Goal: Task Accomplishment & Management: Manage account settings

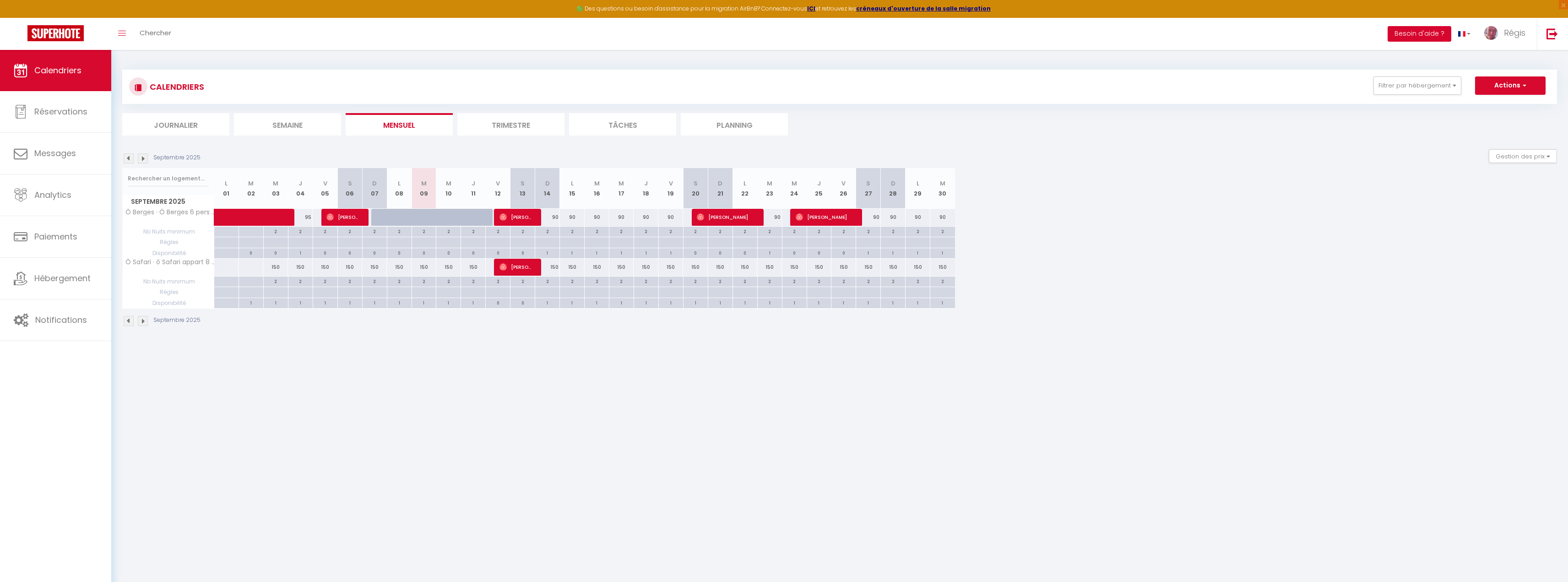
click at [1430, 37] on button "Besoin d'aide ?" at bounding box center [1420, 34] width 63 height 16
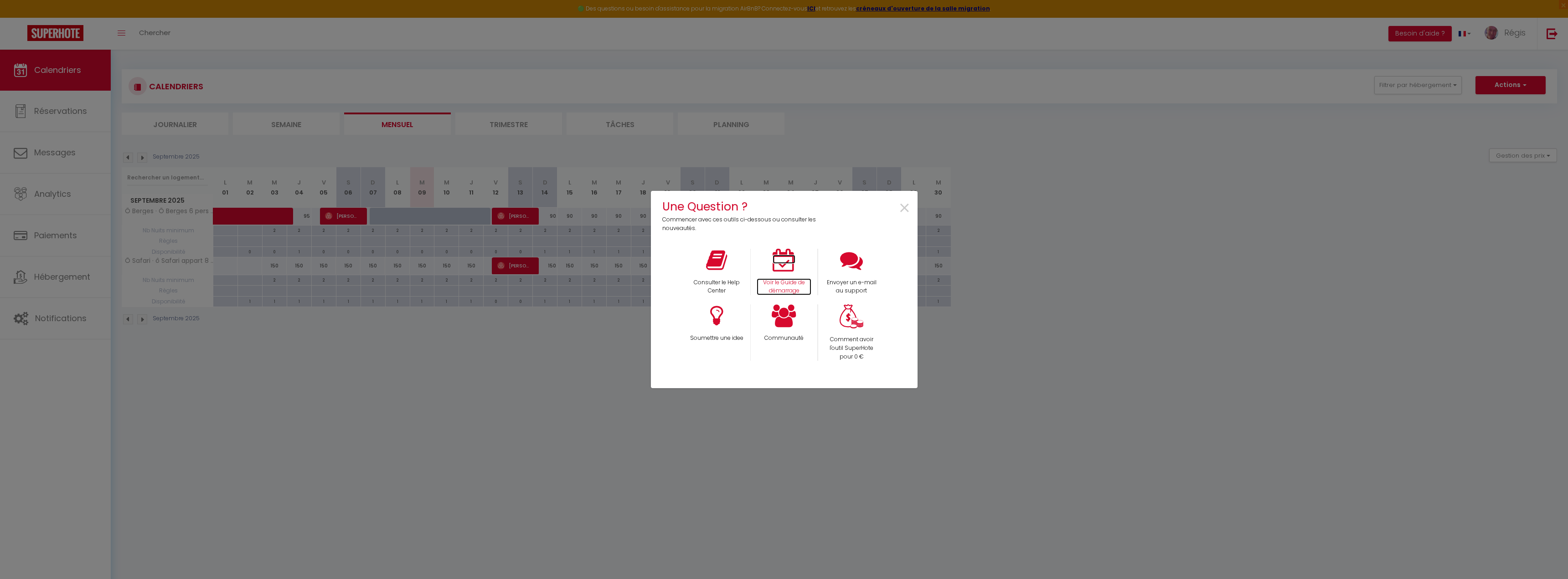
click at [775, 264] on icon at bounding box center [784, 260] width 23 height 23
click at [567, 437] on div "Une Question ? Commencer avec ces outils ci-dessous ou consulter les nouveautés…" at bounding box center [784, 290] width 1568 height 579
click at [904, 209] on span "×" at bounding box center [904, 209] width 12 height 29
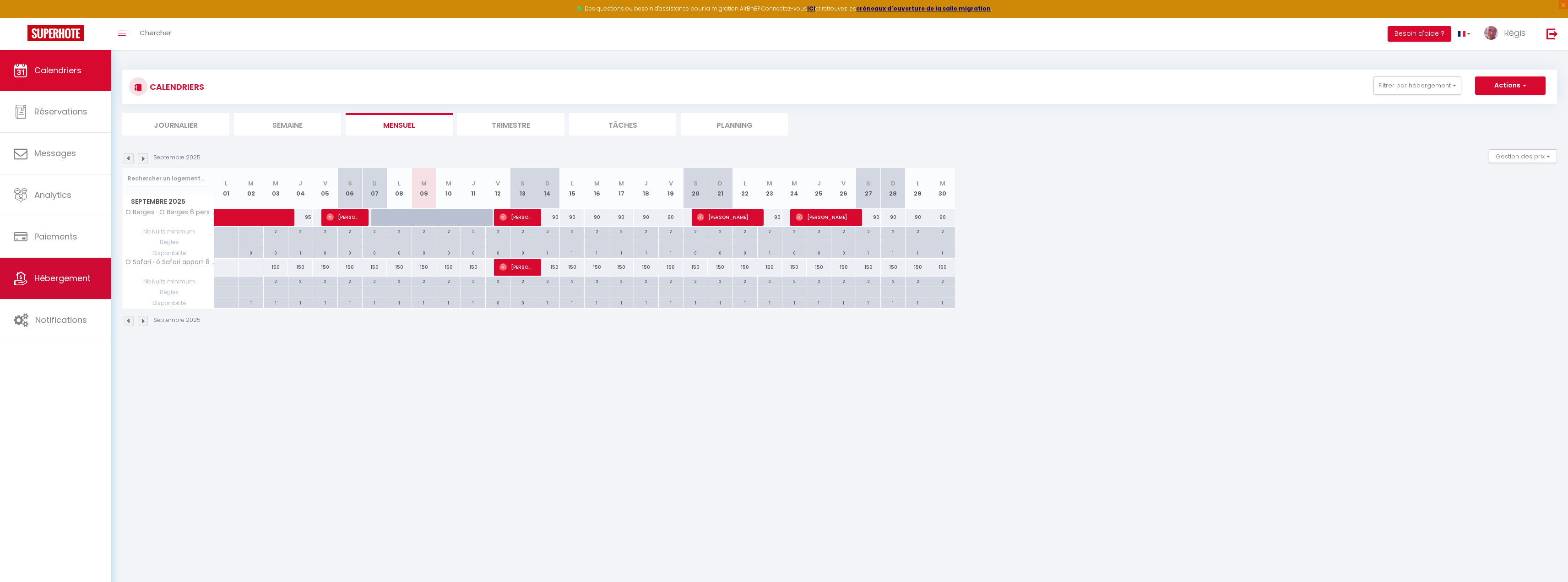
click at [79, 285] on link "Hébergement" at bounding box center [55, 278] width 112 height 41
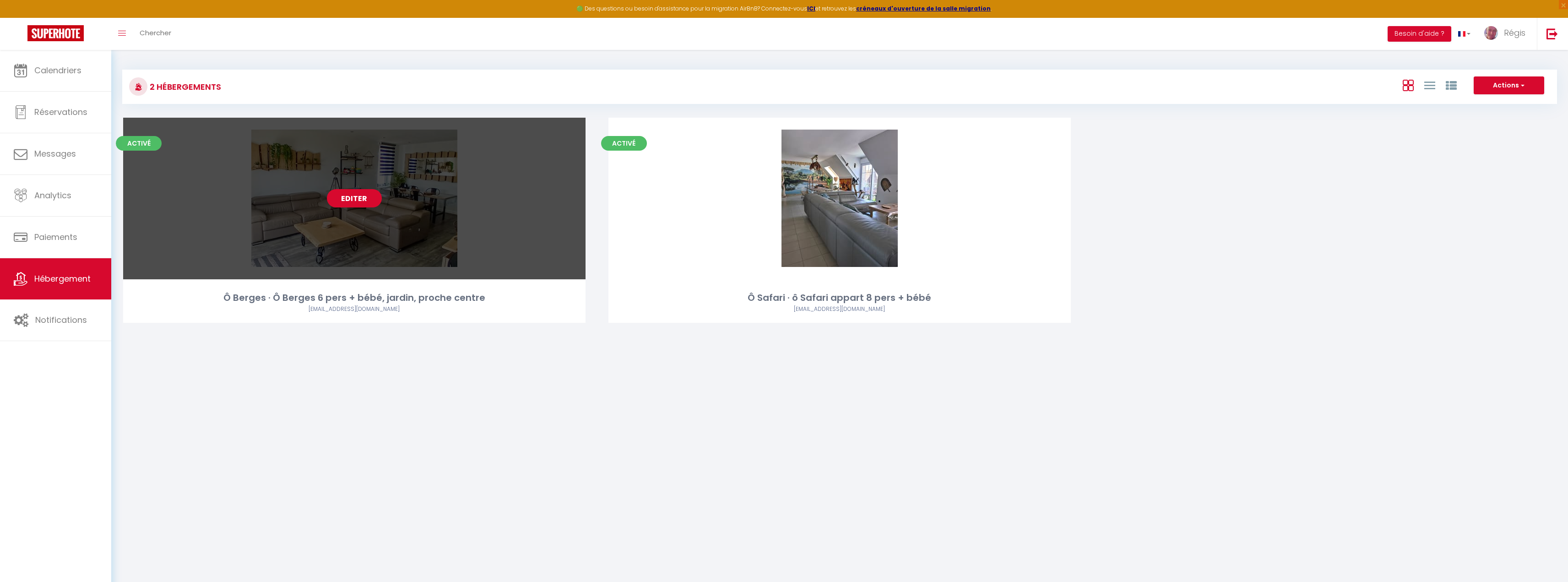
click at [373, 202] on link "Editer" at bounding box center [354, 198] width 55 height 18
select select "3"
select select "2"
select select "1"
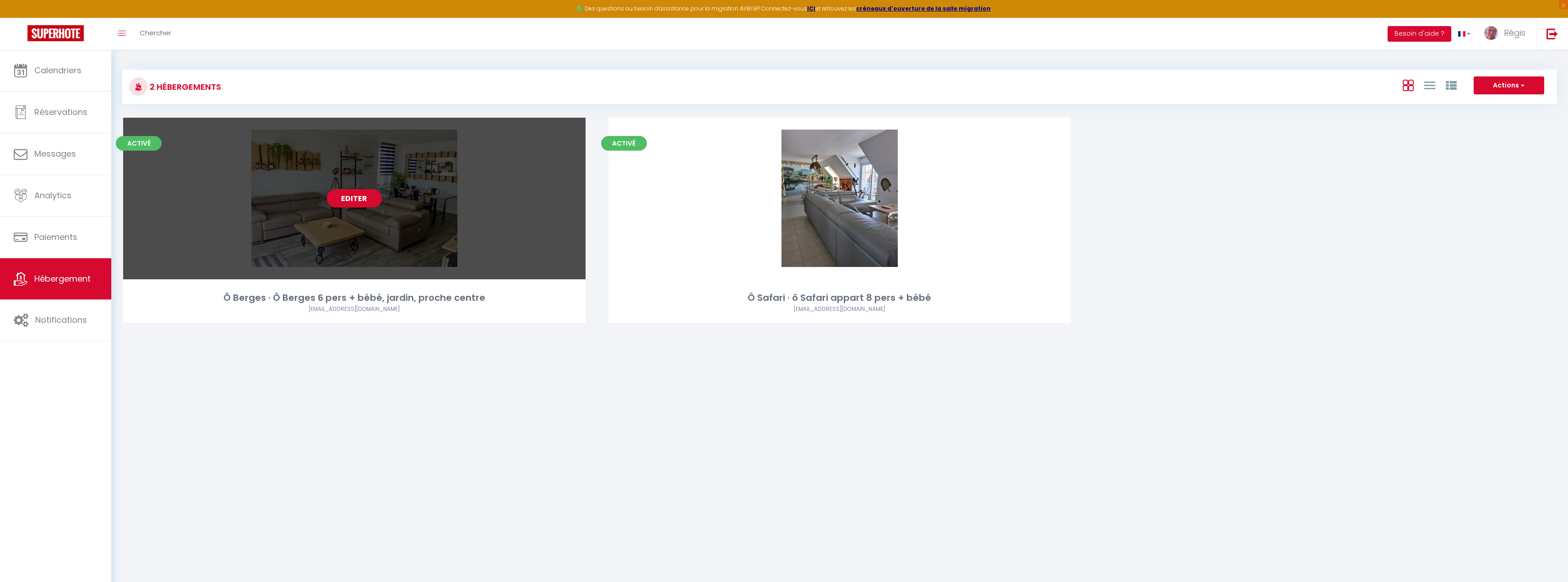
select select "28"
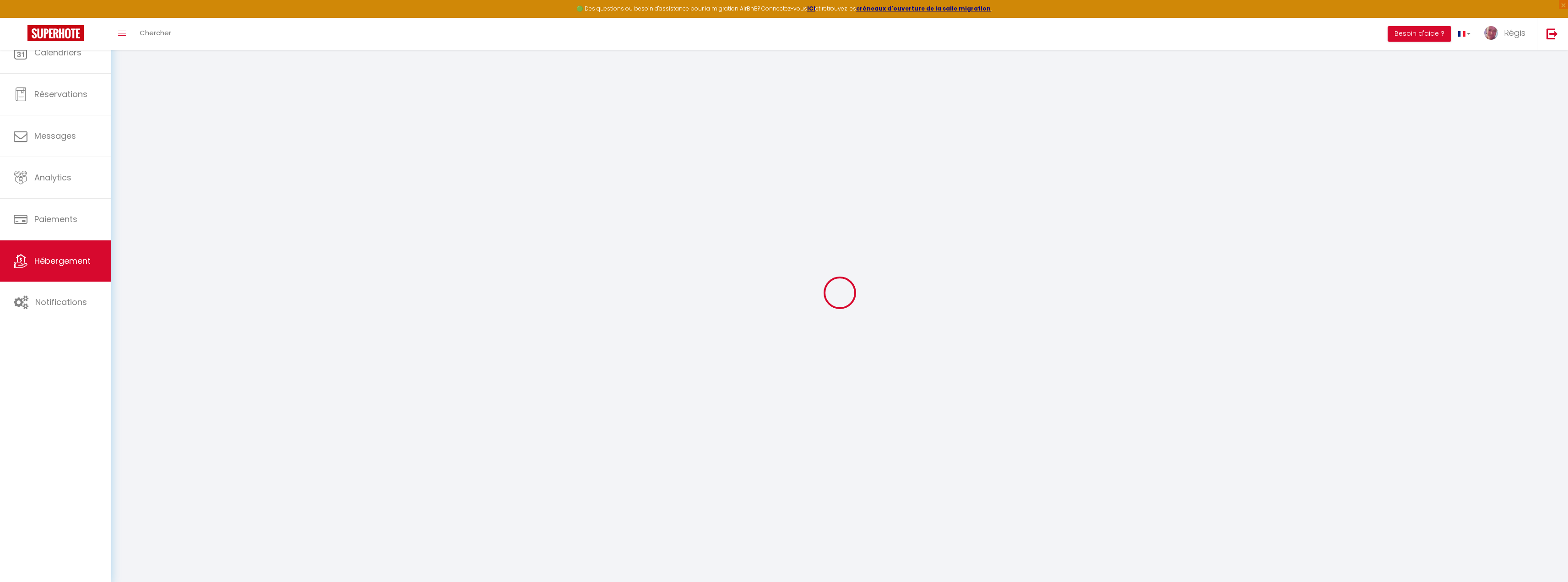
select select
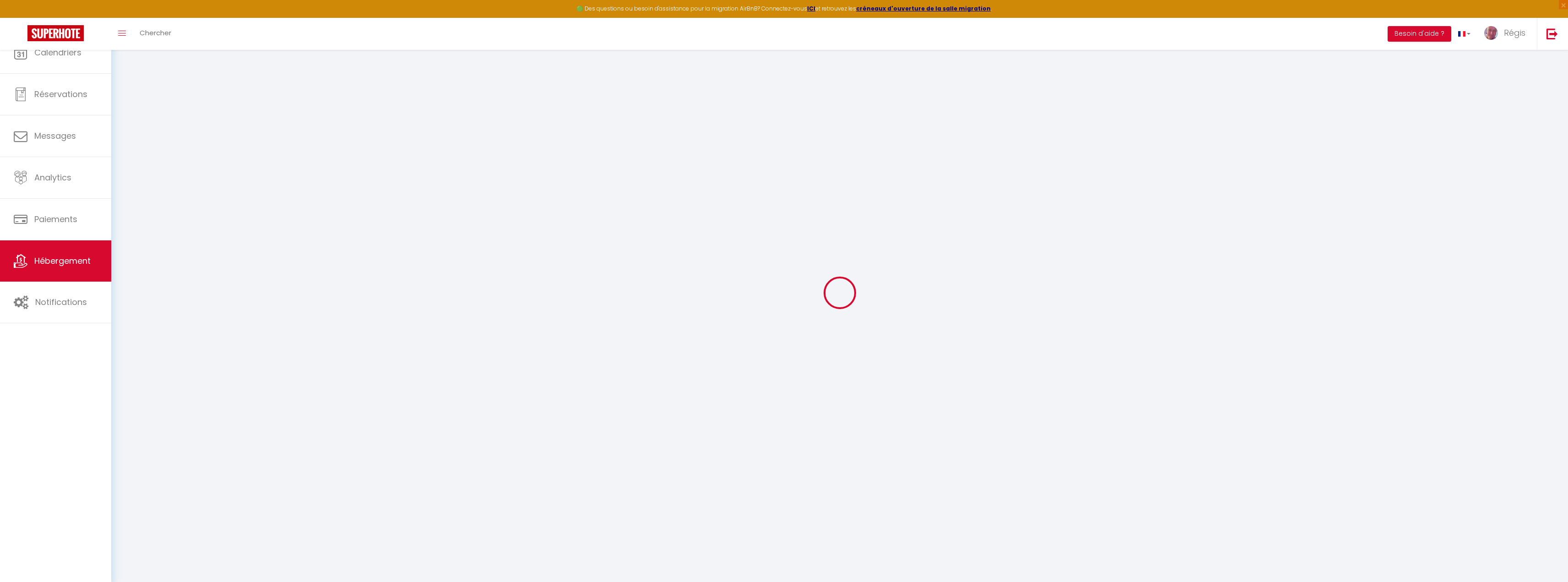
select select
checkbox input "false"
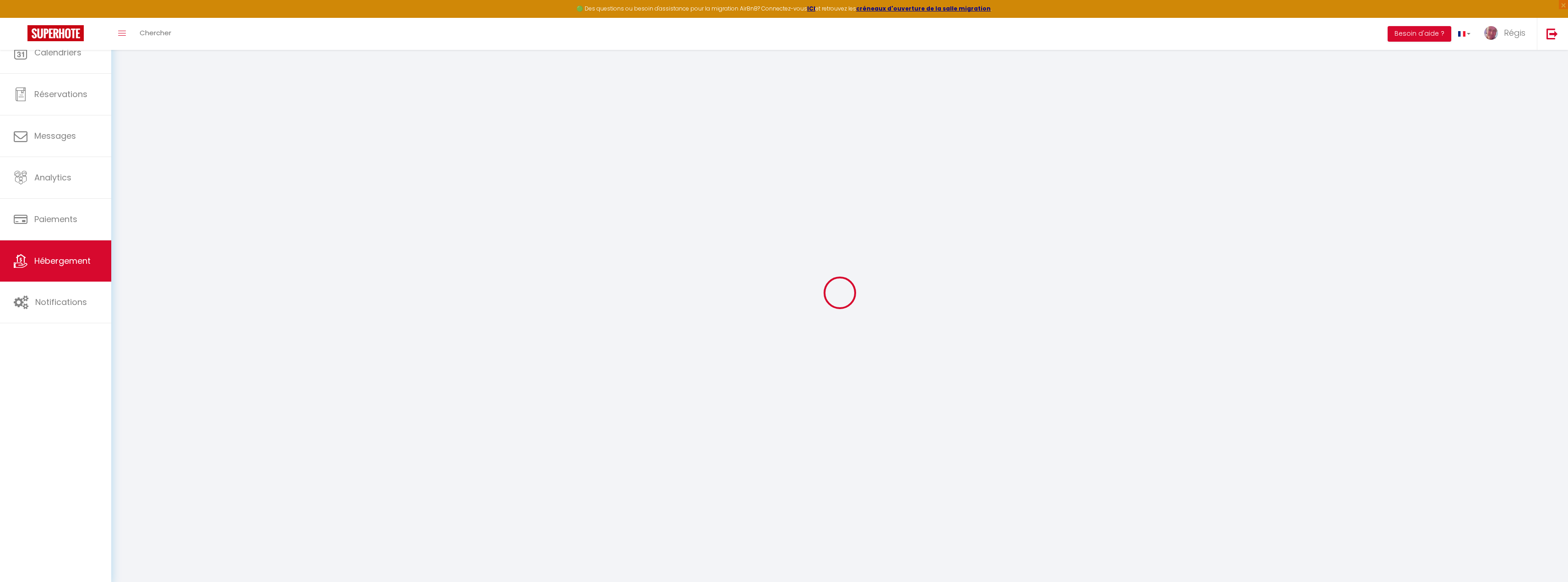
select select
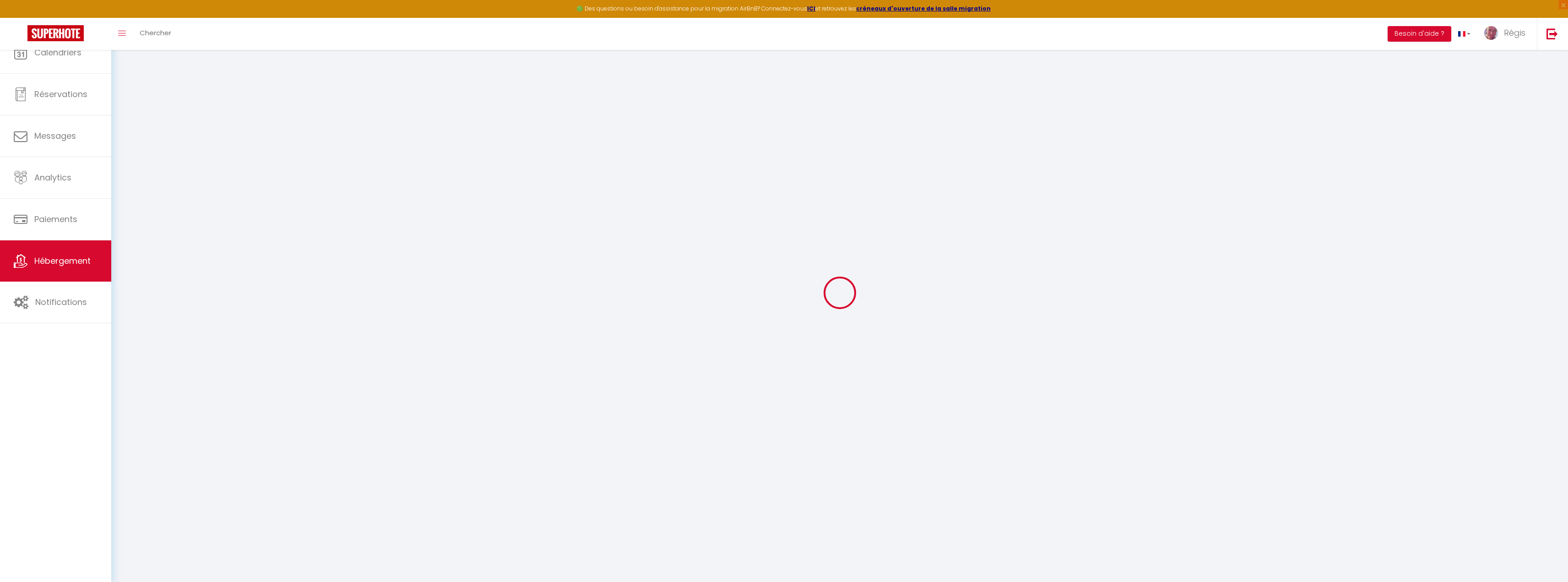
select select
checkbox input "false"
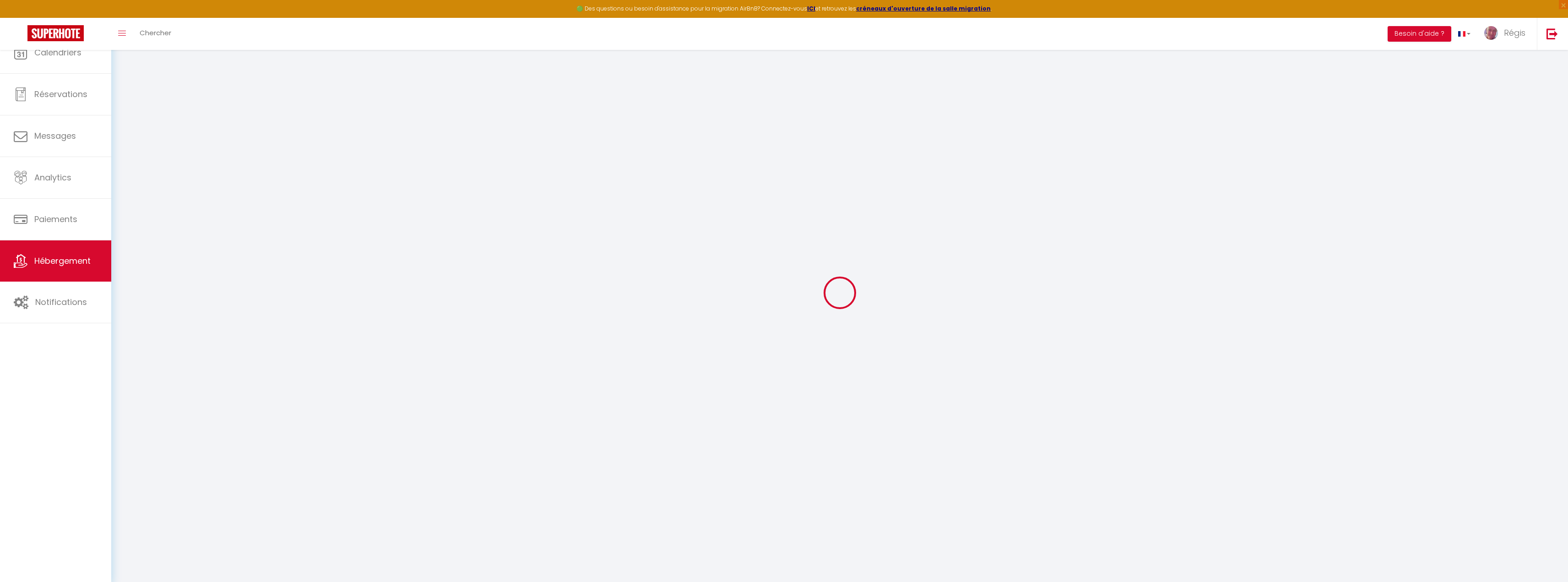
checkbox input "false"
select select
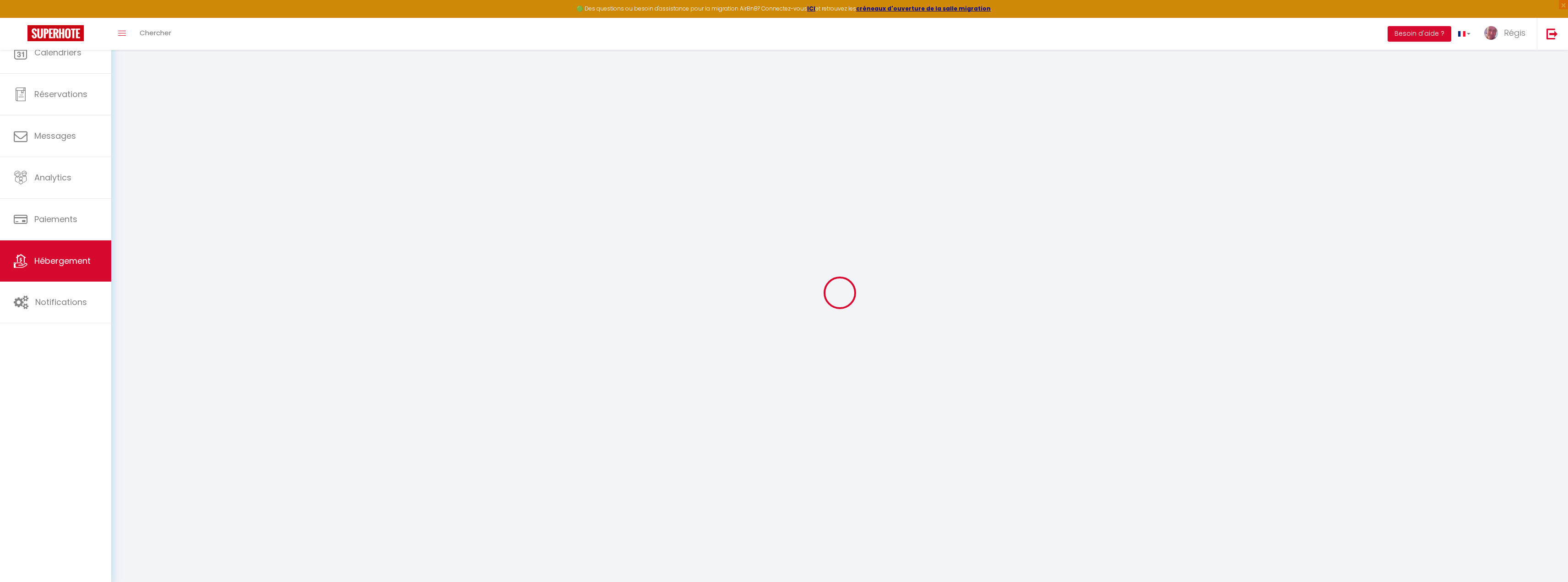
select select
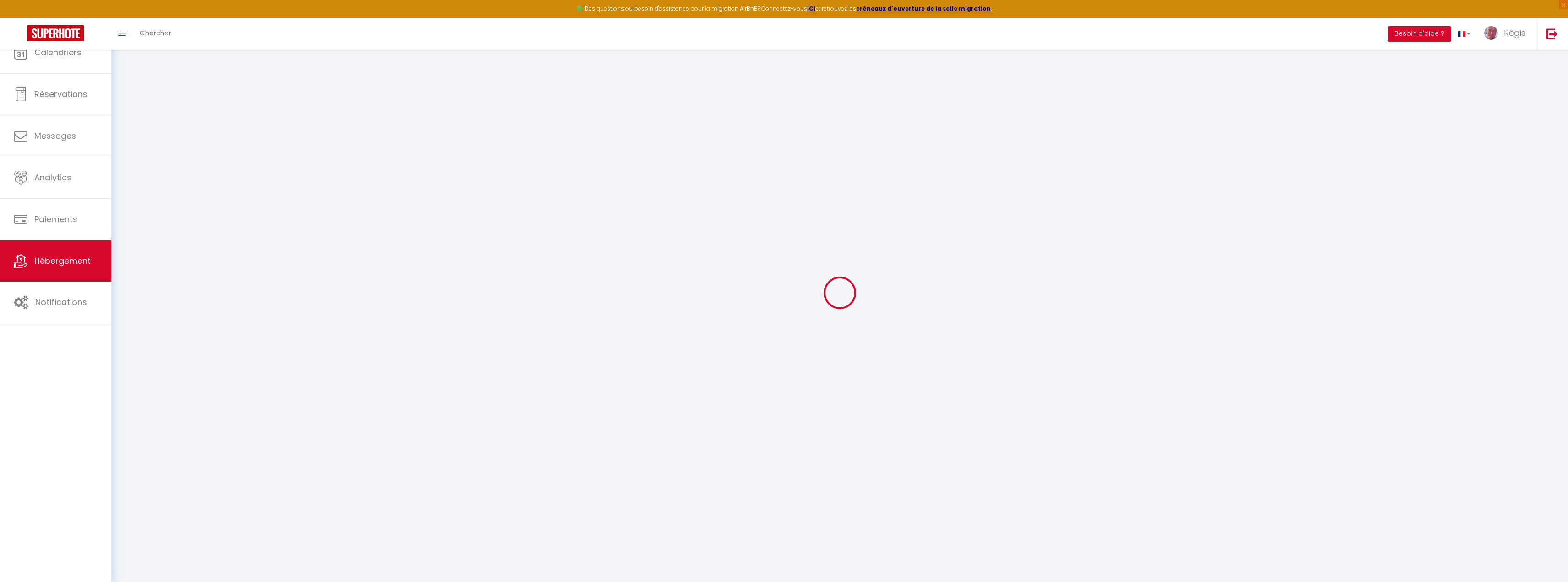
checkbox input "false"
select select
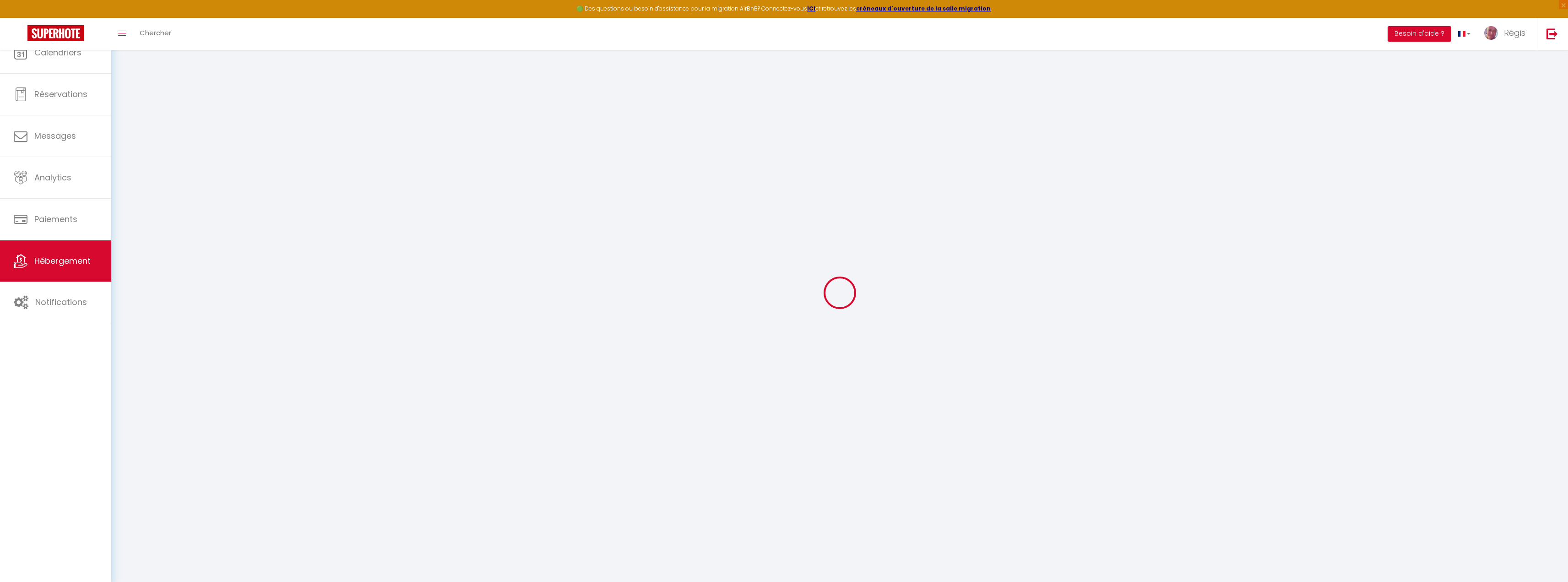
select select
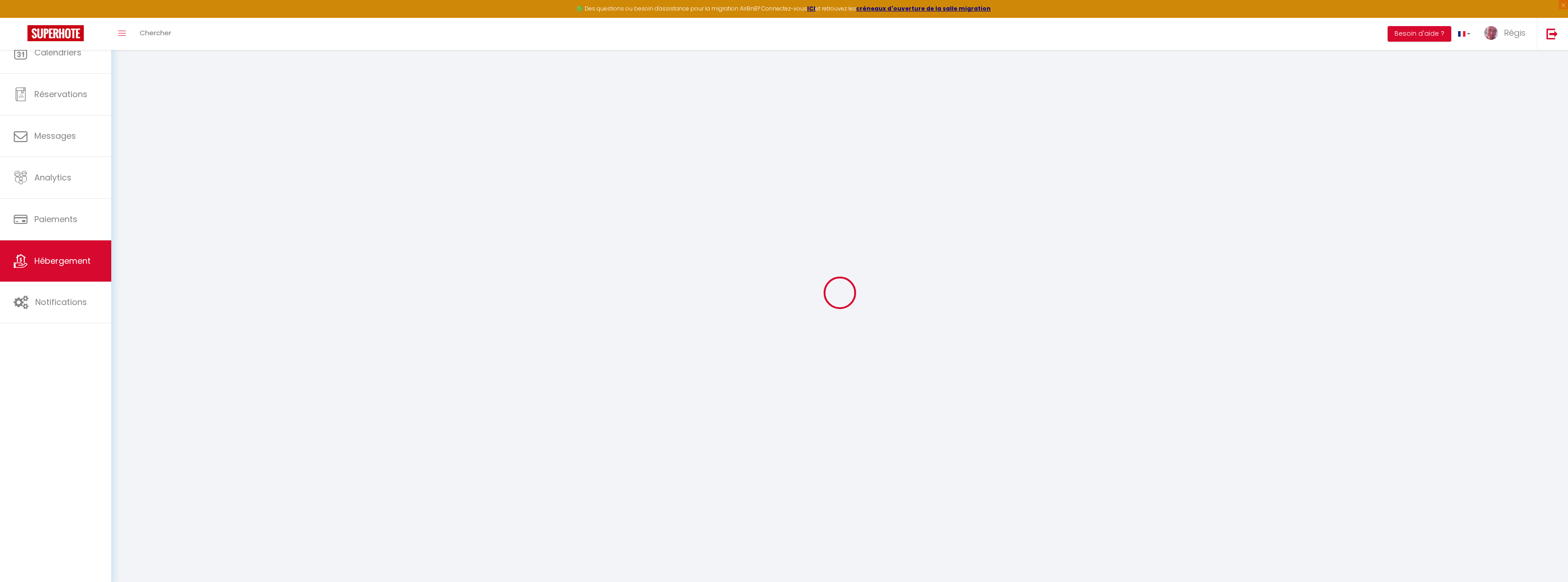
select select
checkbox input "false"
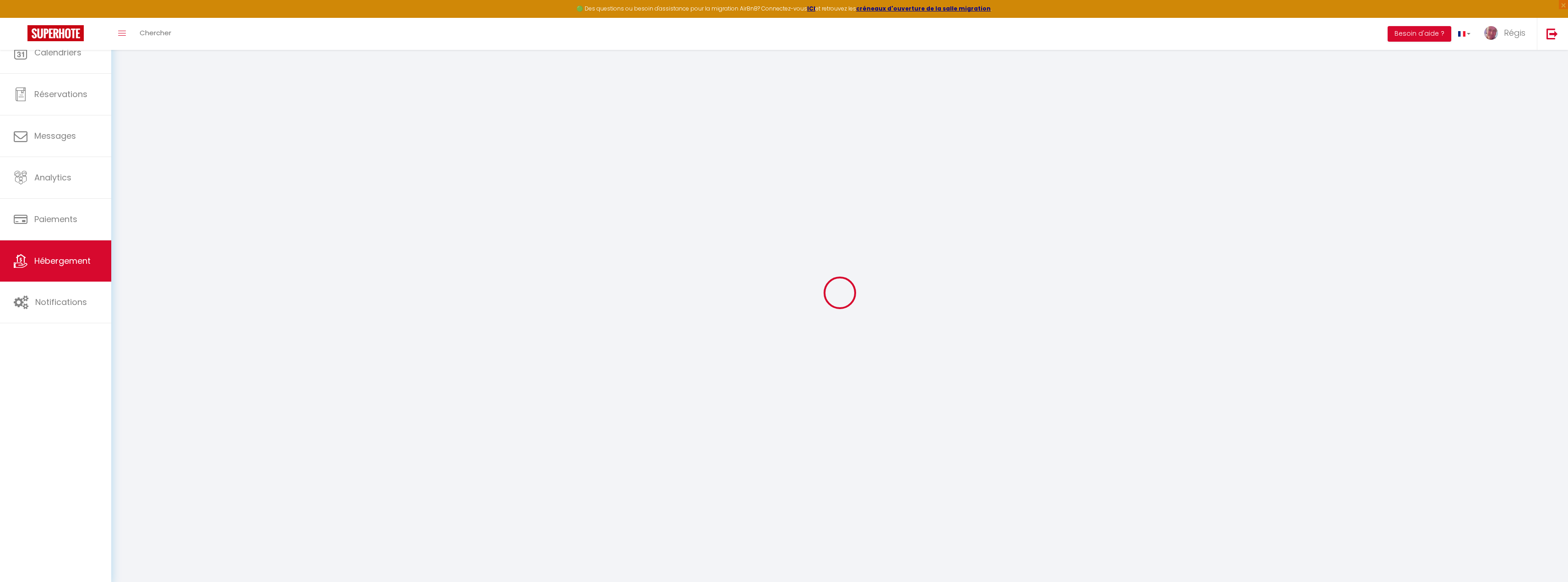
checkbox input "false"
select select
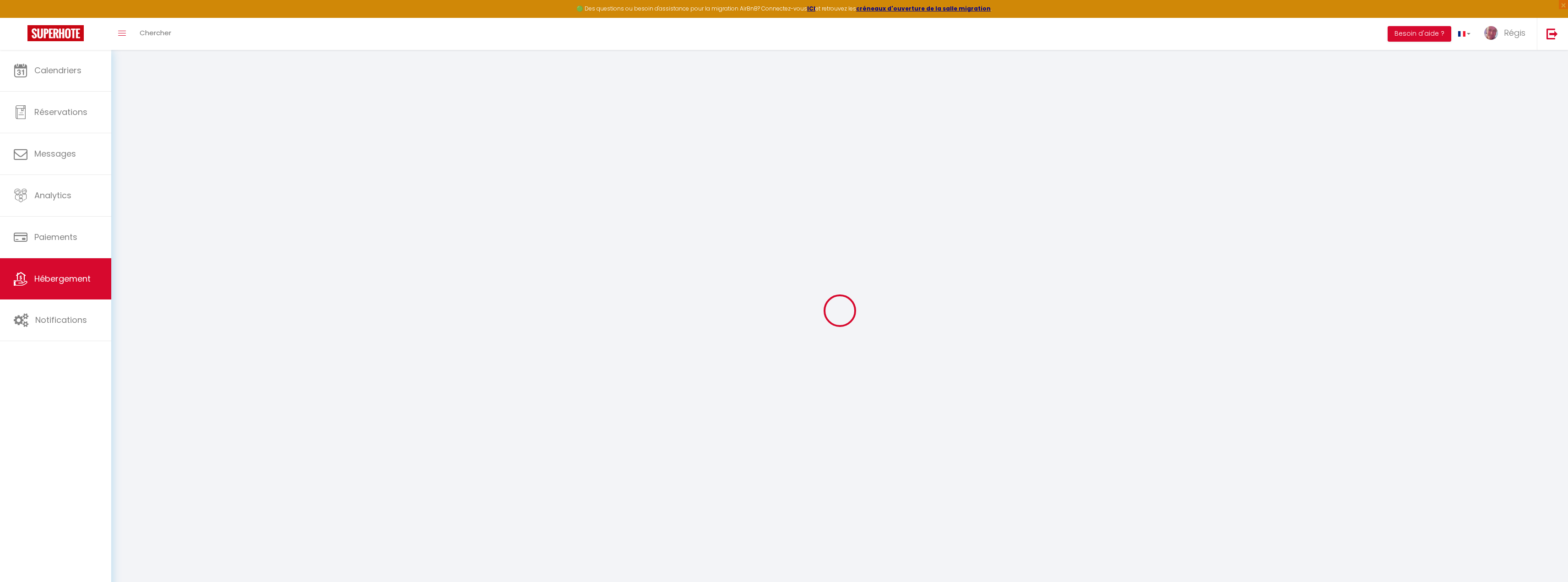
select select
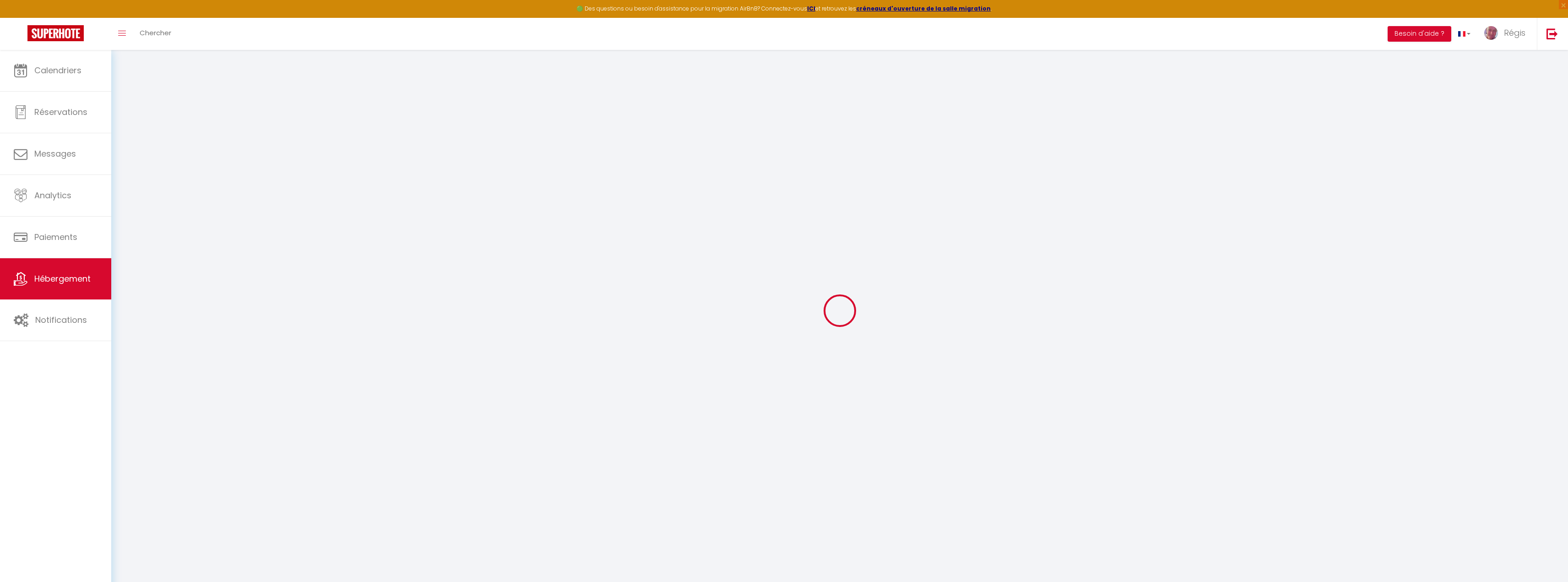
select select
checkbox input "false"
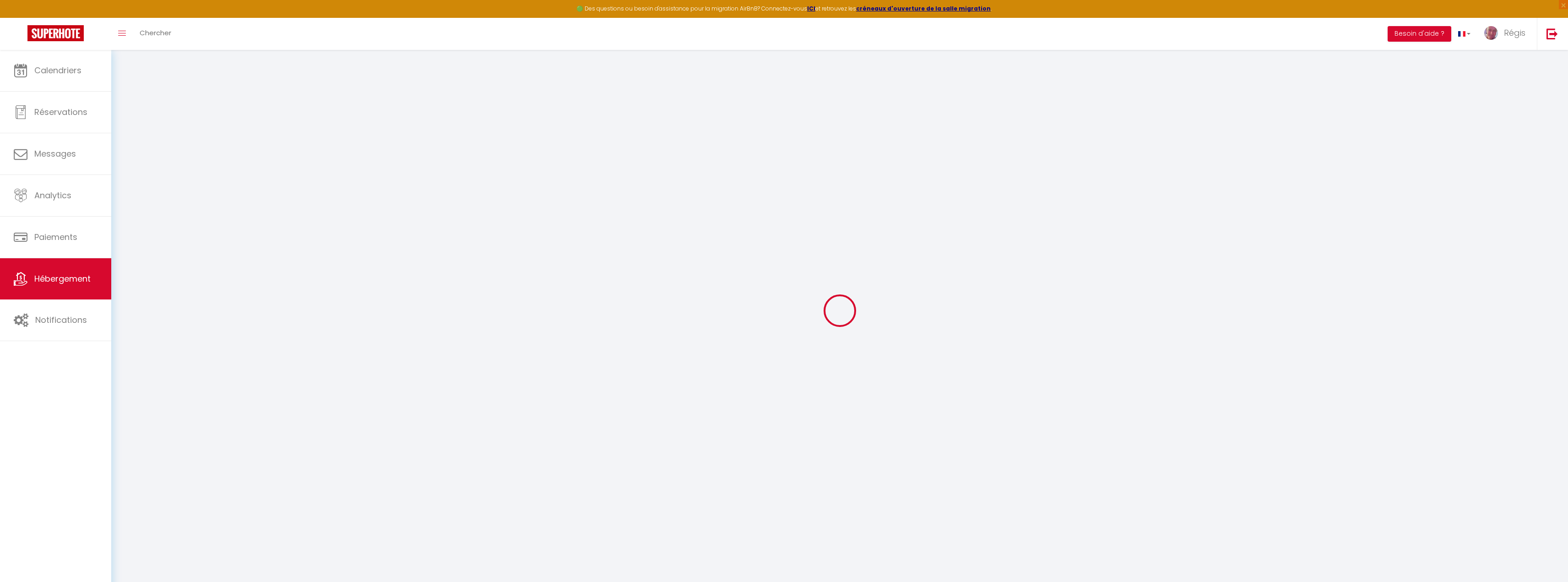
select select
type input "Ô Berges · Ô Berges 6 pers + bébé, jardin, proche centre"
type input "Régis"
type input "TERLUTTE"
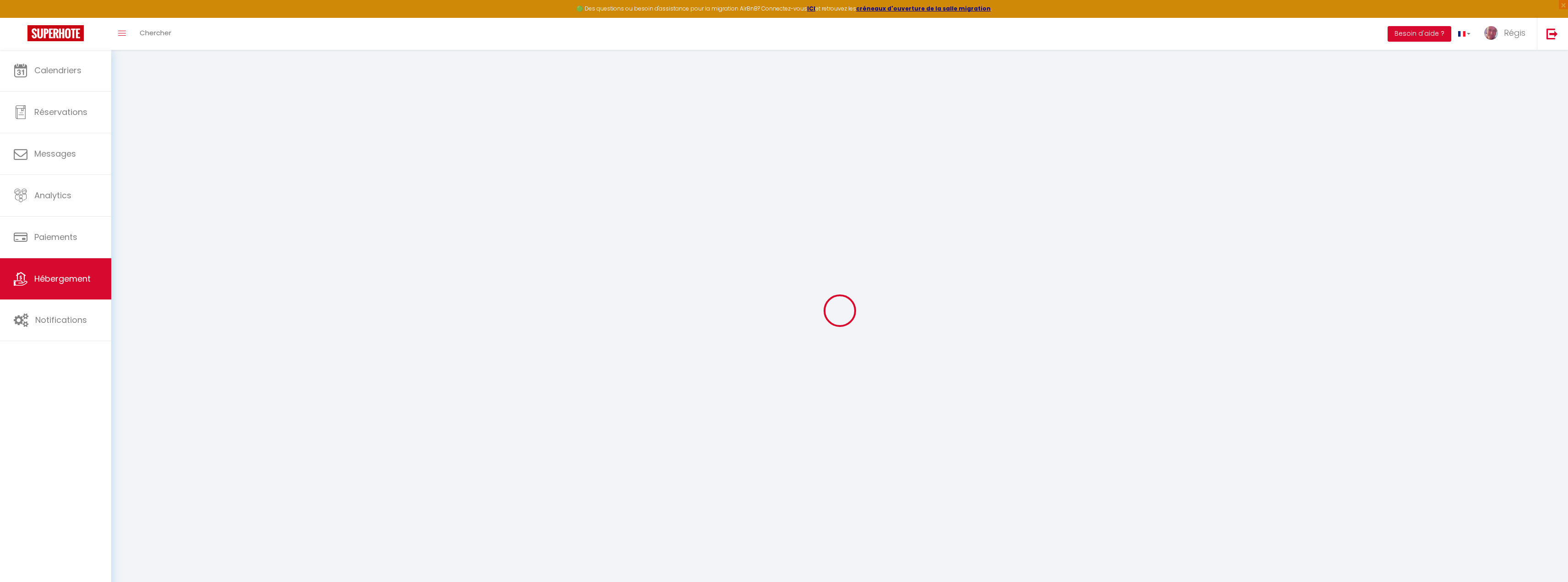
type input "211 chemin aux oeufs"
type input "62830"
type input "SAMER"
select select "7"
select select "3"
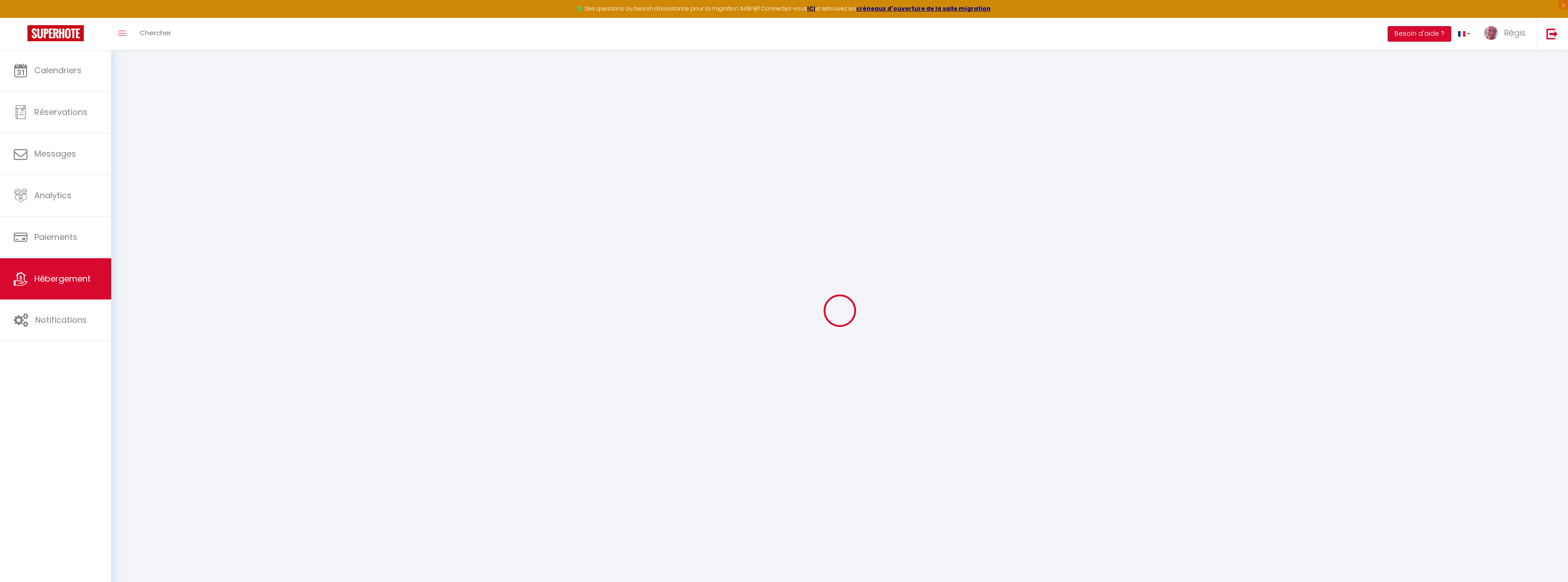
type input "90"
type input "60"
type input "300"
select select
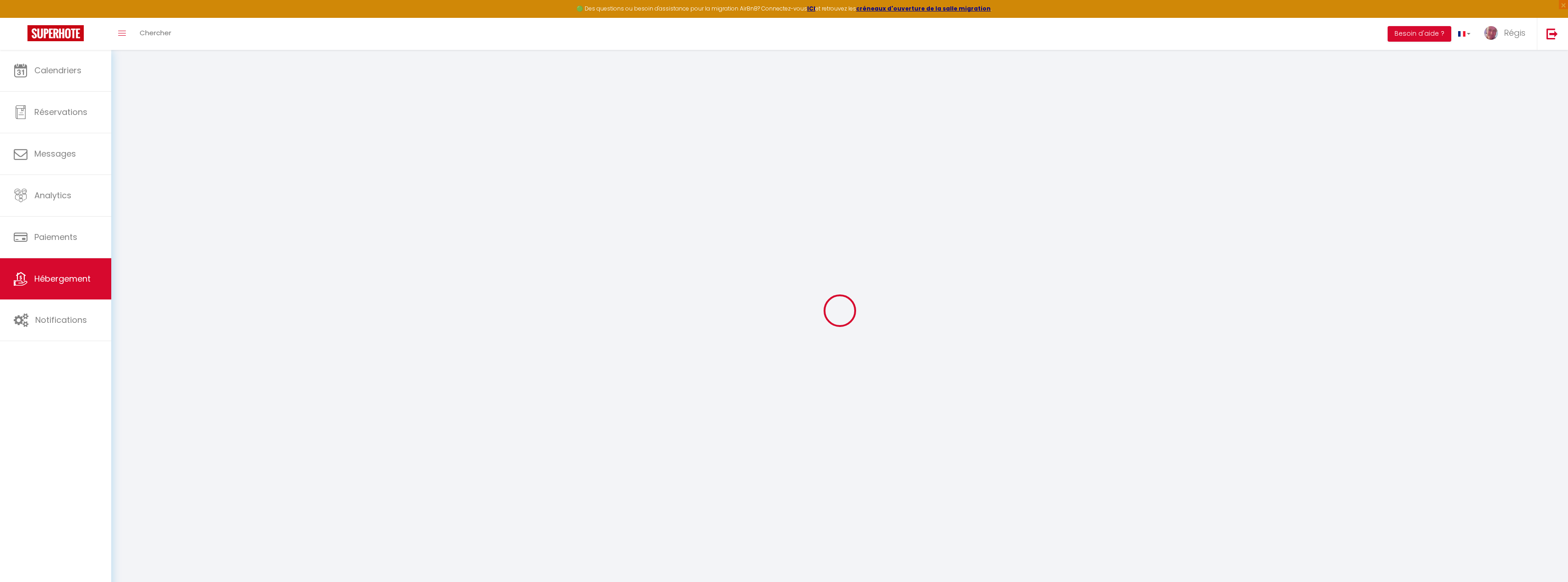
select select
type input "1 Rue Georges Cuvier"
type input "62280"
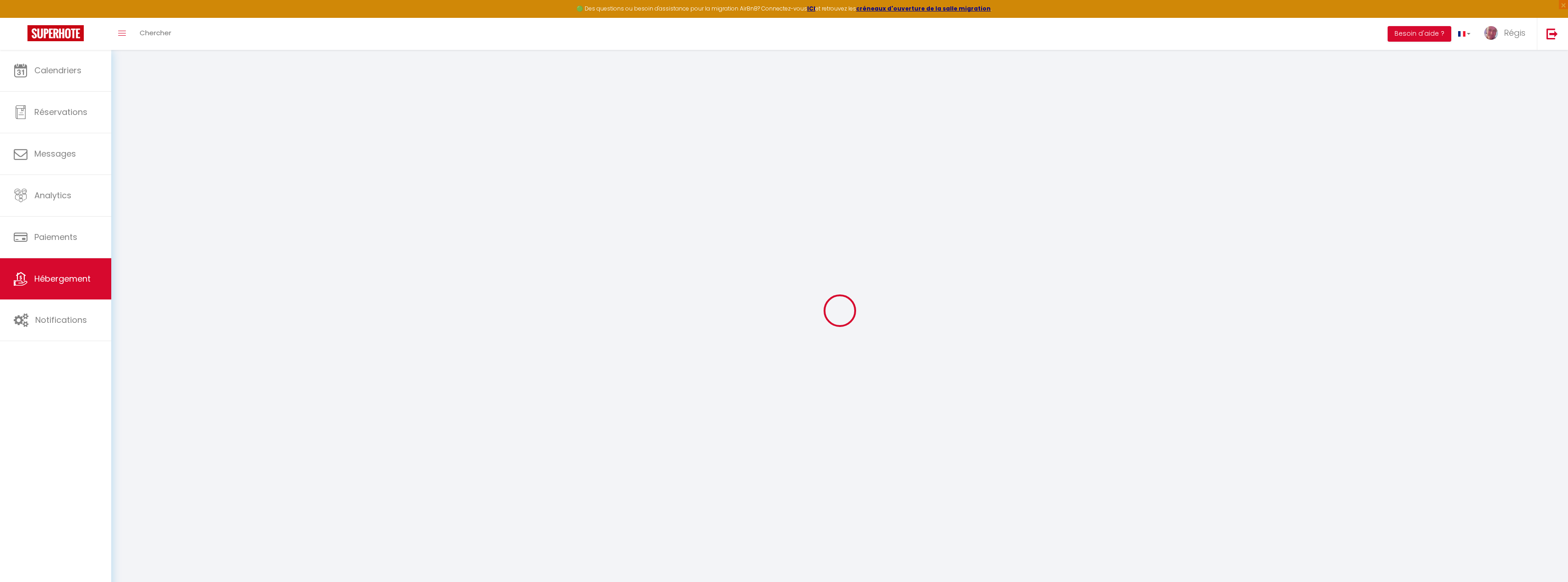
type input "[GEOGRAPHIC_DATA]-[GEOGRAPHIC_DATA]"
type input "contact@oberges.fr"
select select
checkbox input "false"
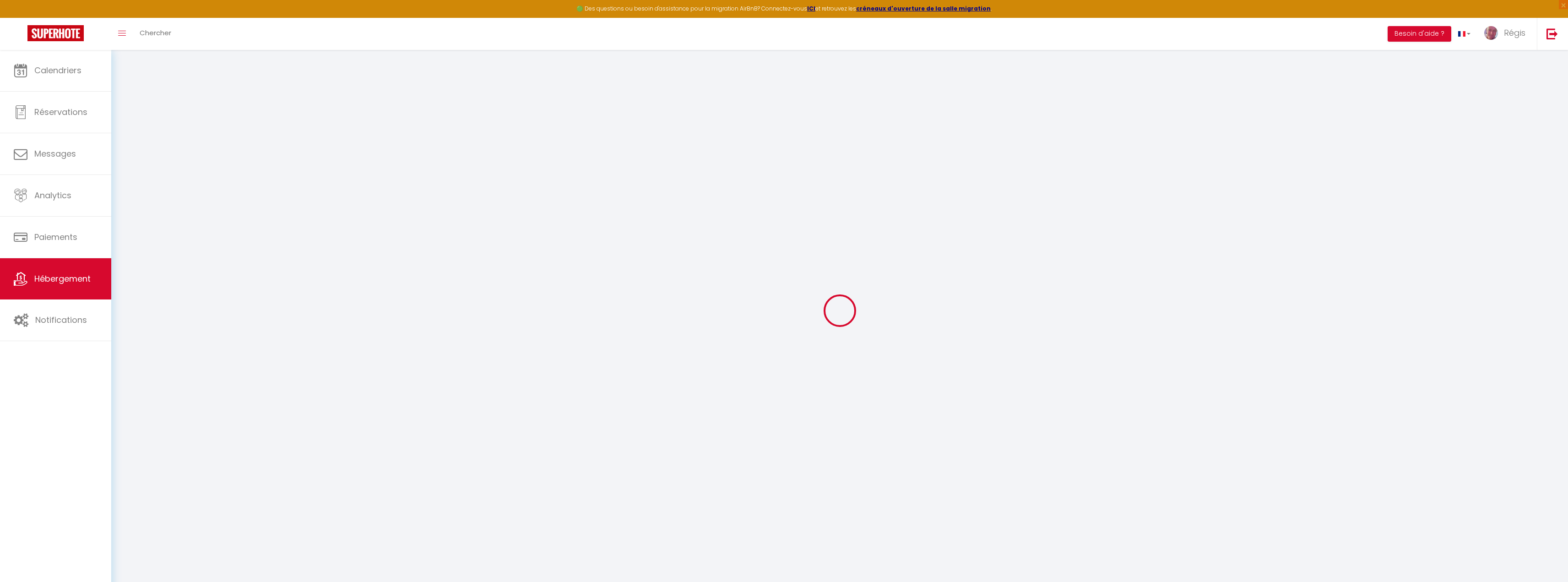
checkbox input "false"
select select
type input "0"
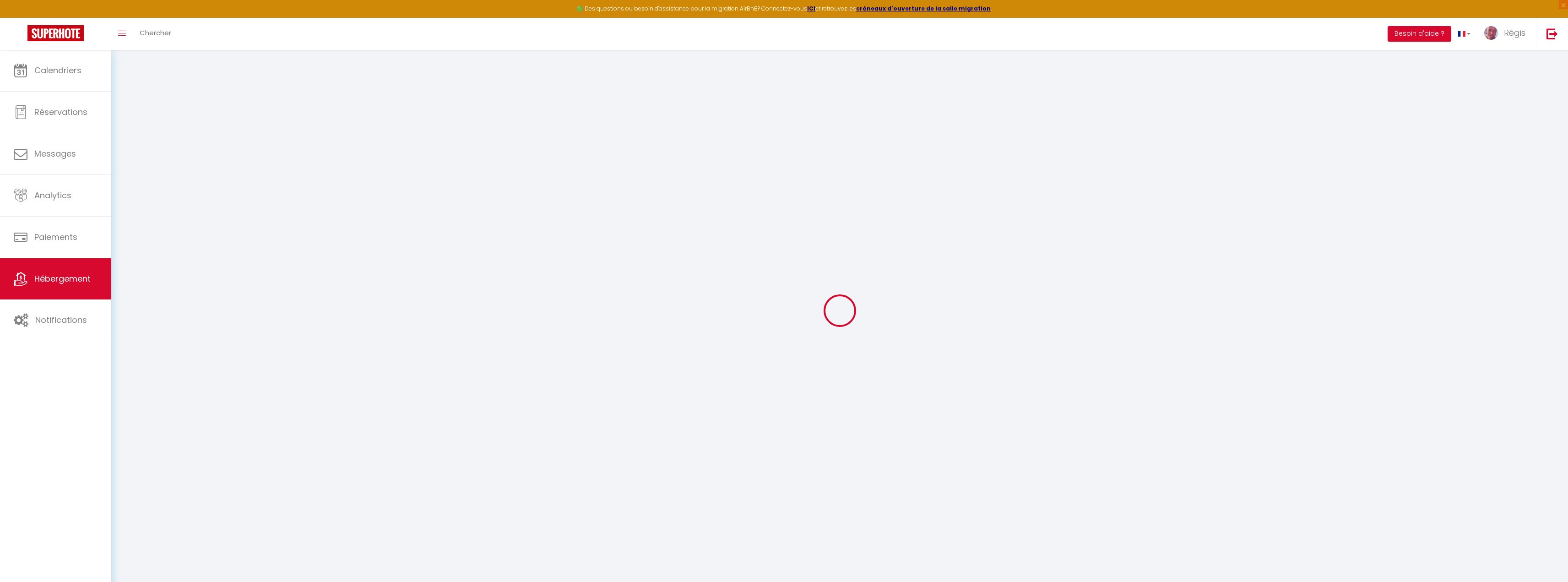
type input "0"
select select
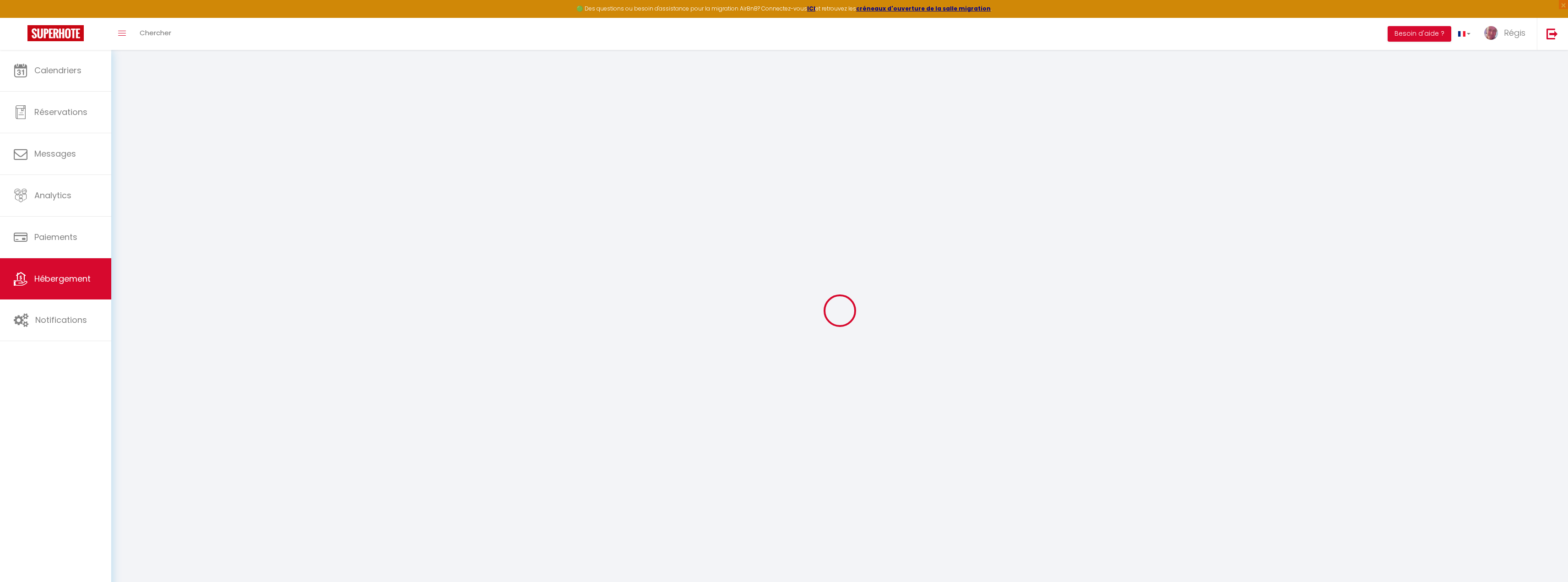
select select
checkbox input "false"
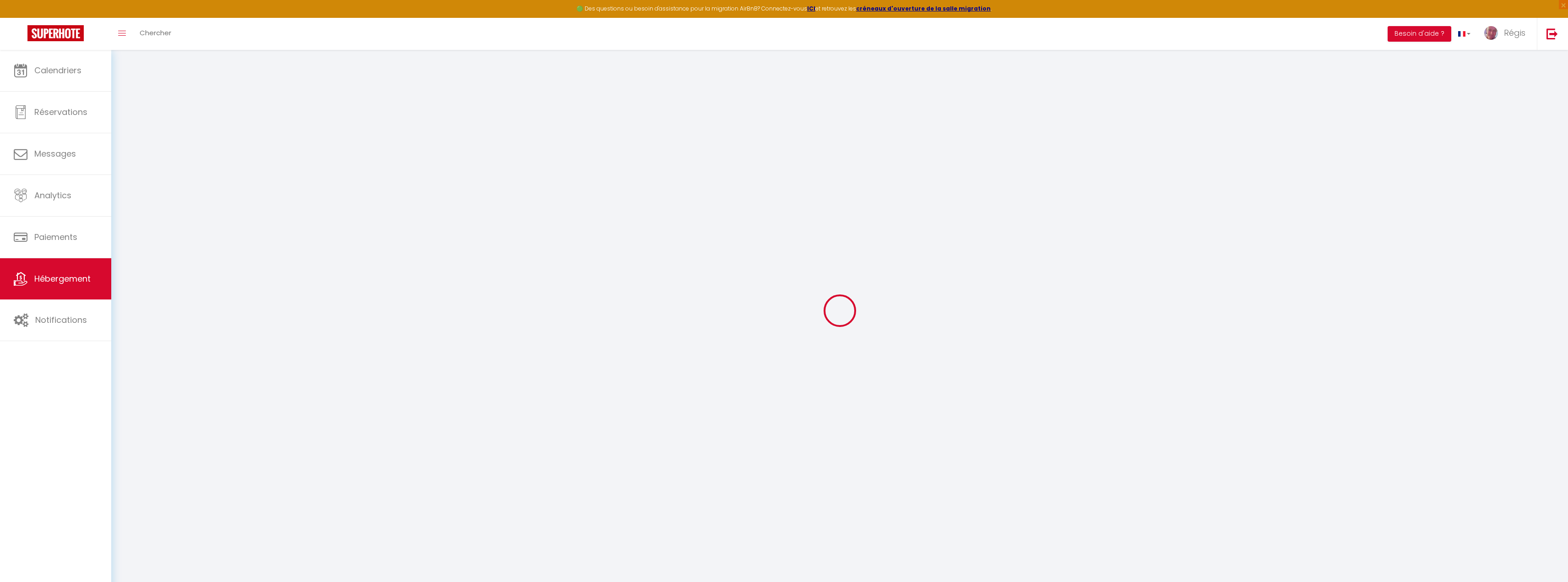
checkbox input "false"
select select
checkbox input "false"
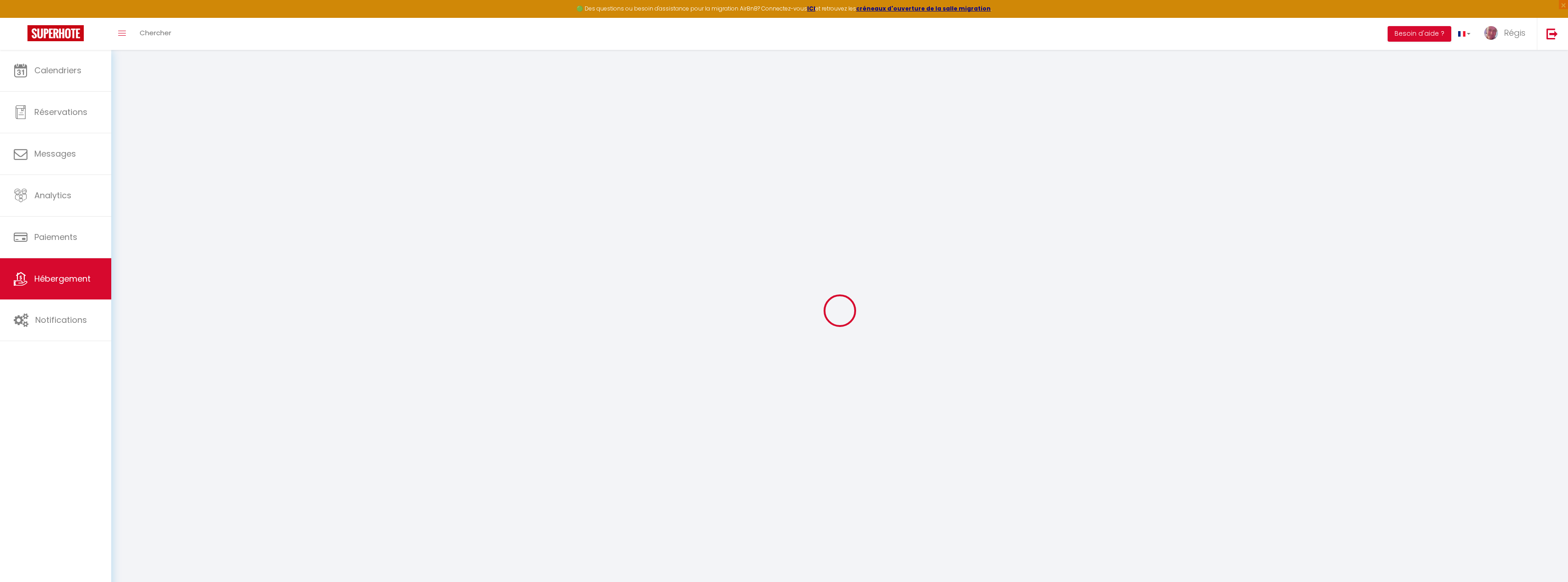
checkbox input "false"
select select "17:00"
select select "23:45"
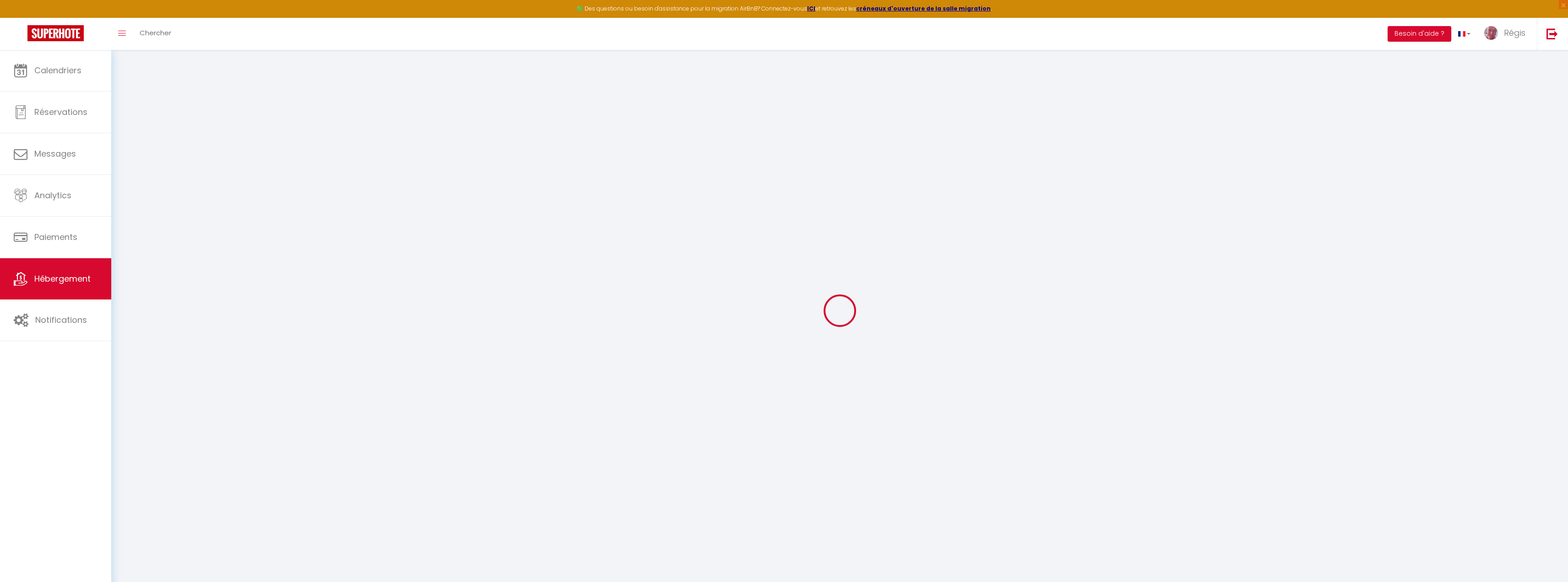
select select "11:00"
select select "30"
select select "120"
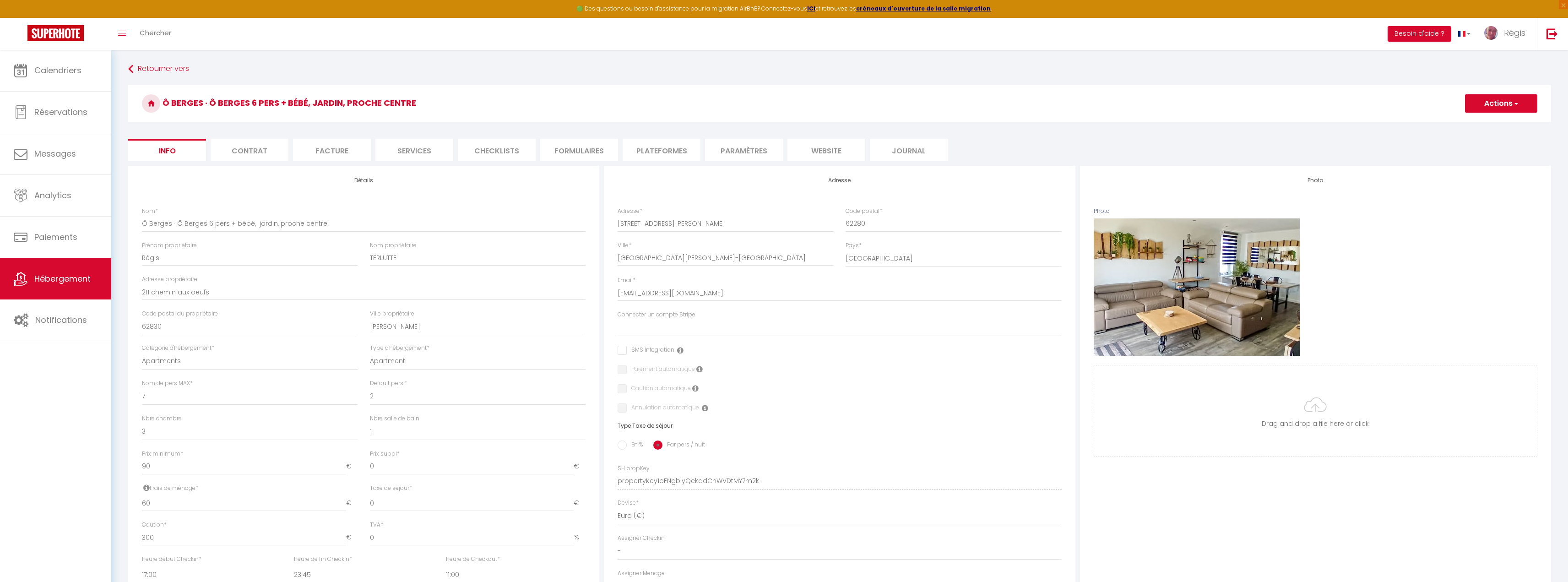
click at [820, 148] on li "website" at bounding box center [826, 150] width 78 height 22
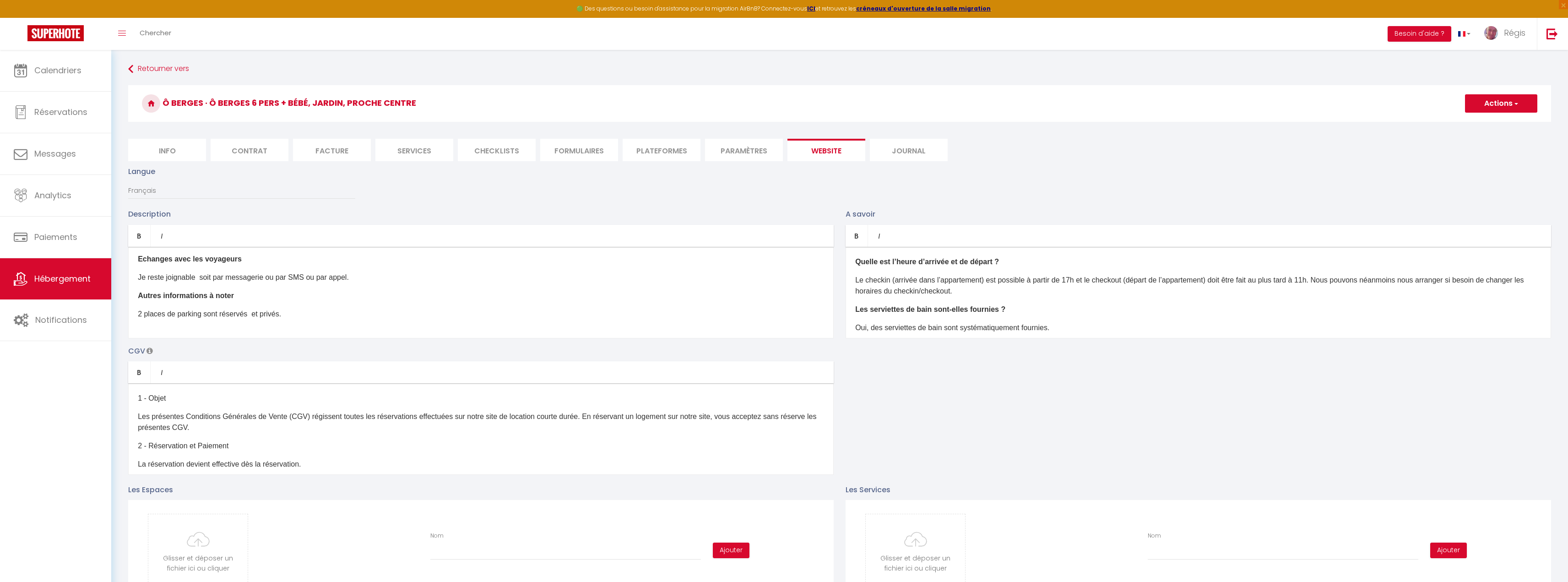
click at [754, 150] on li "Paramètres" at bounding box center [744, 150] width 78 height 22
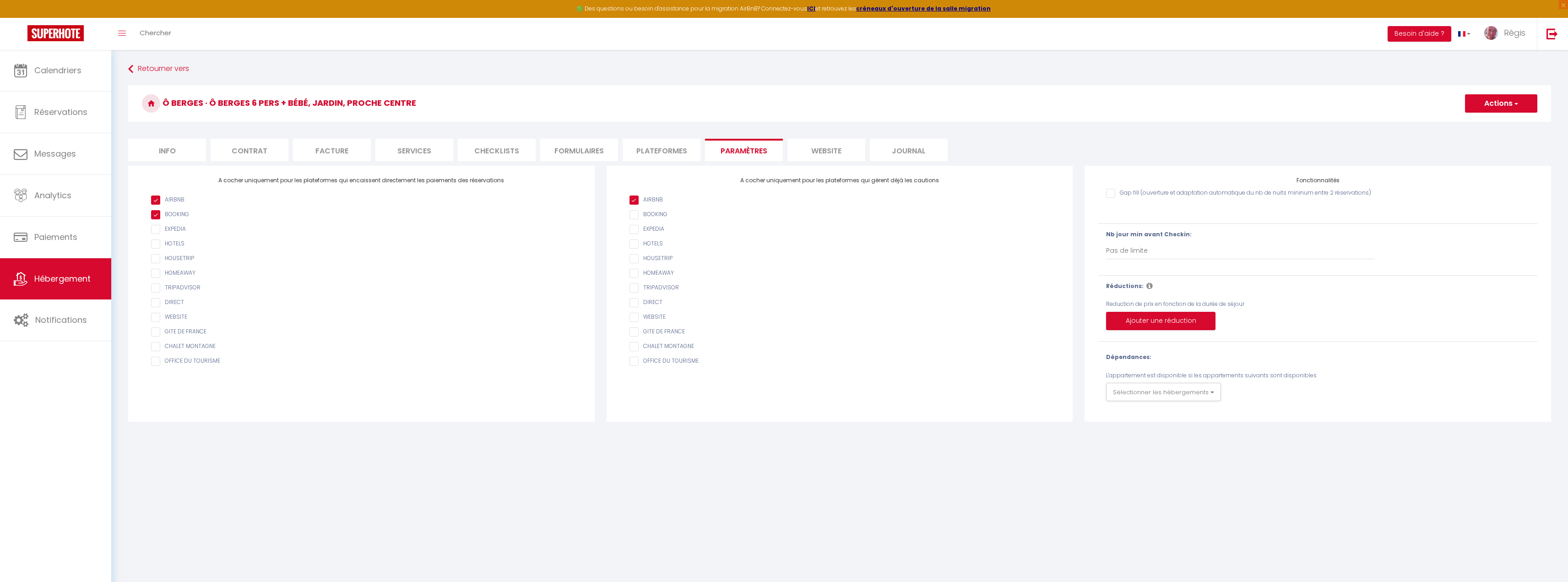
click at [628, 148] on li "Plateformes" at bounding box center [662, 150] width 78 height 22
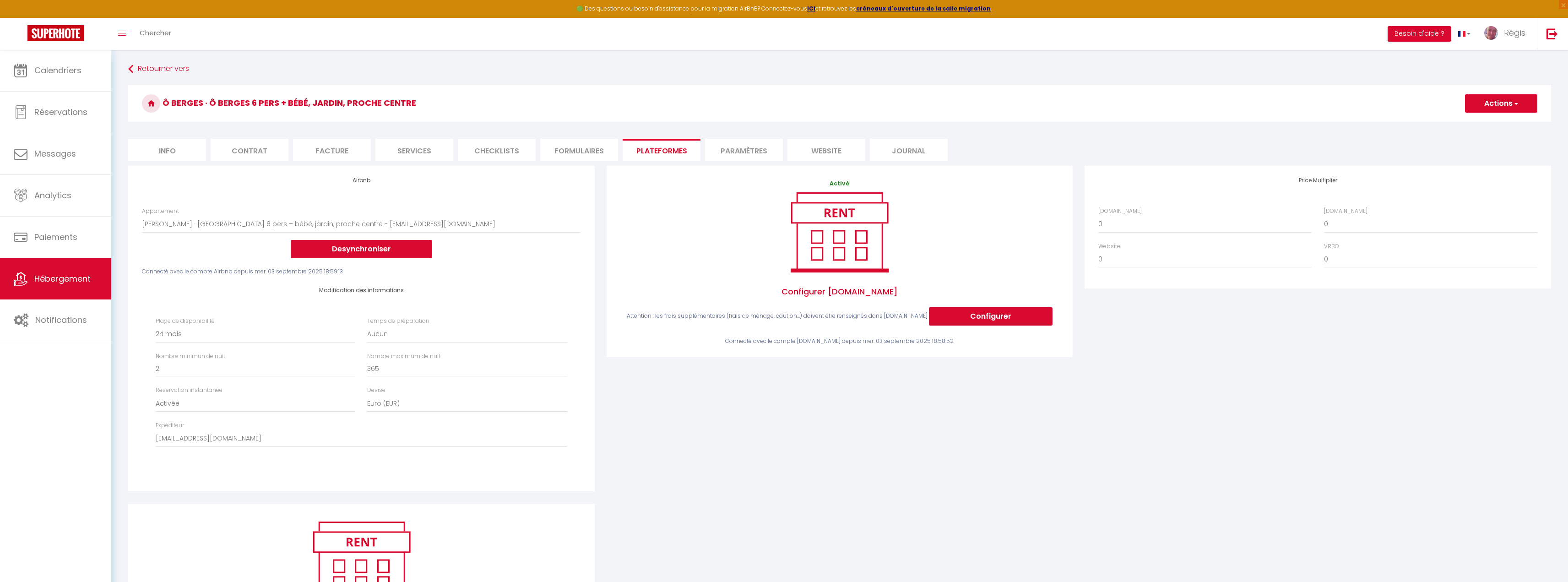
click at [186, 157] on li "Info" at bounding box center [167, 150] width 78 height 22
select select
checkbox input "false"
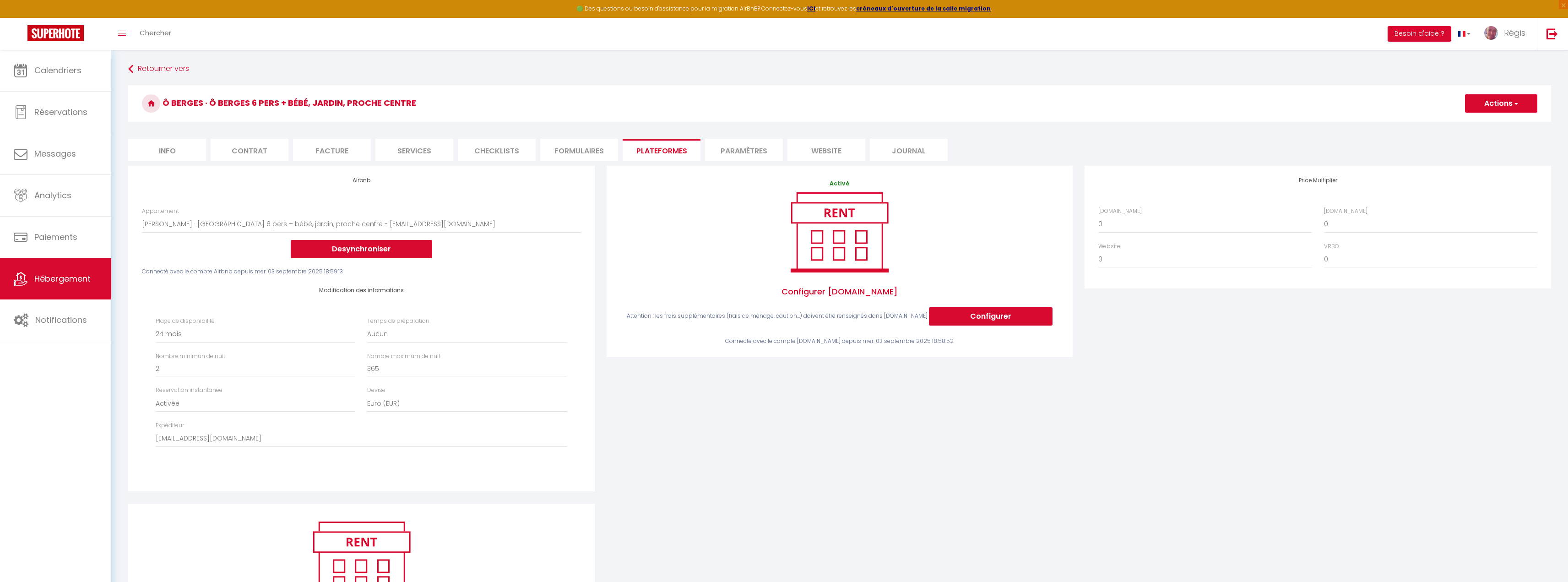
checkbox input "false"
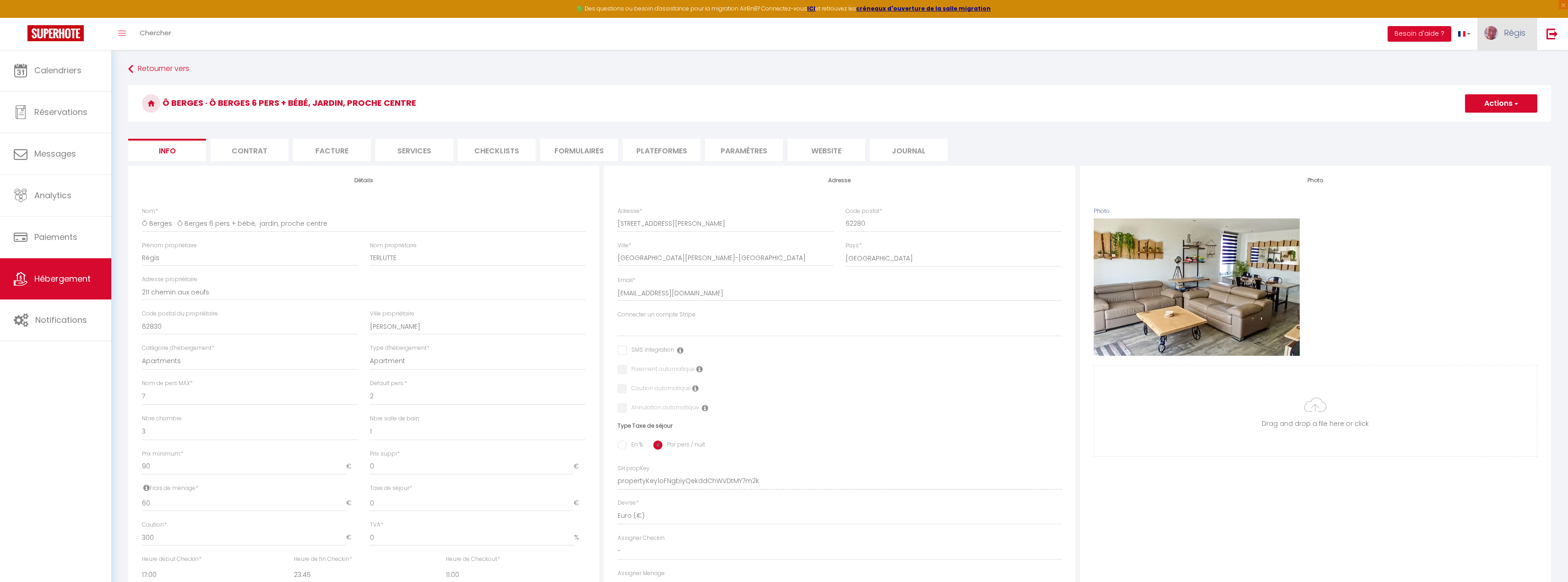
click at [1496, 33] on img at bounding box center [1491, 32] width 14 height 14
click at [1500, 65] on link "Paramètres" at bounding box center [1500, 64] width 68 height 16
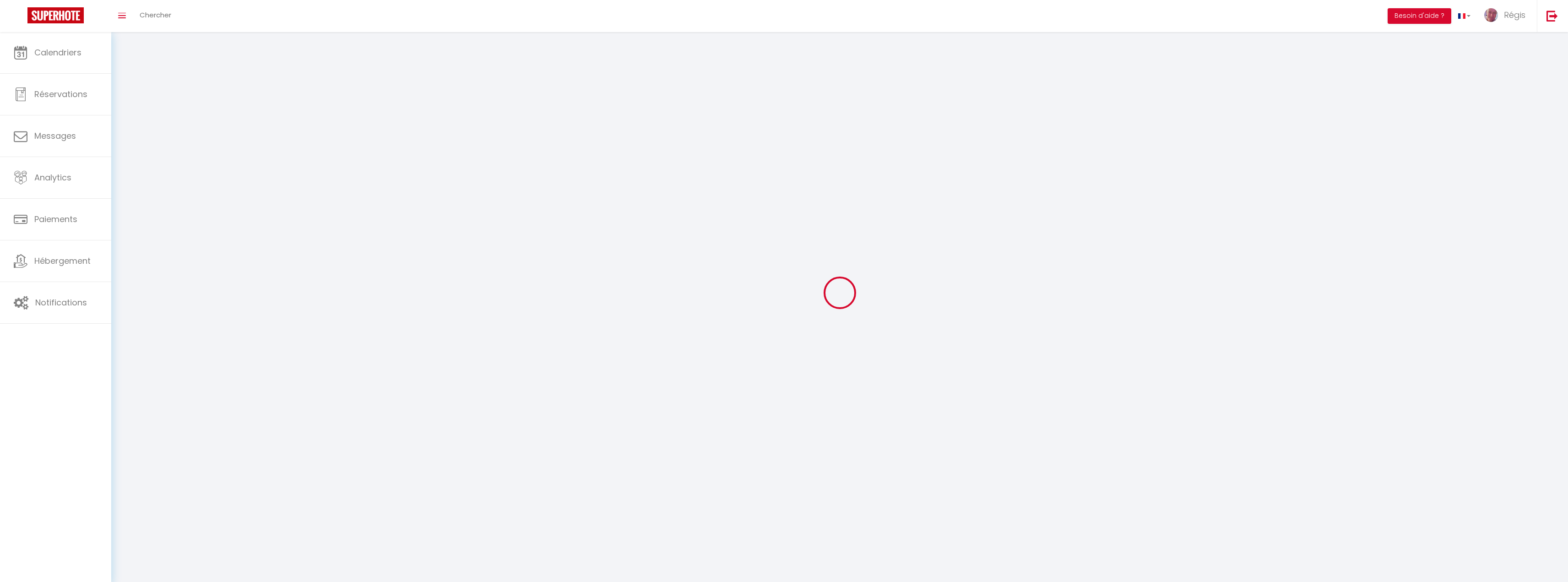
type input "Régis"
type input "TERLUTTE"
type input "+33699519147"
type input "211 chemin aux oeufs"
type input "62830"
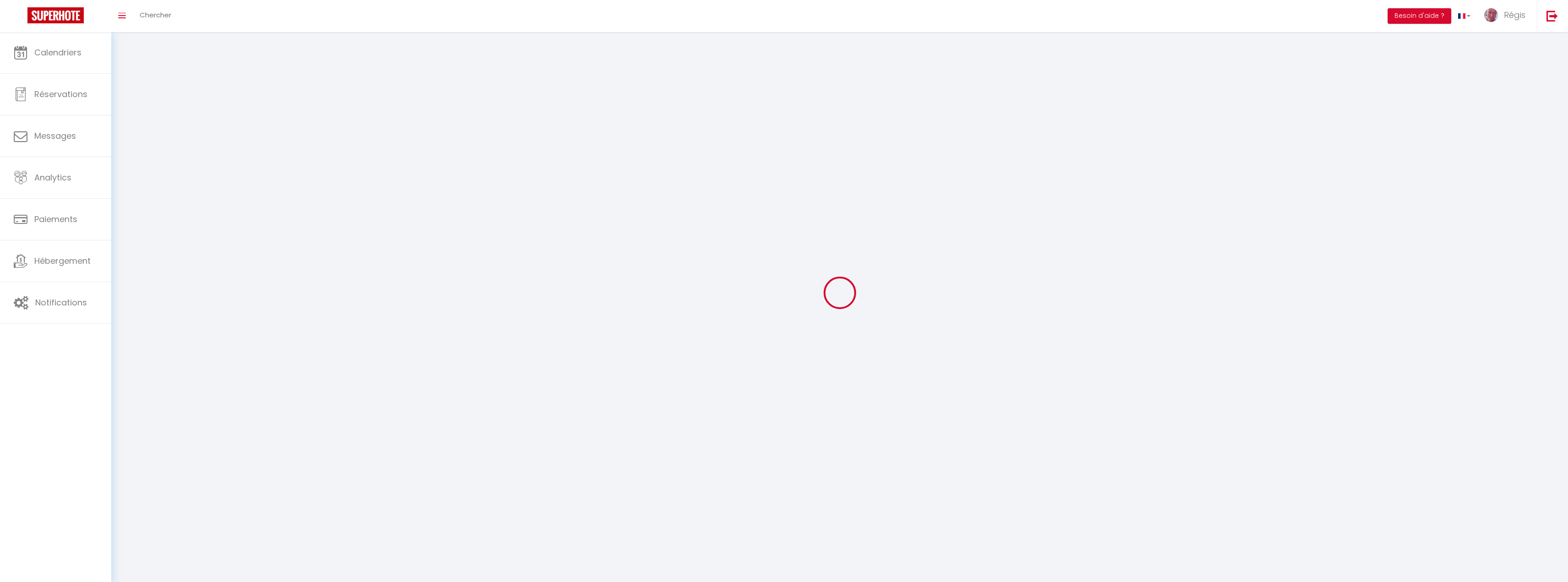
type input "samer"
type input "Ccip39WcyiTk7nxoFpq7f4xTk"
type input "aDyDRGfivIcAcaFfvcdUkQvam"
type input "https://app.superhote.com/#/get-available-rentals/aDyDRGfivIcAcaFfvcdUkQvam"
type input "Ccip39WcyiTk7nxoFpq7f4xTk"
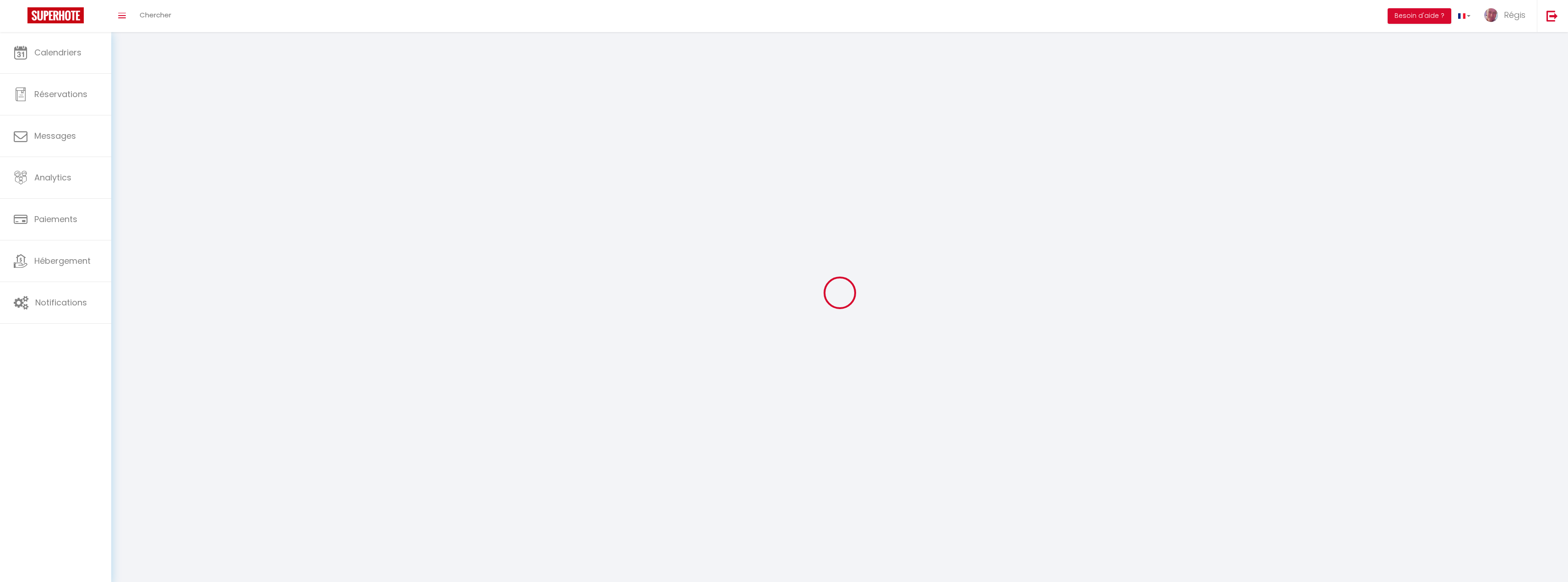
type input "aDyDRGfivIcAcaFfvcdUkQvam"
type input "https://app.superhote.com/#/get-available-rentals/aDyDRGfivIcAcaFfvcdUkQvam"
select select "28"
select select "fr"
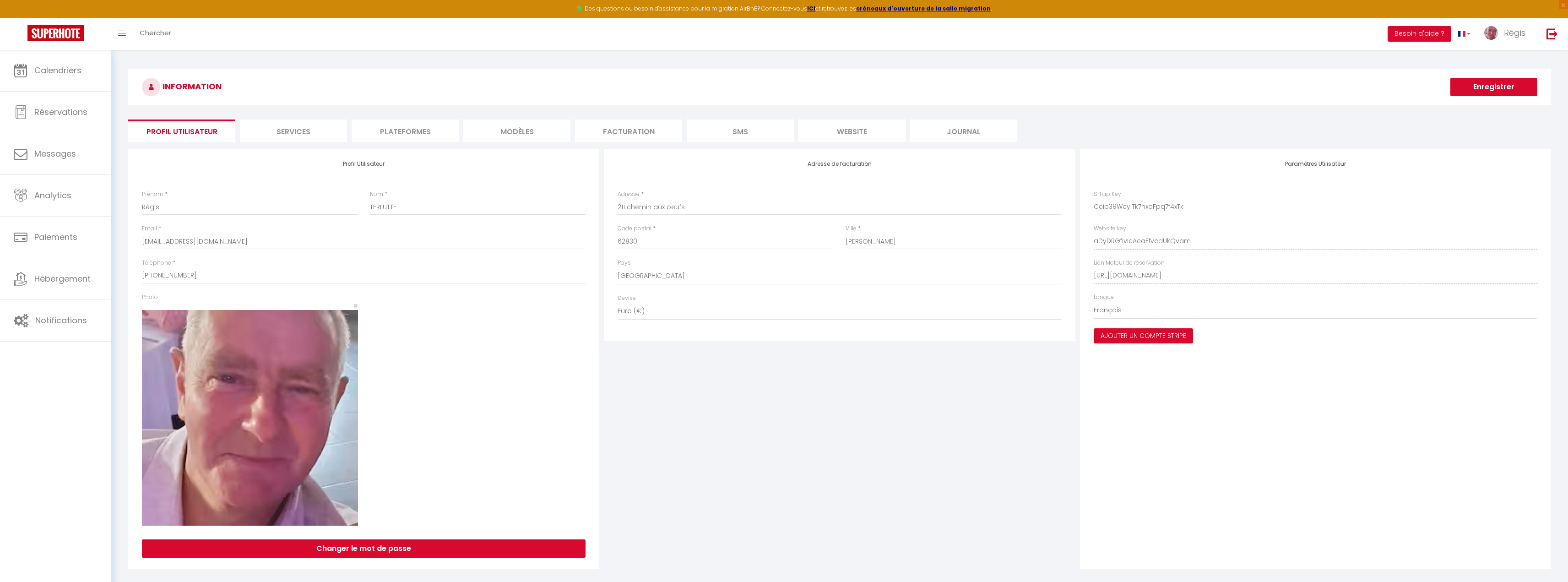
click at [861, 134] on li "website" at bounding box center [852, 130] width 107 height 22
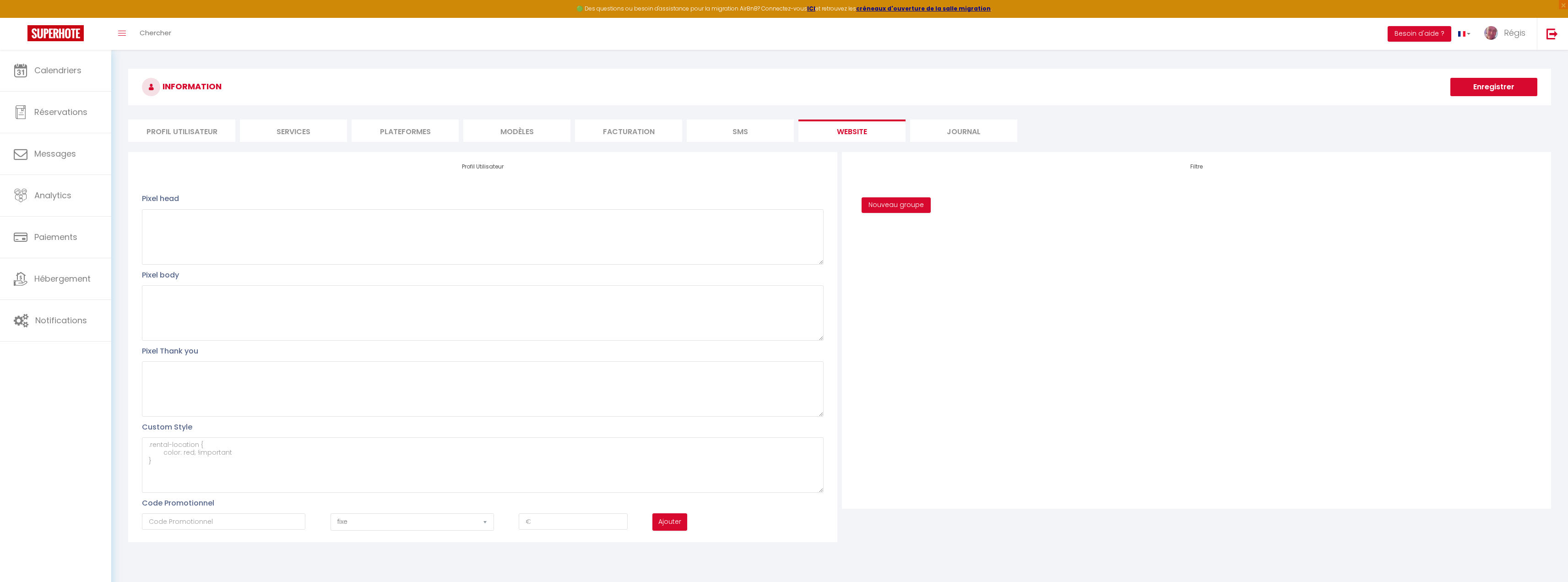
click at [202, 127] on li "Profil Utilisateur" at bounding box center [181, 130] width 107 height 22
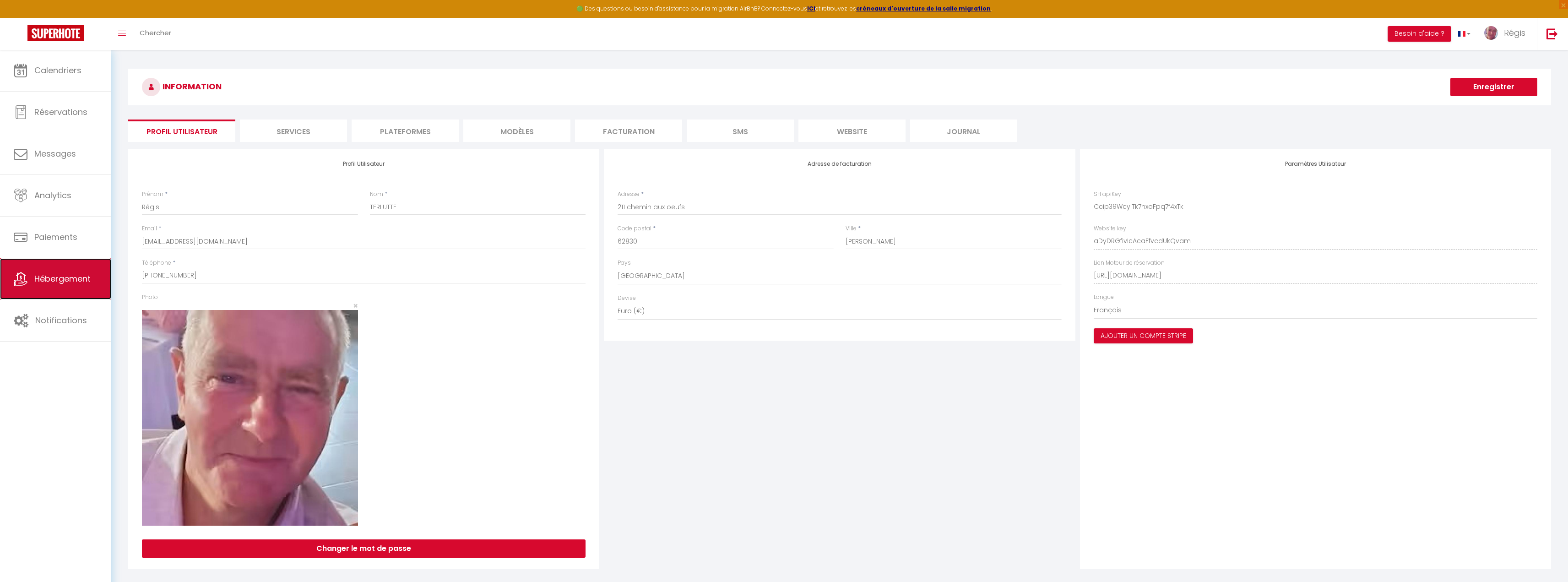
click at [68, 274] on span "Hébergement" at bounding box center [63, 279] width 56 height 12
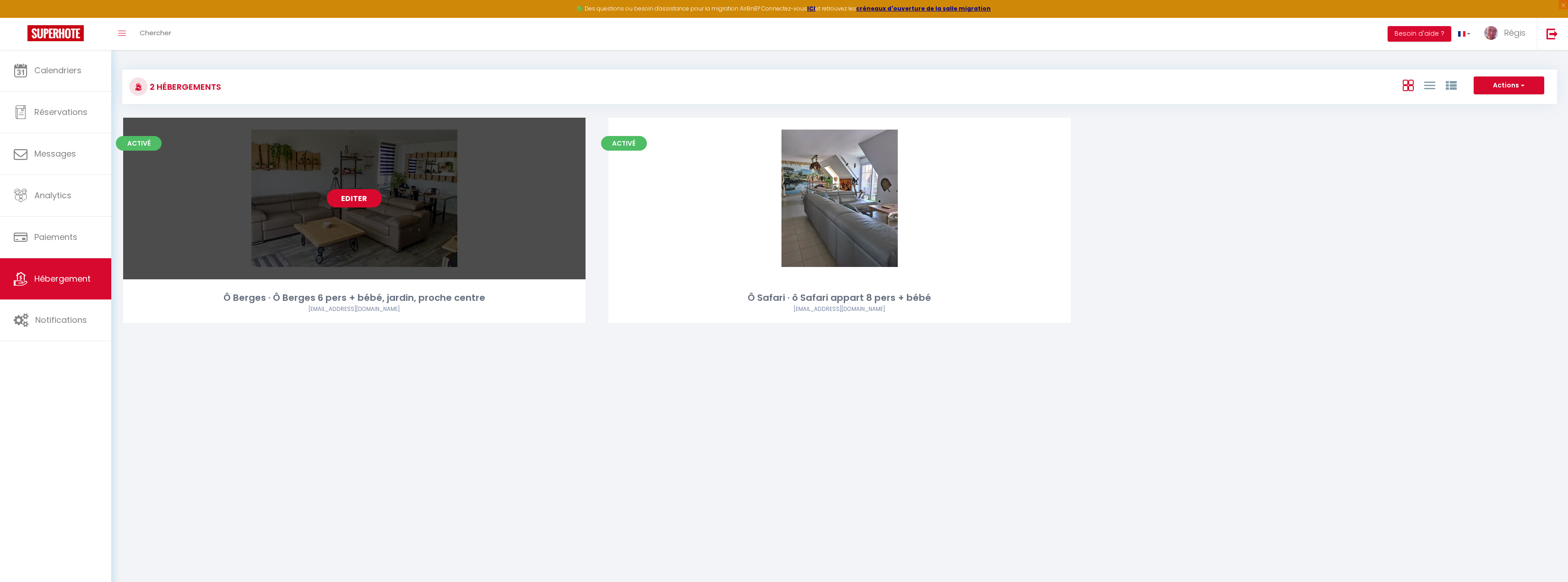
click at [355, 200] on link "Editer" at bounding box center [354, 198] width 55 height 18
select select "3"
select select "2"
select select "1"
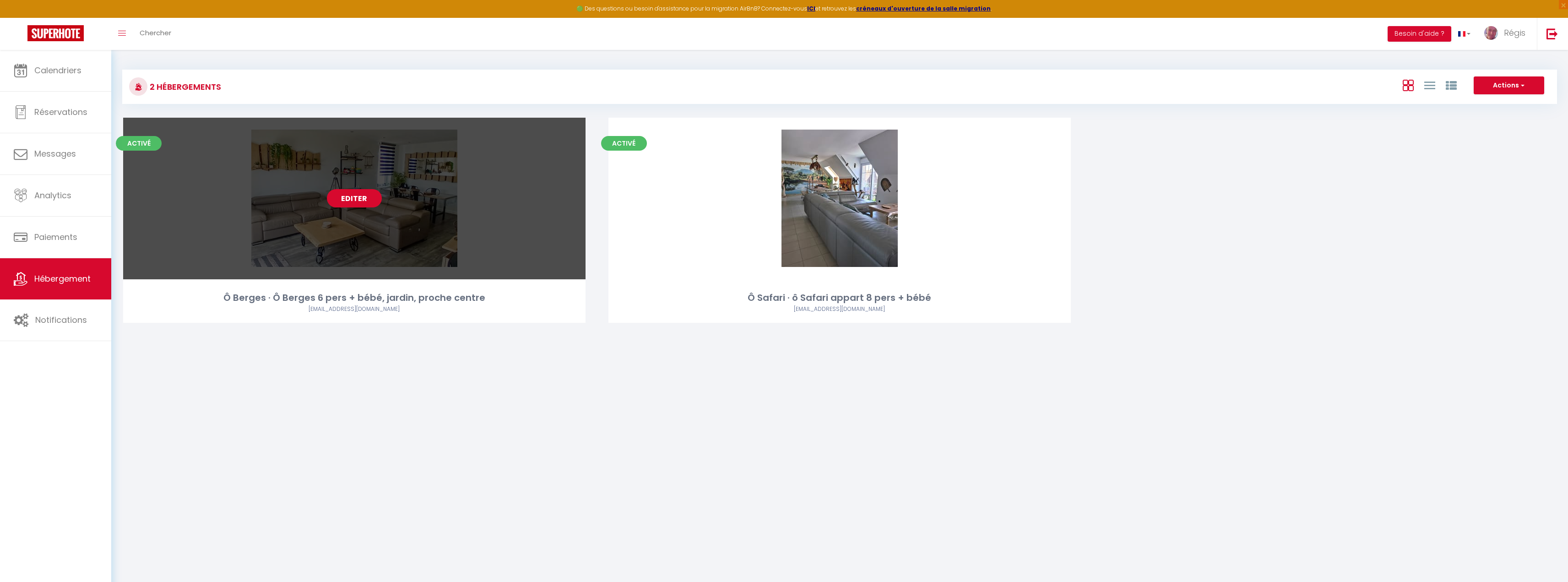
select select "28"
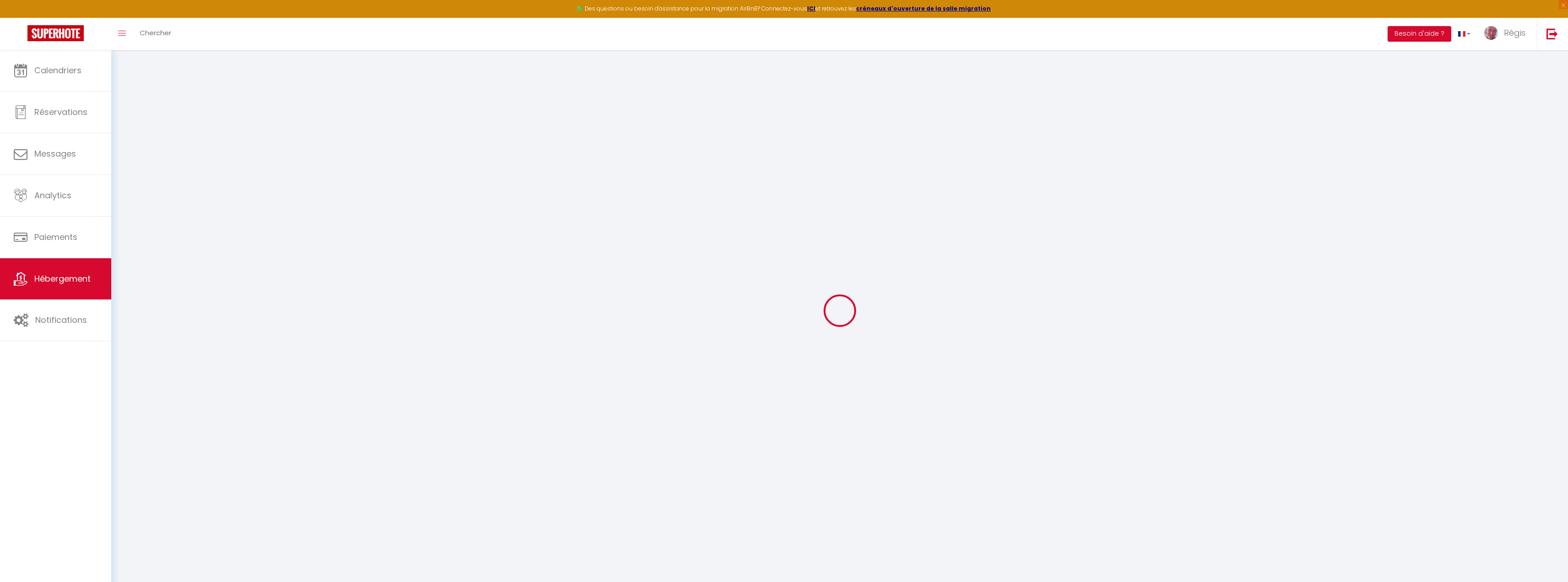
select select
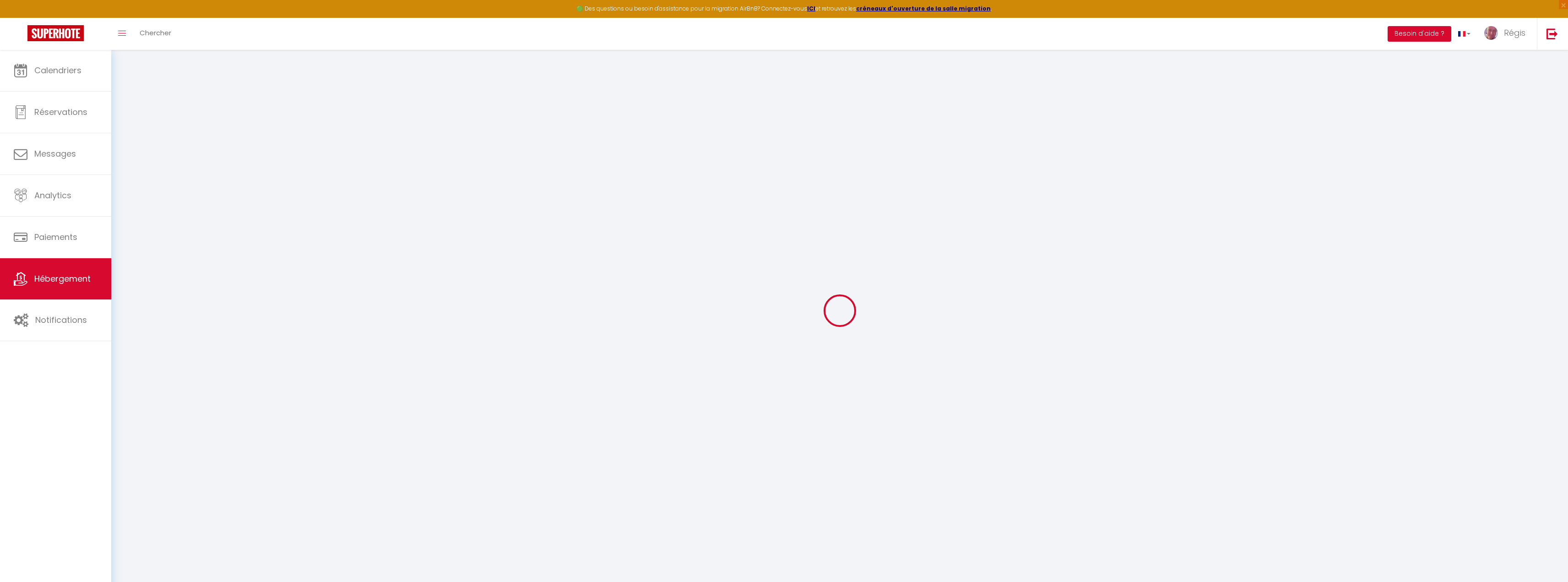
select select
checkbox input "false"
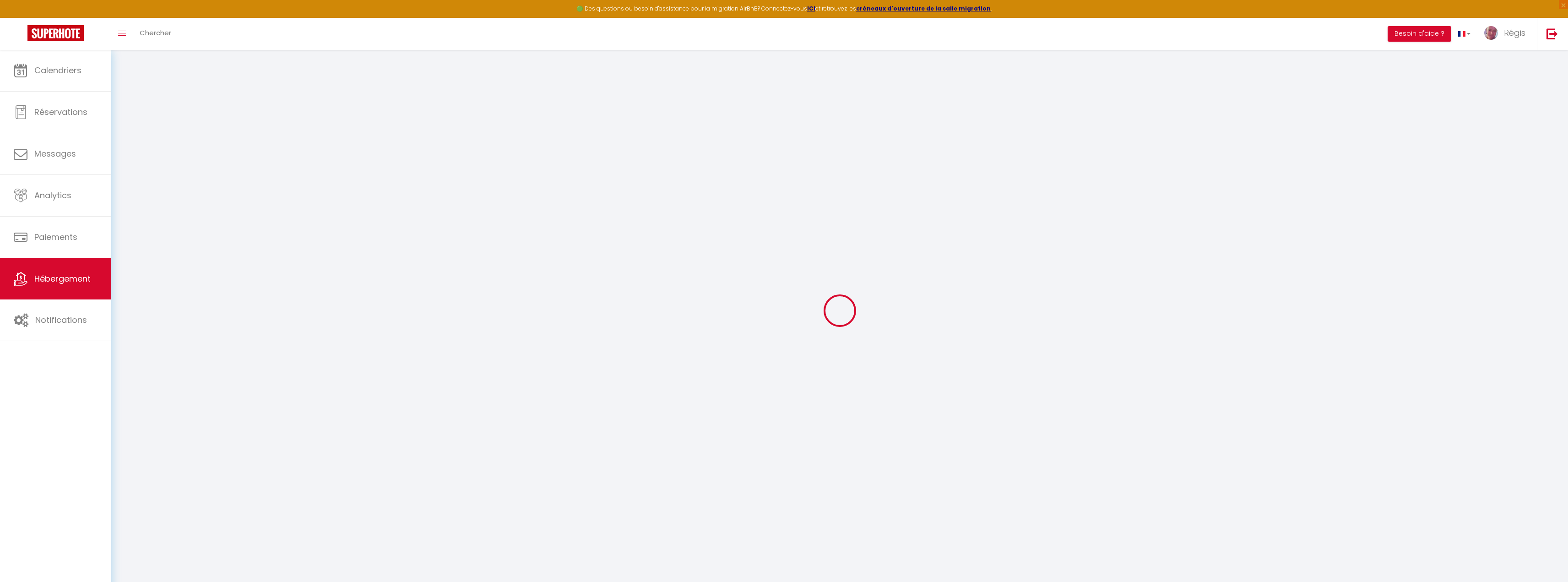
select select
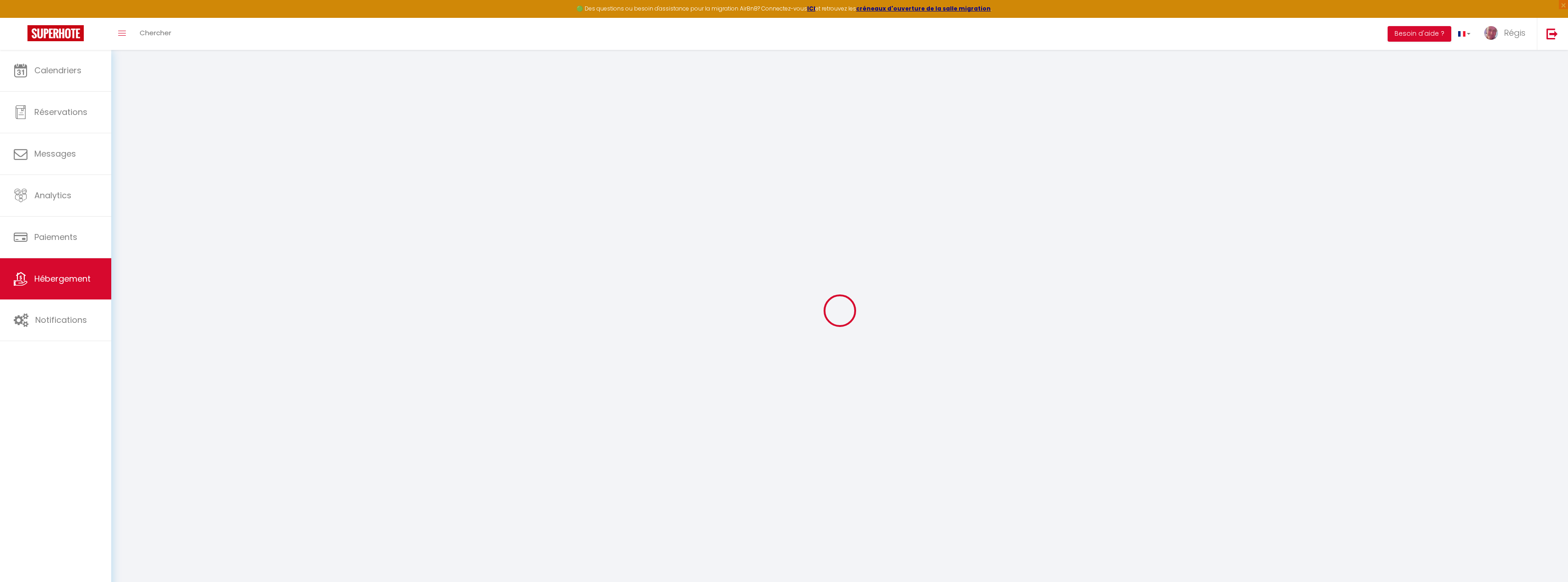
select select
checkbox input "false"
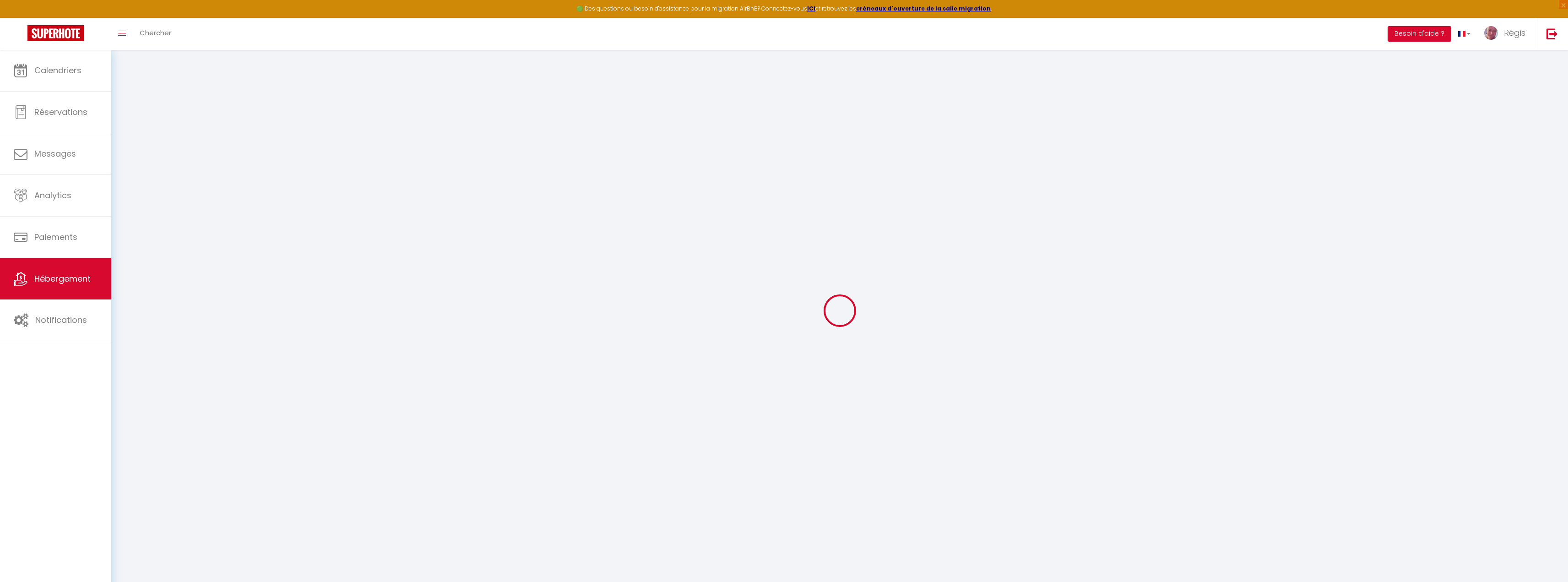
checkbox input "false"
select select
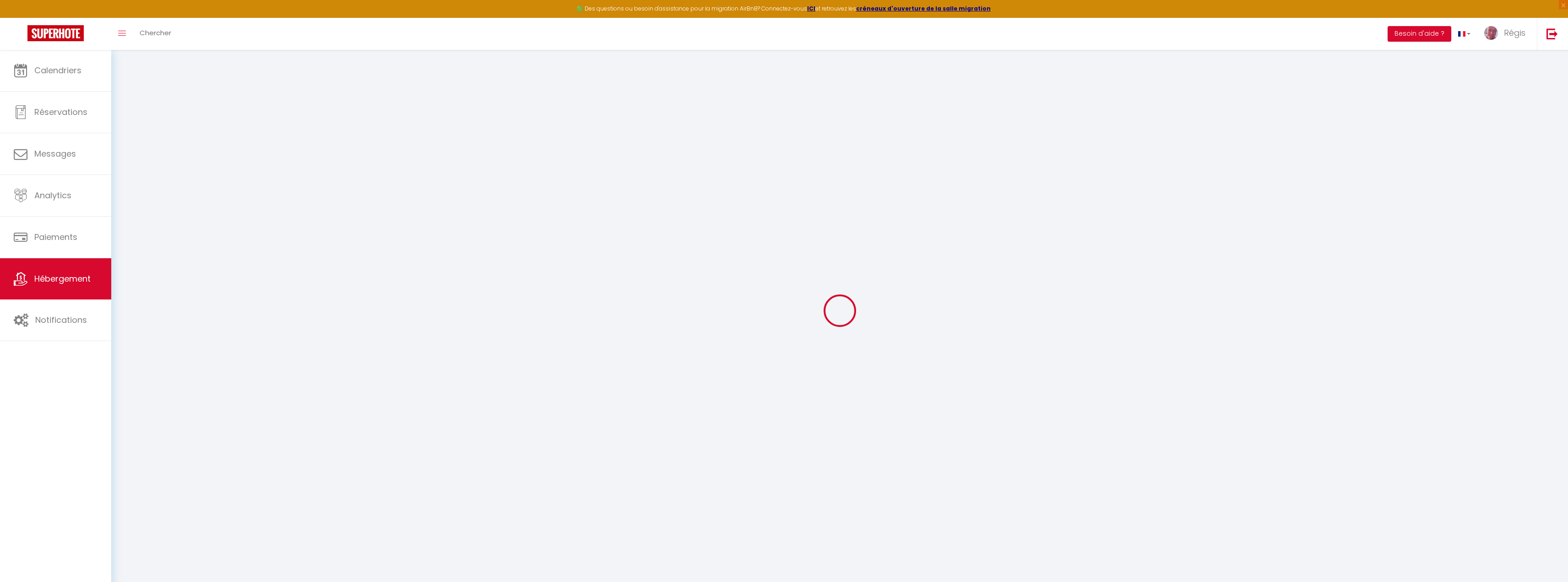
select select
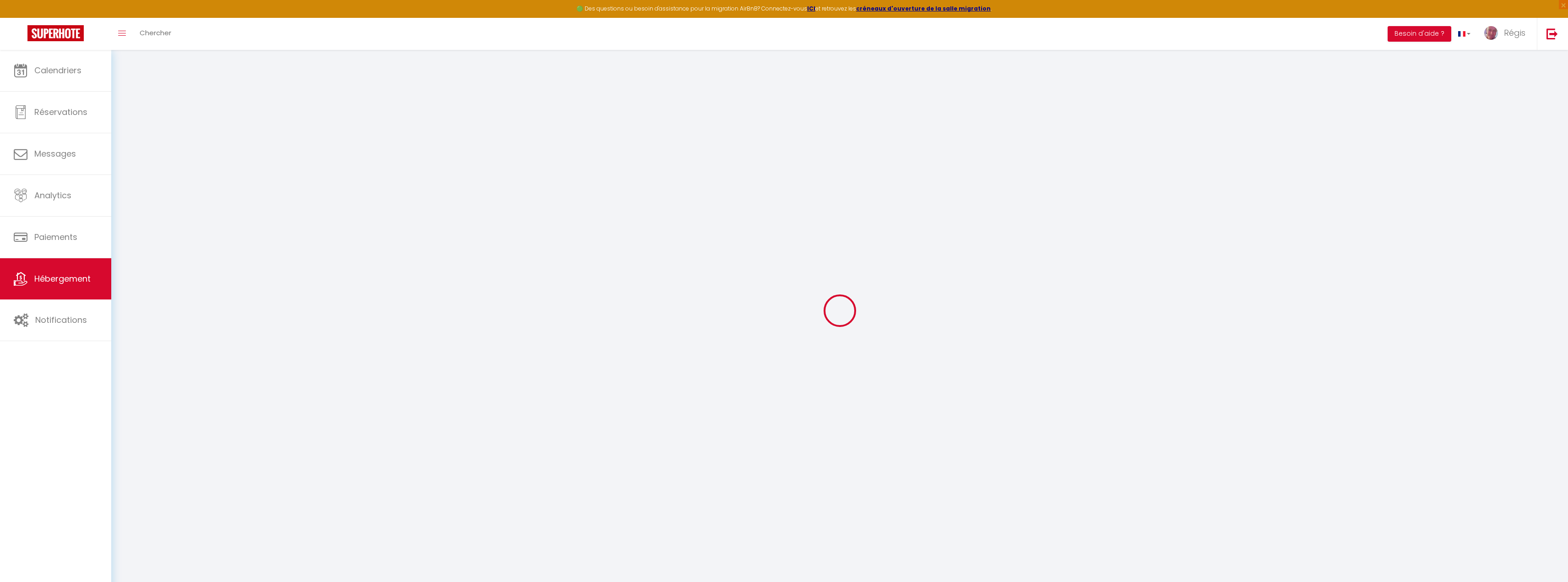
checkbox input "false"
select select
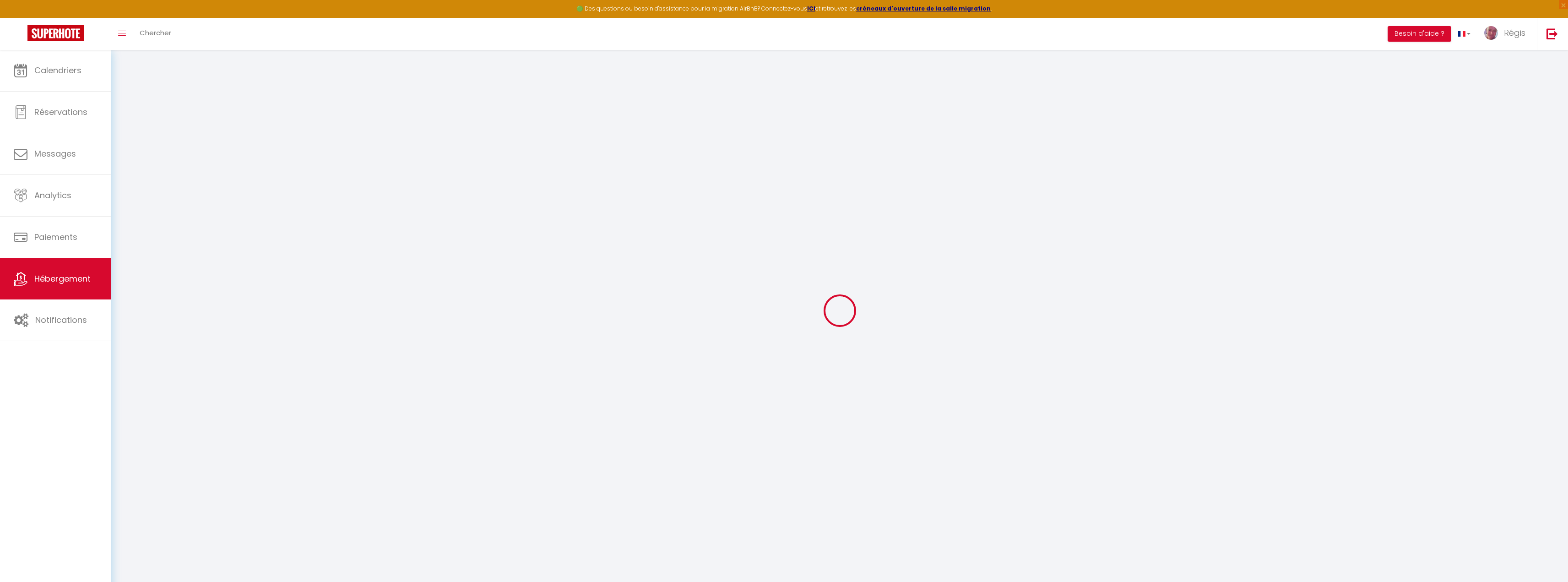
select select
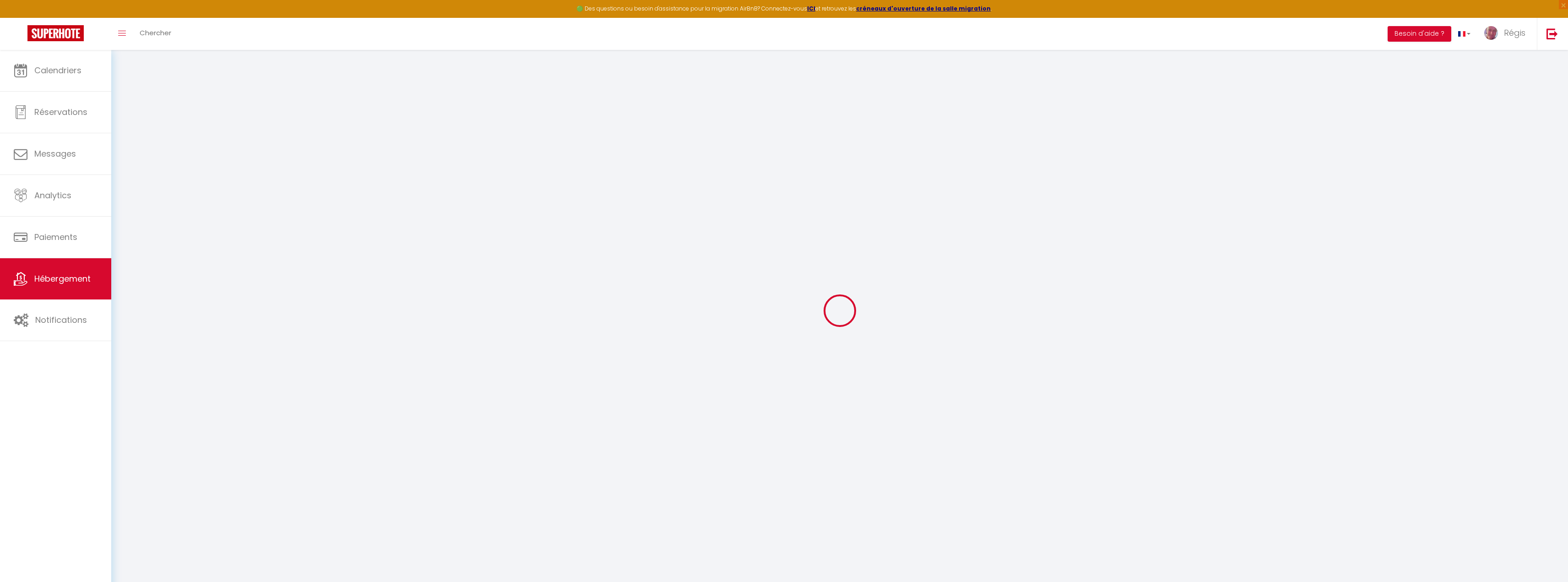
select select
checkbox input "false"
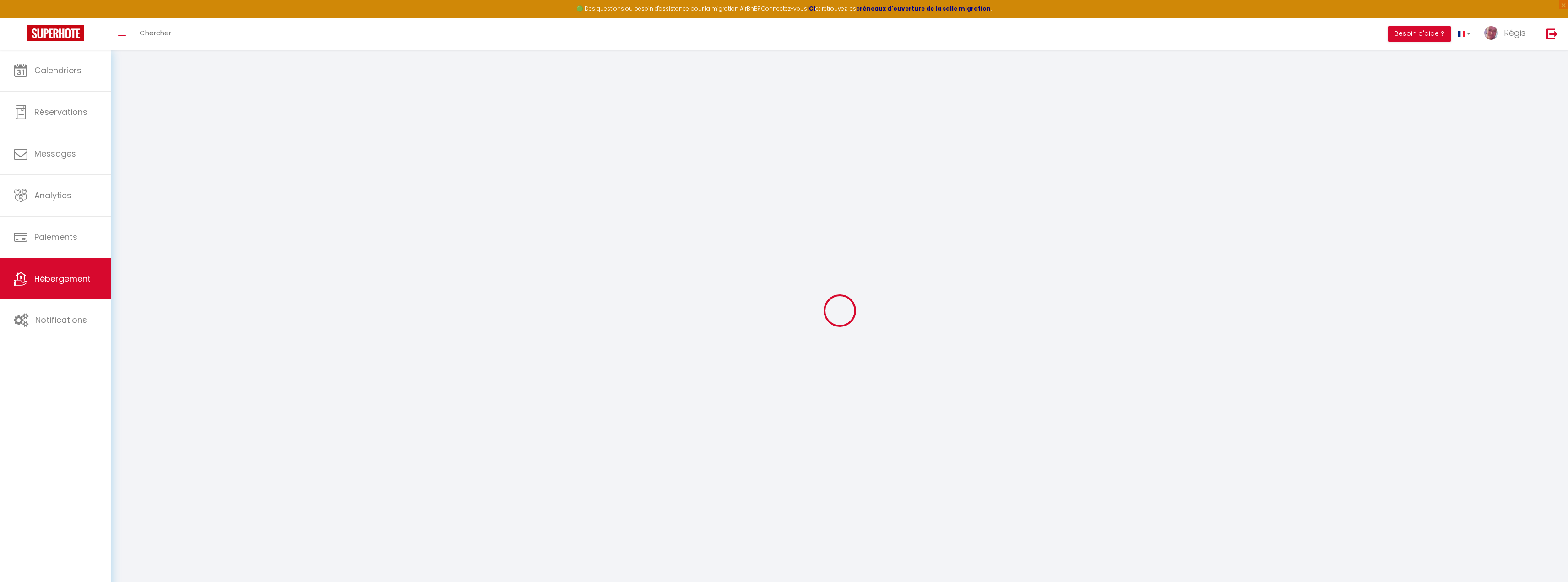
checkbox input "false"
select select
type input "Ô Berges · Ô Berges 6 pers + bébé, jardin, proche centre"
type input "Régis"
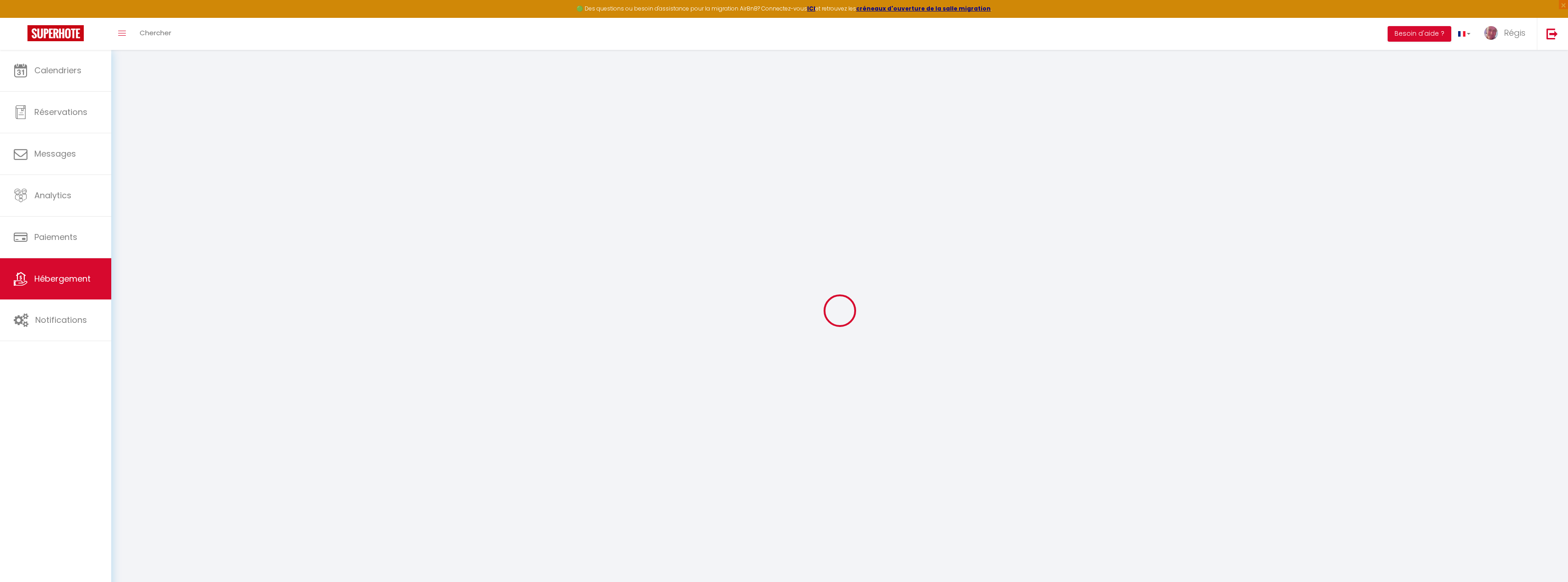
type input "TERLUTTE"
type input "211 chemin aux oeufs"
type input "62830"
type input "SAMER"
select select "7"
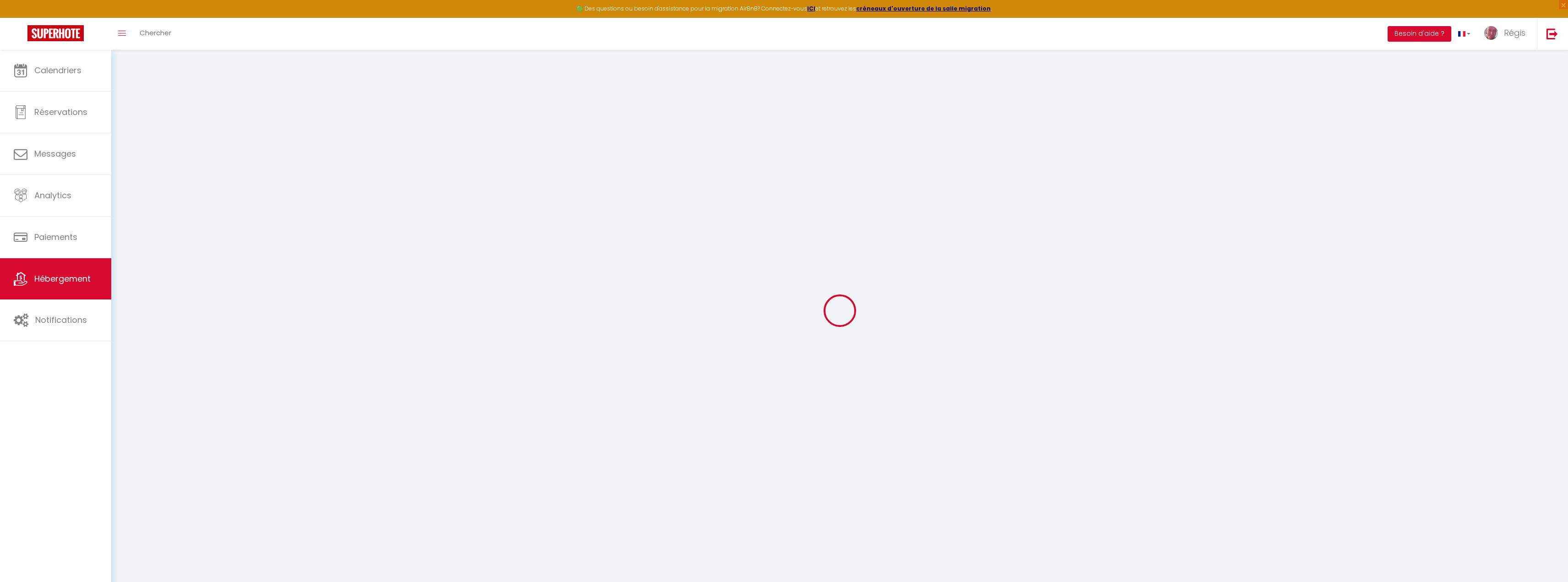
select select "3"
type input "90"
type input "60"
type input "300"
select select
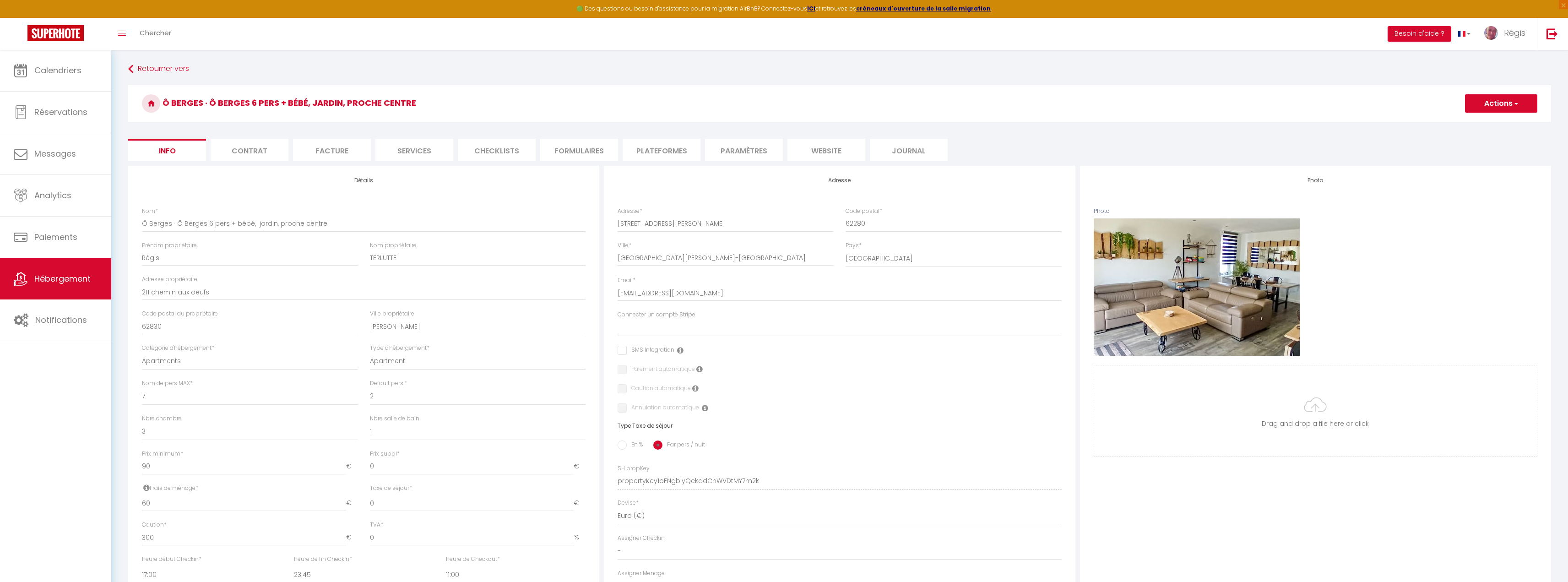
click at [826, 151] on li "website" at bounding box center [826, 150] width 78 height 22
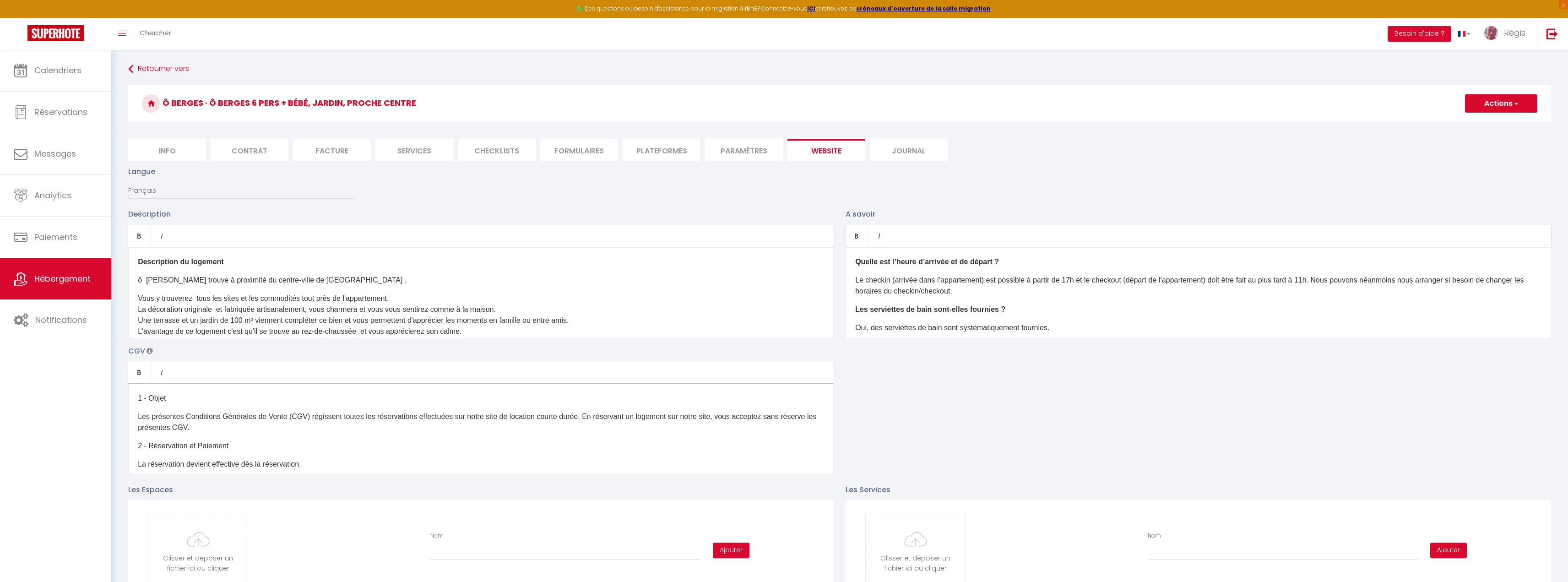
click at [235, 295] on p "Vous y trouverez tous les sites et les commodités tout près de l'appartement. L…" at bounding box center [480, 315] width 686 height 44
click at [226, 405] on div "1 - Objet Les présentes Conditions Générales de Vente (CGV) régissent toutes le…" at bounding box center [481, 429] width 706 height 91
click at [957, 289] on p "Le checkin (arrivée dans l’appartement) est possible à partir de 17h et le chec…" at bounding box center [1198, 286] width 686 height 22
click at [303, 425] on p "Les présentes Conditions Générales de Vente (CGV) régissent toutes les réservat…" at bounding box center [480, 422] width 686 height 22
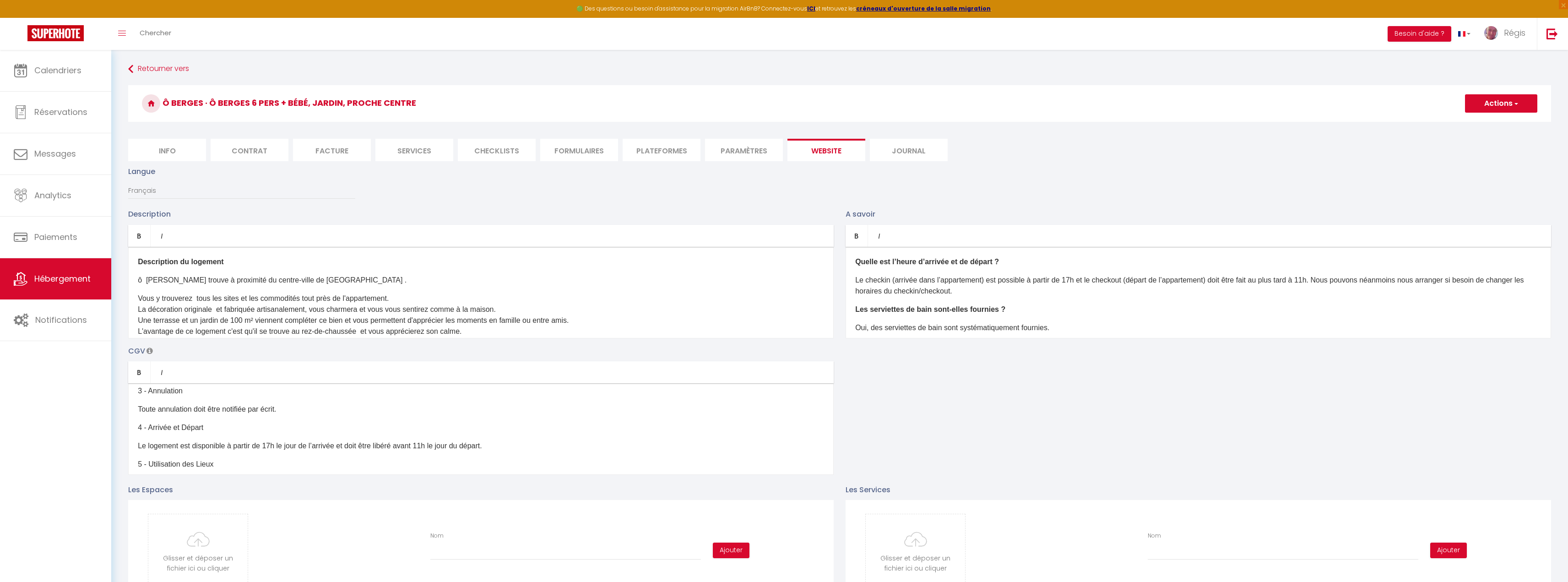
click at [199, 256] on div "Description du logement ô Berges se trouve à proximité du centre-ville de Boulo…" at bounding box center [481, 292] width 706 height 91
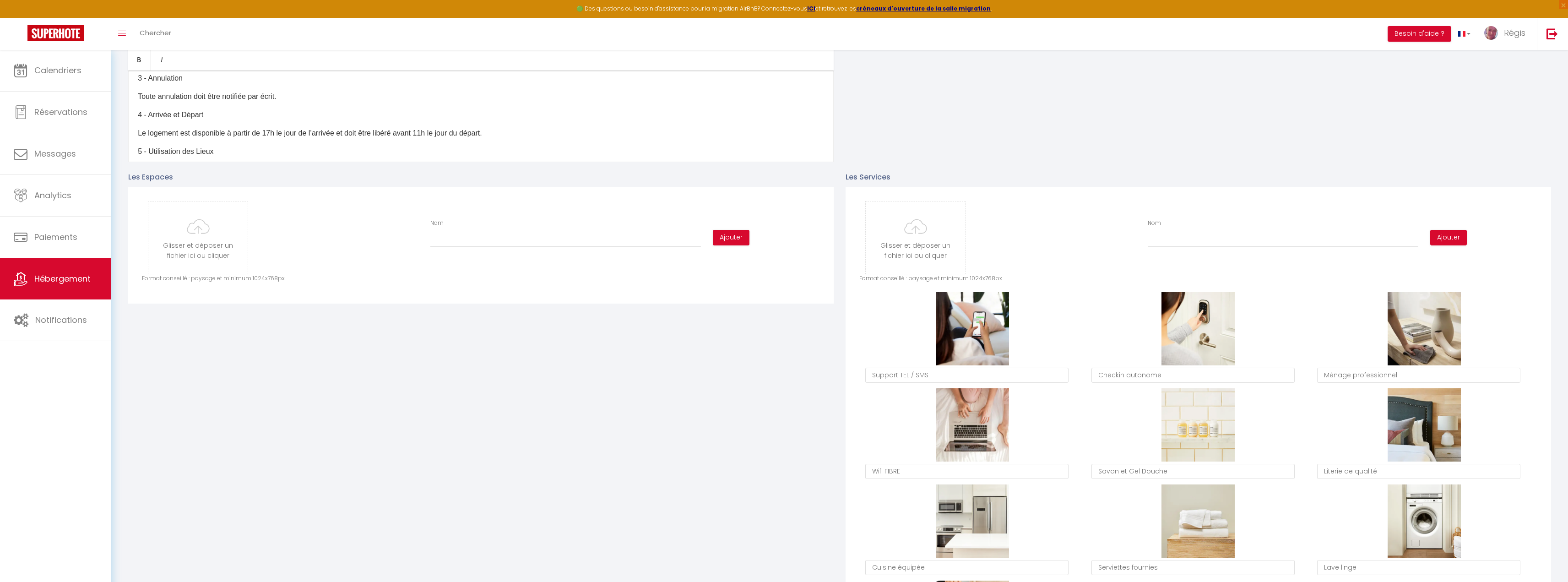
scroll to position [321, 0]
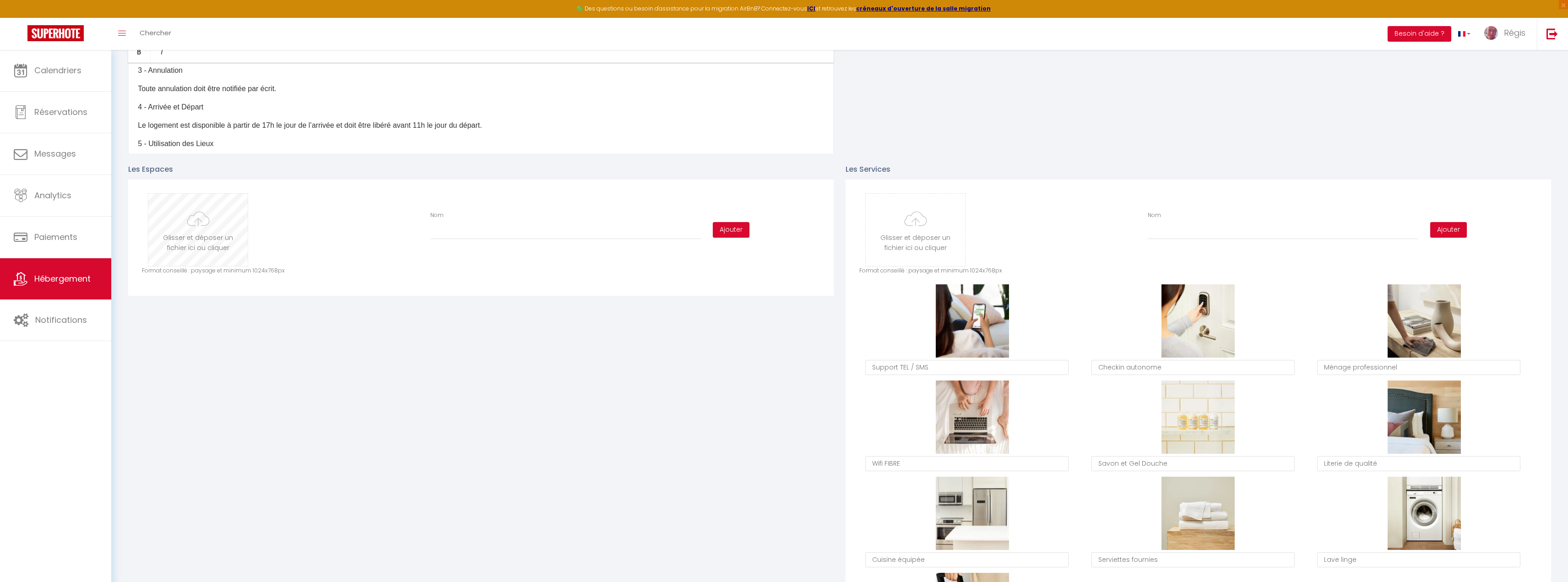
click at [199, 228] on input "file" at bounding box center [198, 230] width 99 height 72
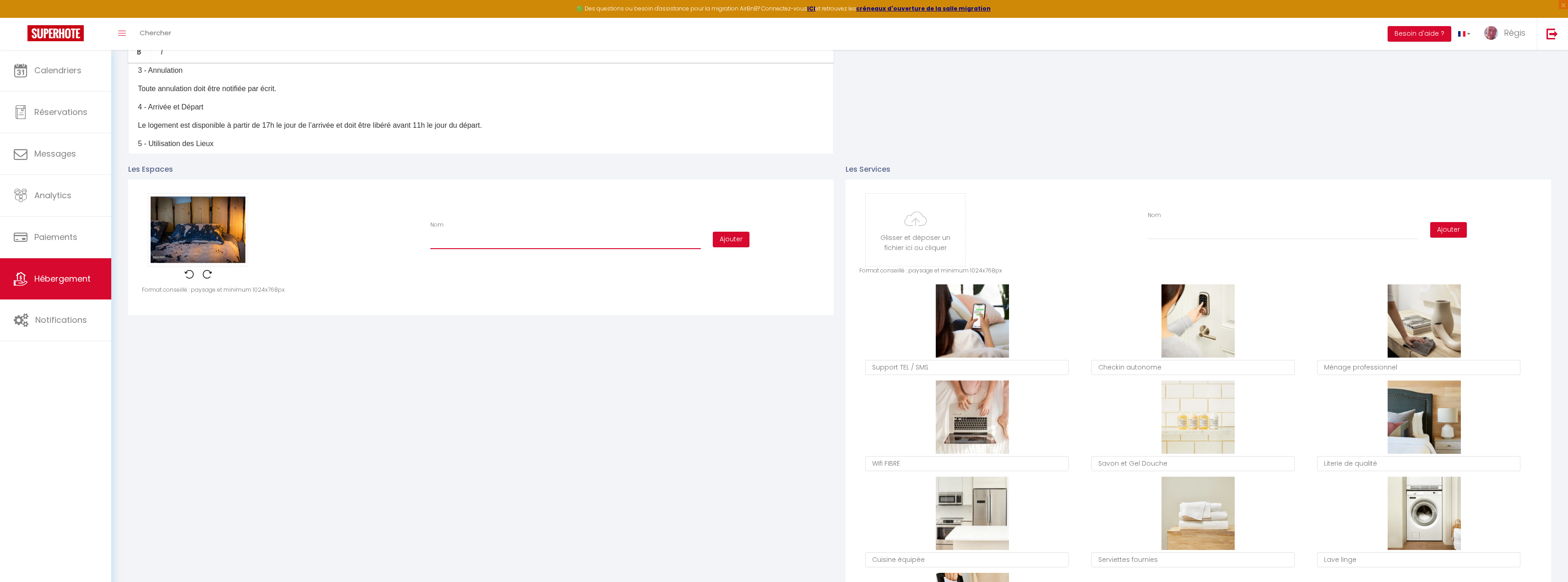
click at [466, 236] on input "Nom" at bounding box center [566, 241] width 271 height 17
click at [739, 235] on button "Ajouter" at bounding box center [731, 240] width 37 height 16
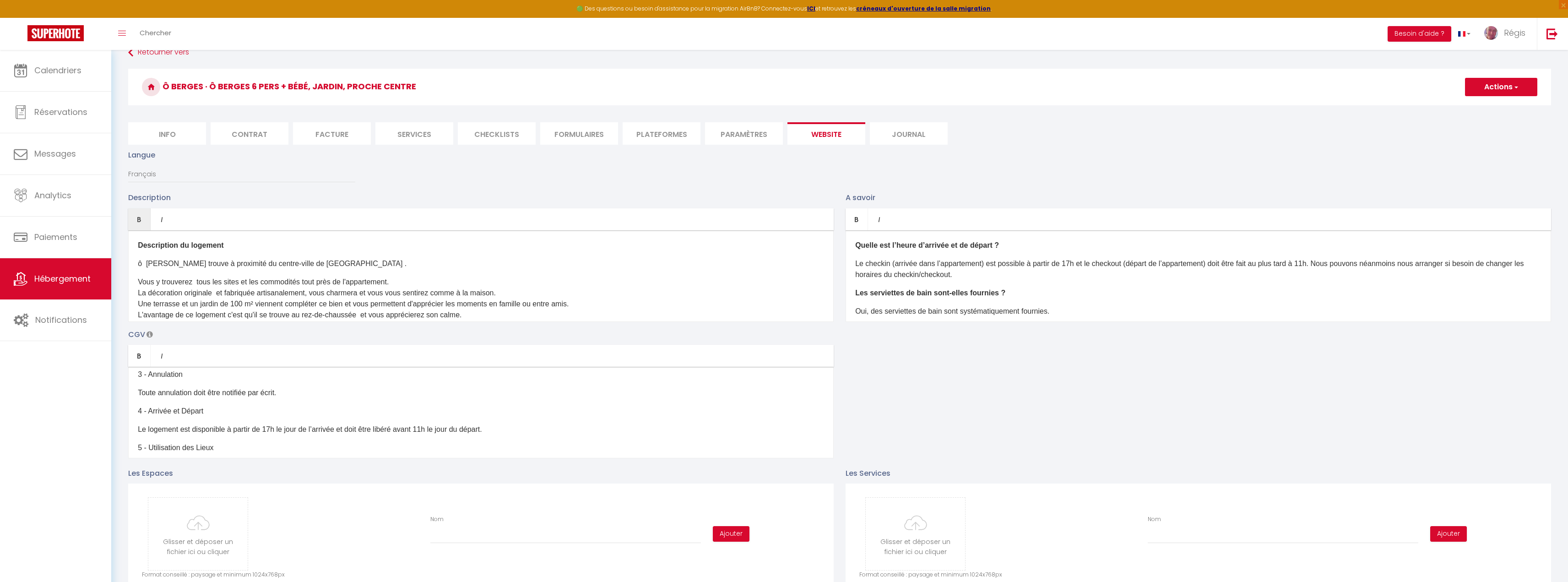
scroll to position [0, 0]
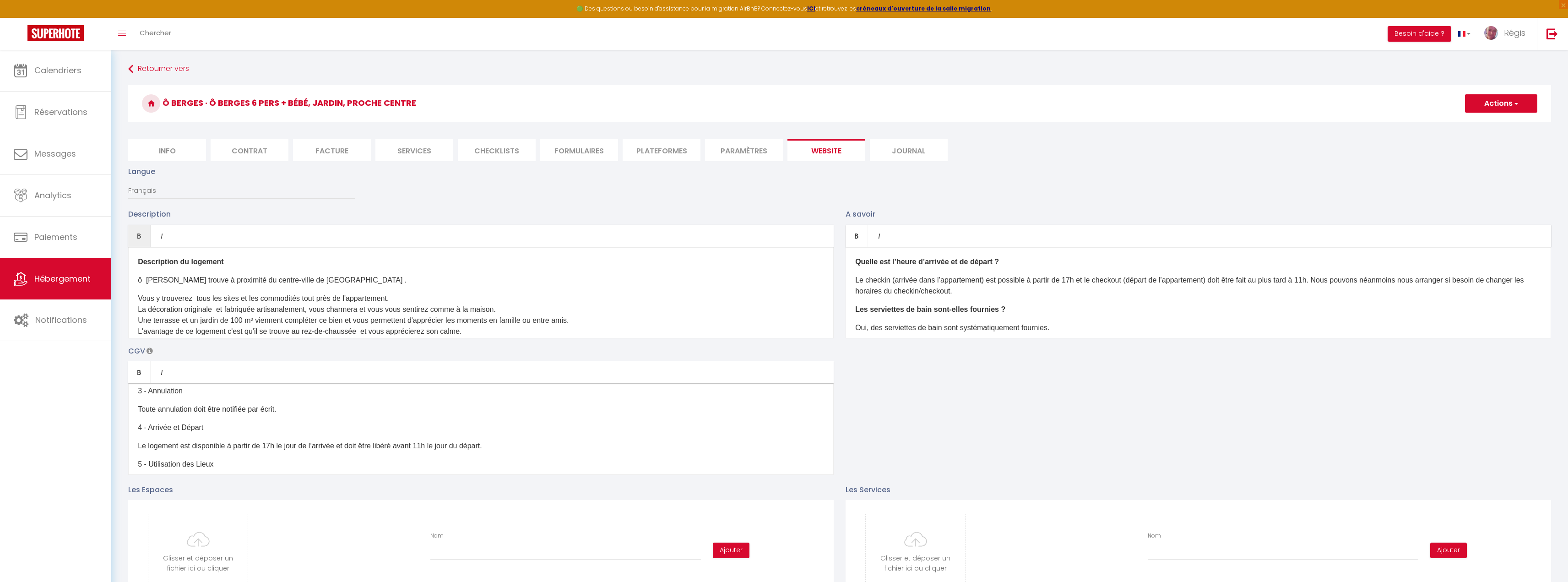
click at [1514, 96] on button "Actions" at bounding box center [1501, 103] width 72 height 18
click at [1494, 122] on input "Enregistrer" at bounding box center [1490, 123] width 34 height 9
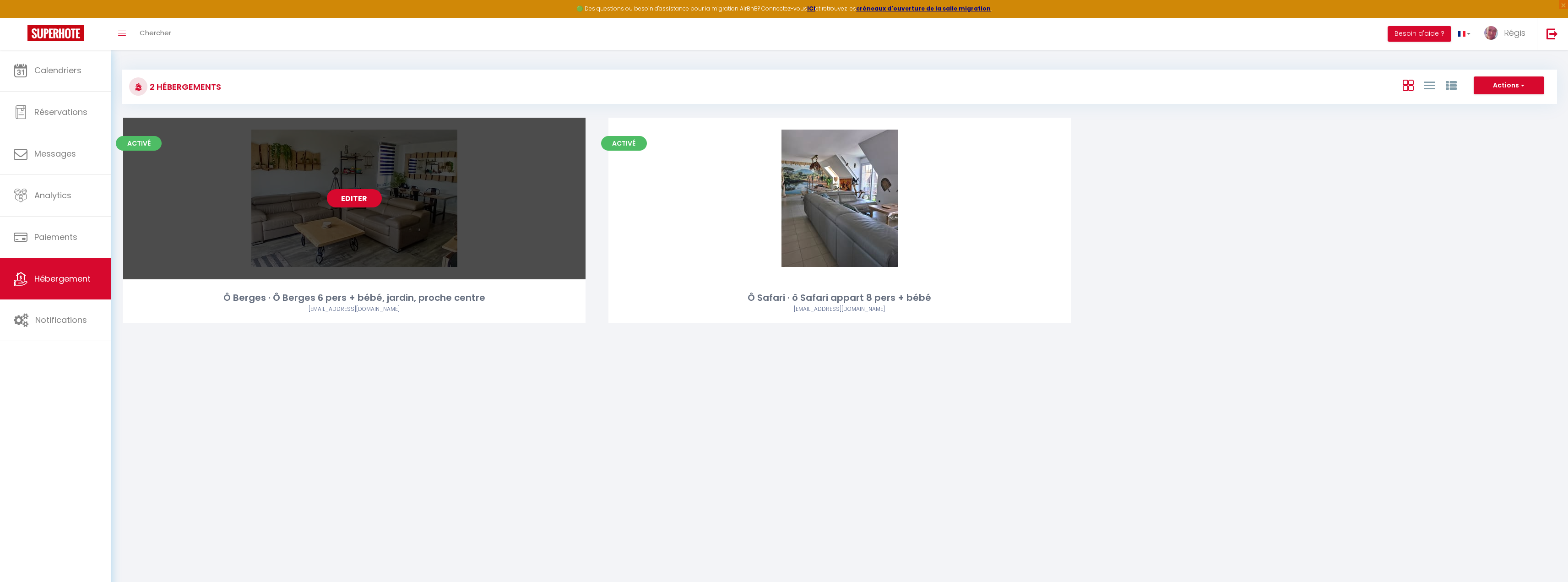
click at [361, 194] on link "Editer" at bounding box center [354, 198] width 55 height 18
click at [361, 199] on link "Editer" at bounding box center [354, 198] width 55 height 18
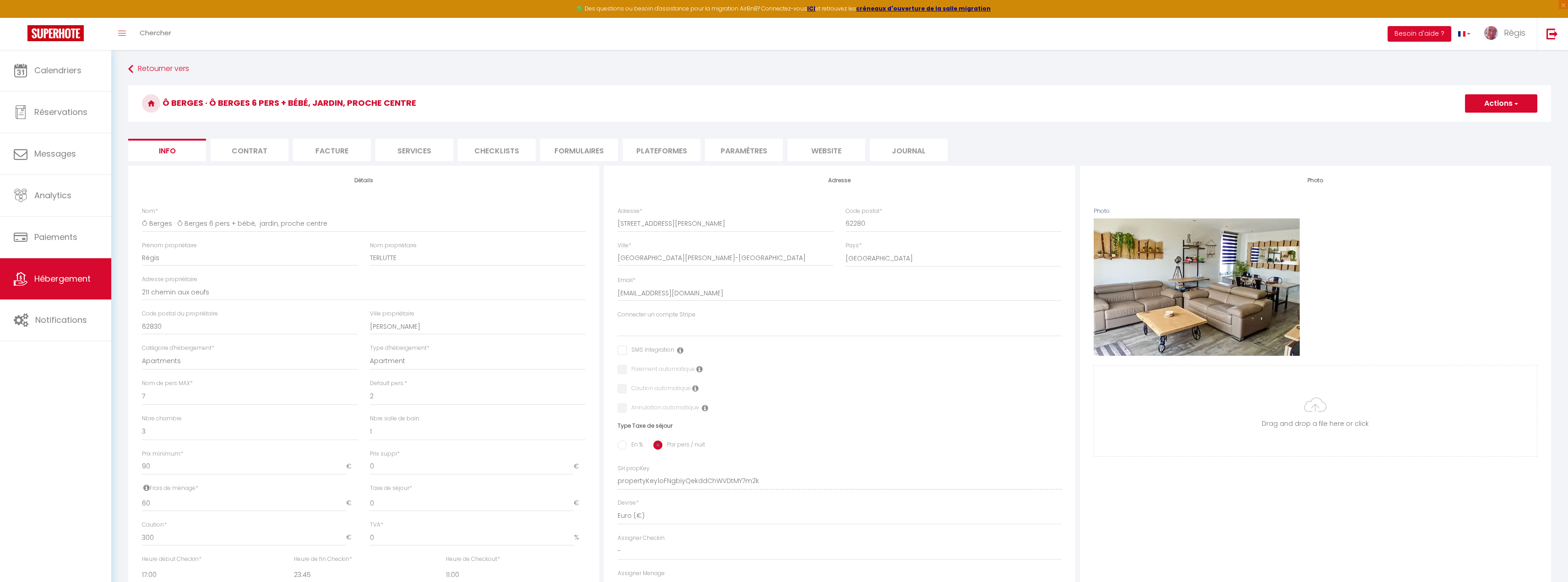
click at [816, 152] on li "website" at bounding box center [826, 150] width 78 height 22
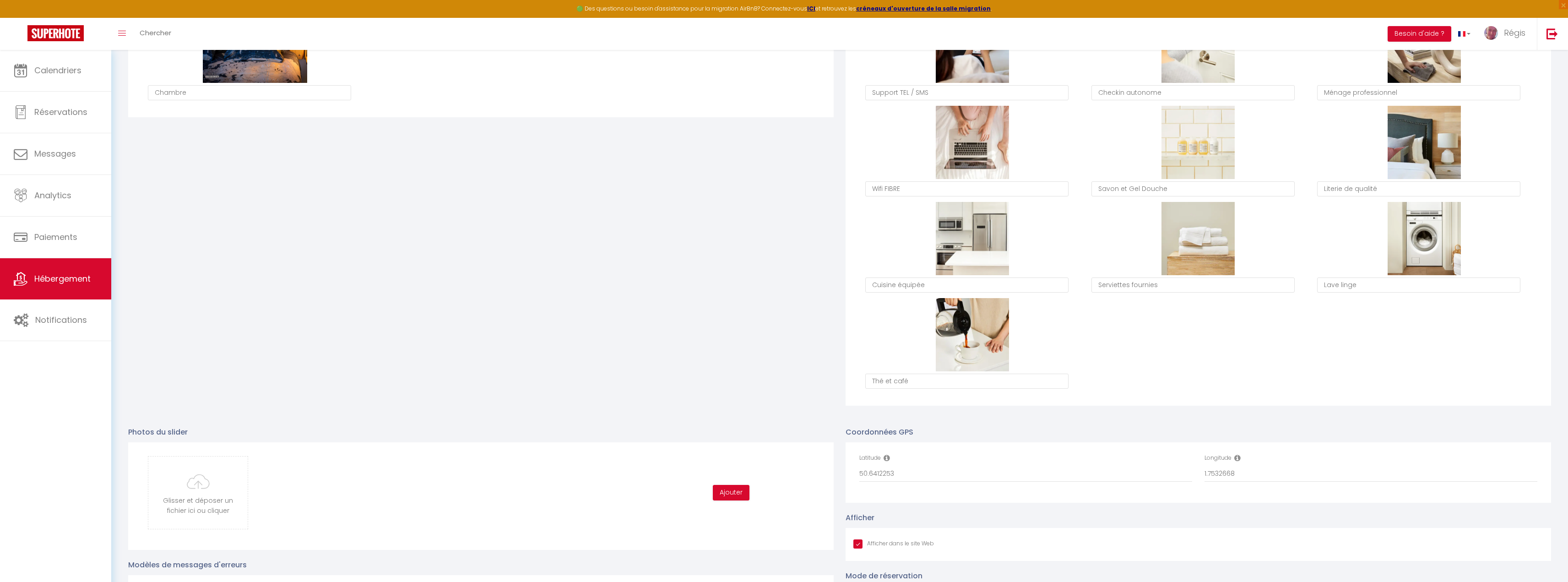
scroll to position [767, 0]
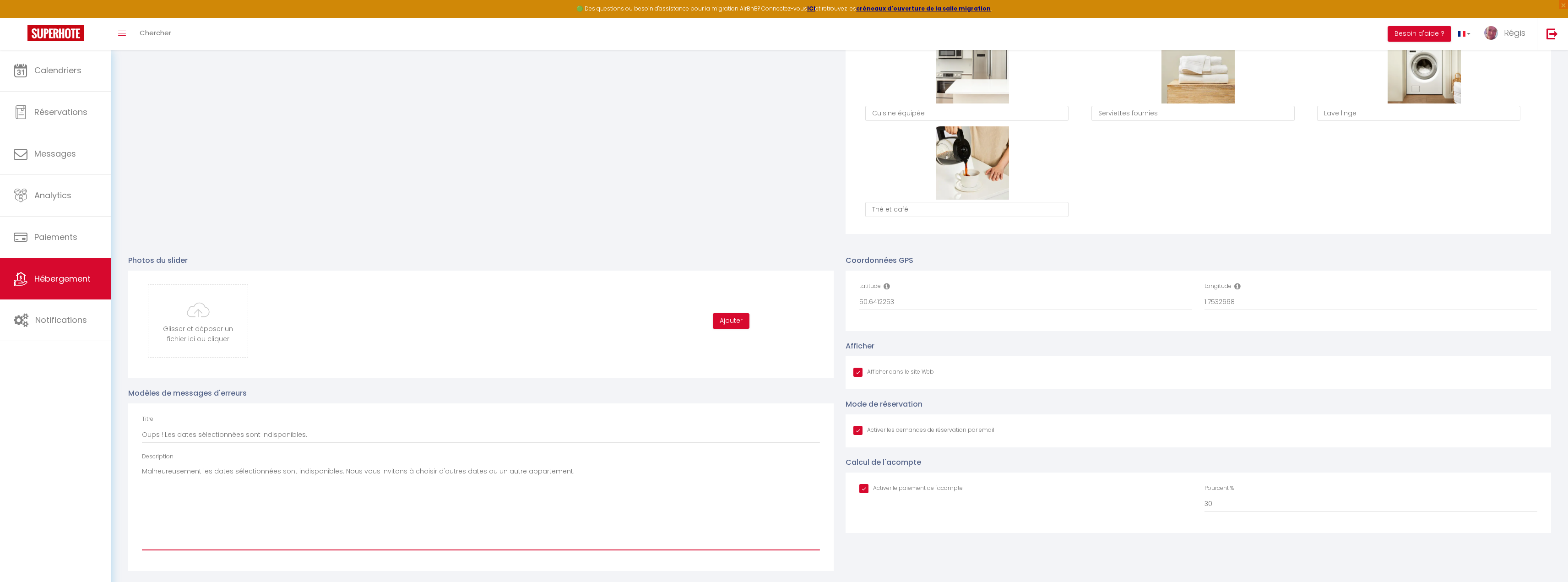
click at [301, 478] on textarea "Malheureusement les dates sélectionnées sont indisponibles. Nous vous invitons …" at bounding box center [481, 508] width 678 height 86
click at [232, 329] on input "file" at bounding box center [198, 321] width 99 height 72
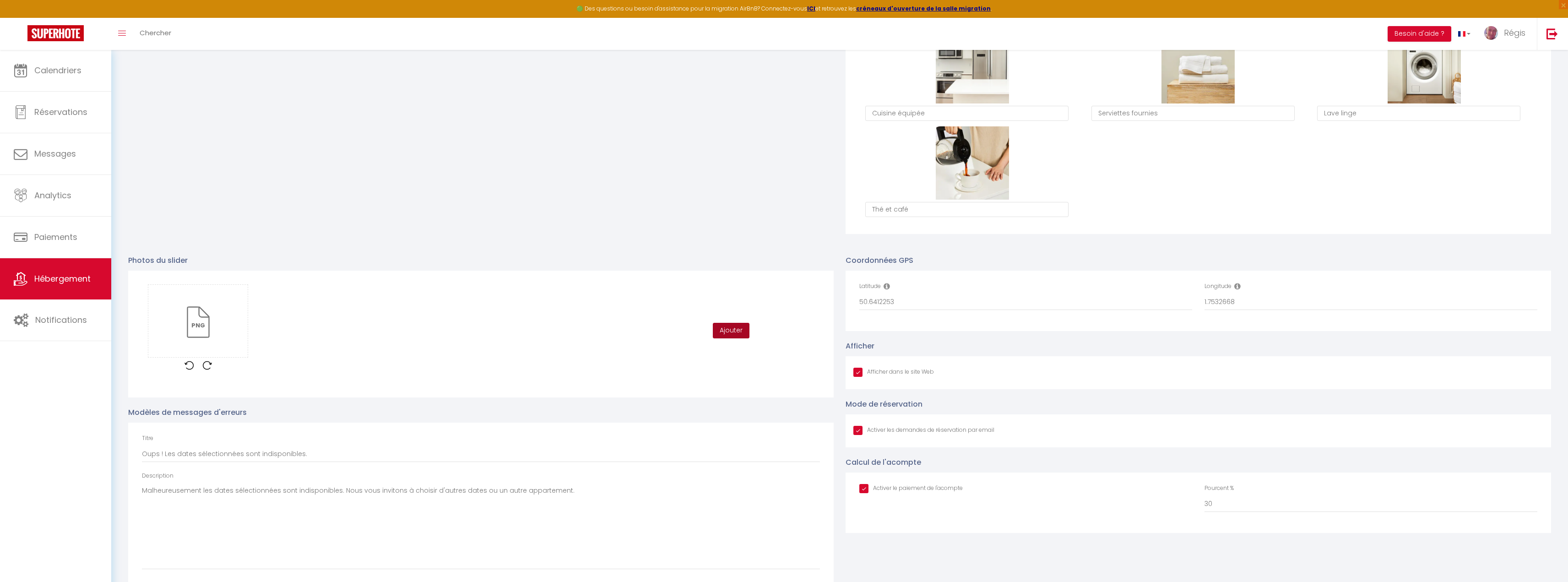
click at [747, 333] on button "Ajouter" at bounding box center [731, 331] width 37 height 16
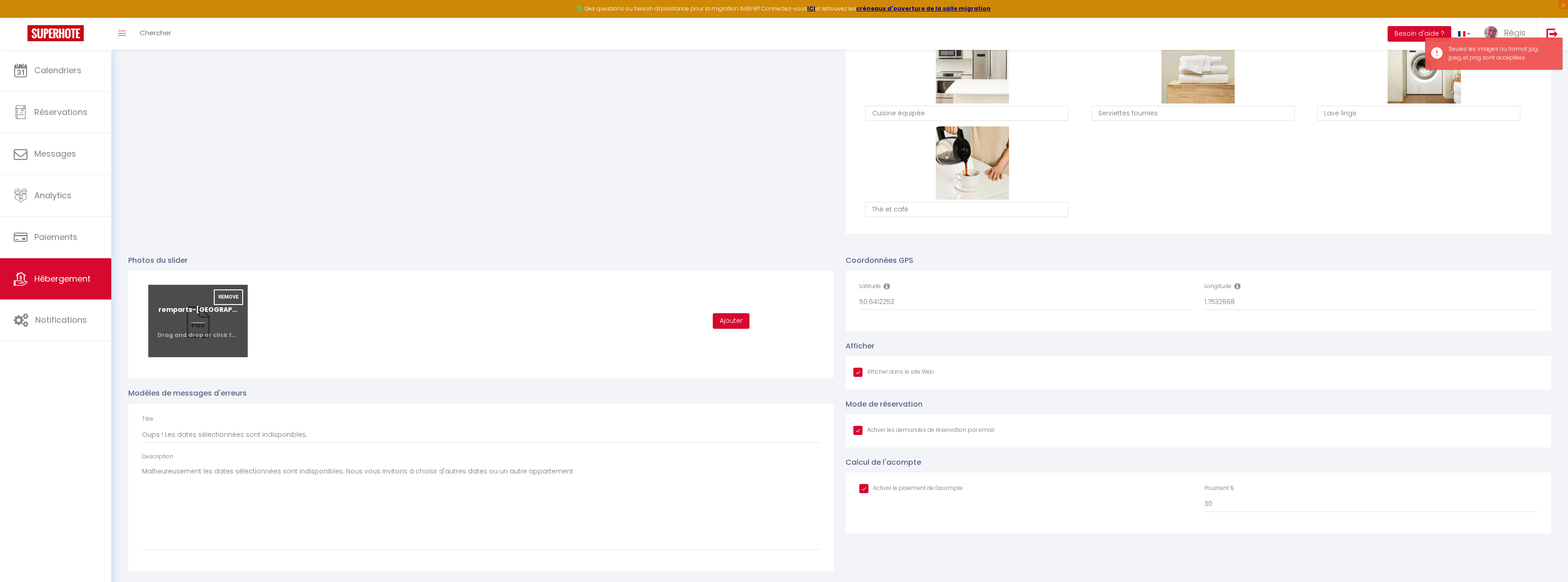
click at [182, 313] on input "file" at bounding box center [198, 321] width 99 height 72
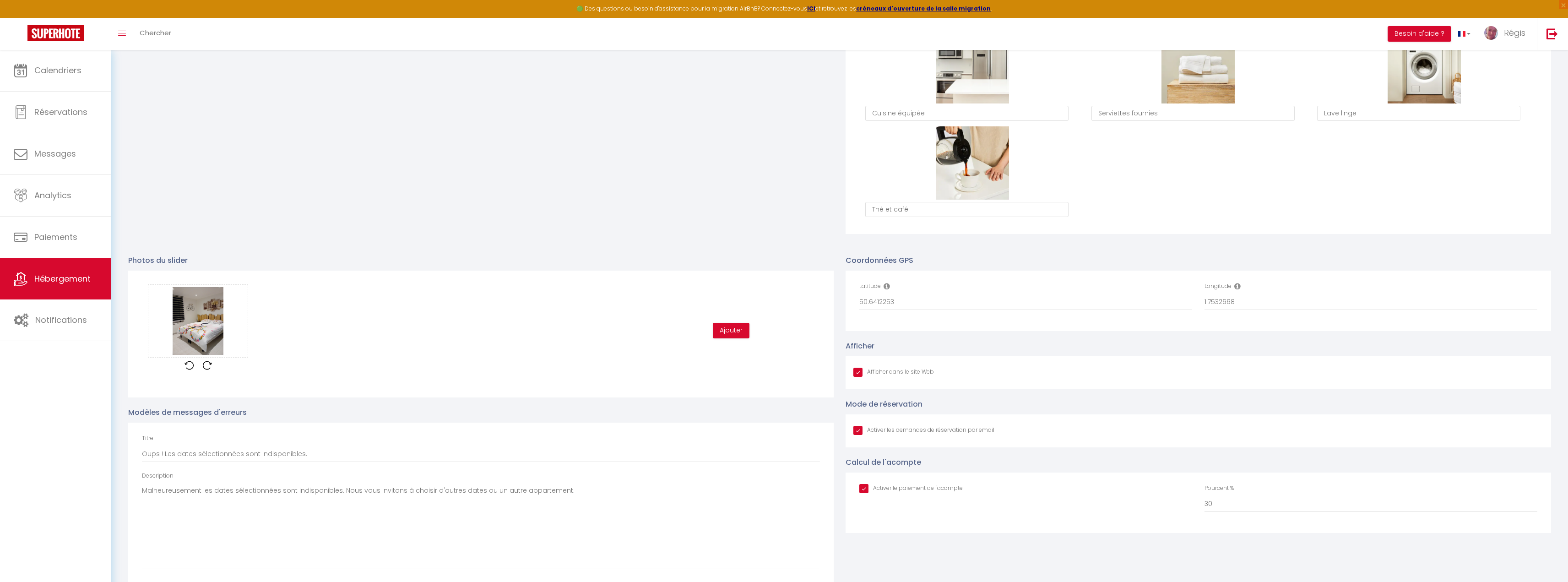
click at [587, 364] on div "Glisser et déposer un fichier ici ou cliquer Ooops, something wrong happened. R…" at bounding box center [481, 331] width 678 height 92
click at [731, 332] on button "Ajouter" at bounding box center [731, 331] width 37 height 16
click at [598, 365] on div "Glisser et déposer un fichier ici ou cliquer Ooops, something wrong happened. R…" at bounding box center [481, 331] width 678 height 92
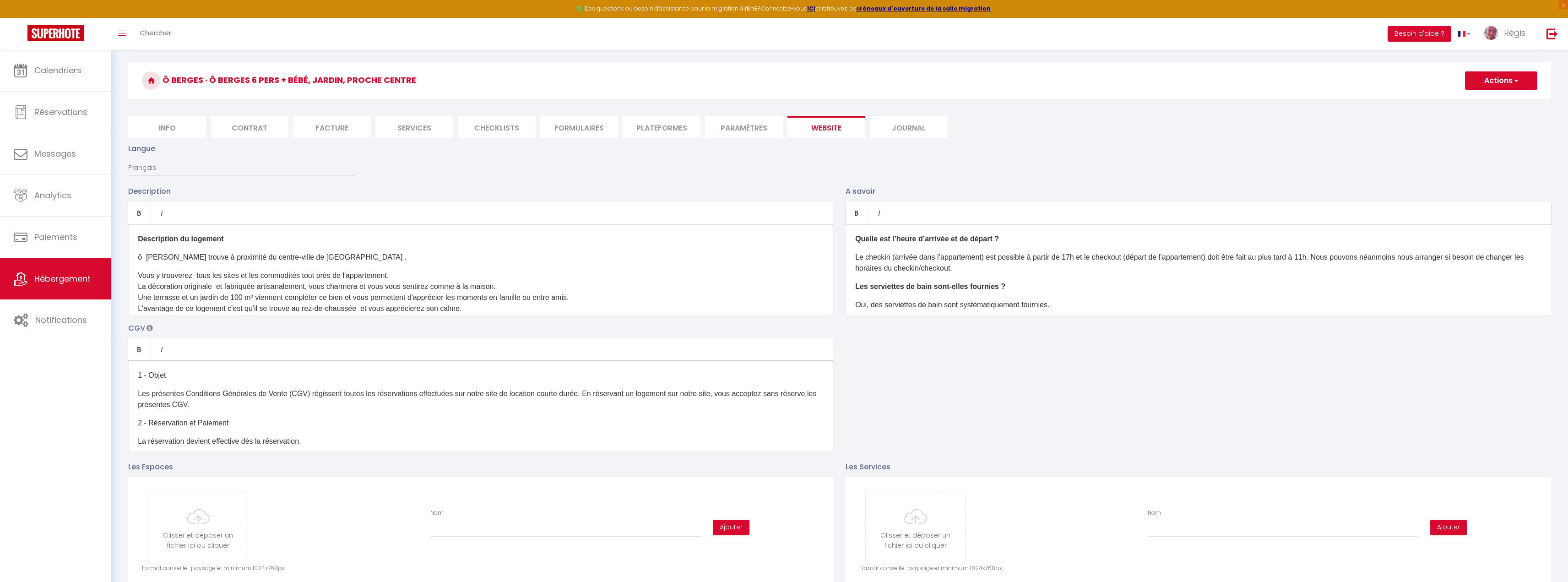
scroll to position [0, 0]
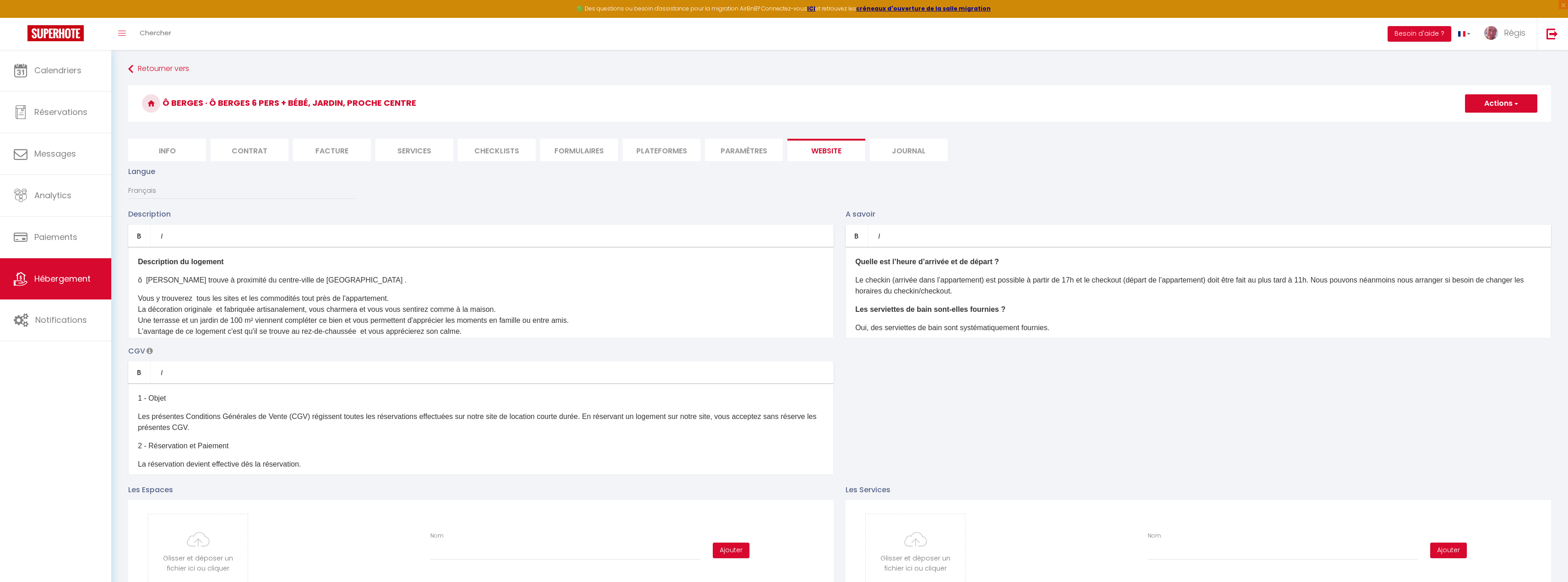
drag, startPoint x: 1526, startPoint y: 103, endPoint x: 1500, endPoint y: 117, distance: 29.5
click at [1526, 103] on button "Actions" at bounding box center [1501, 103] width 72 height 18
click at [1482, 124] on input "Enregistrer" at bounding box center [1490, 123] width 34 height 9
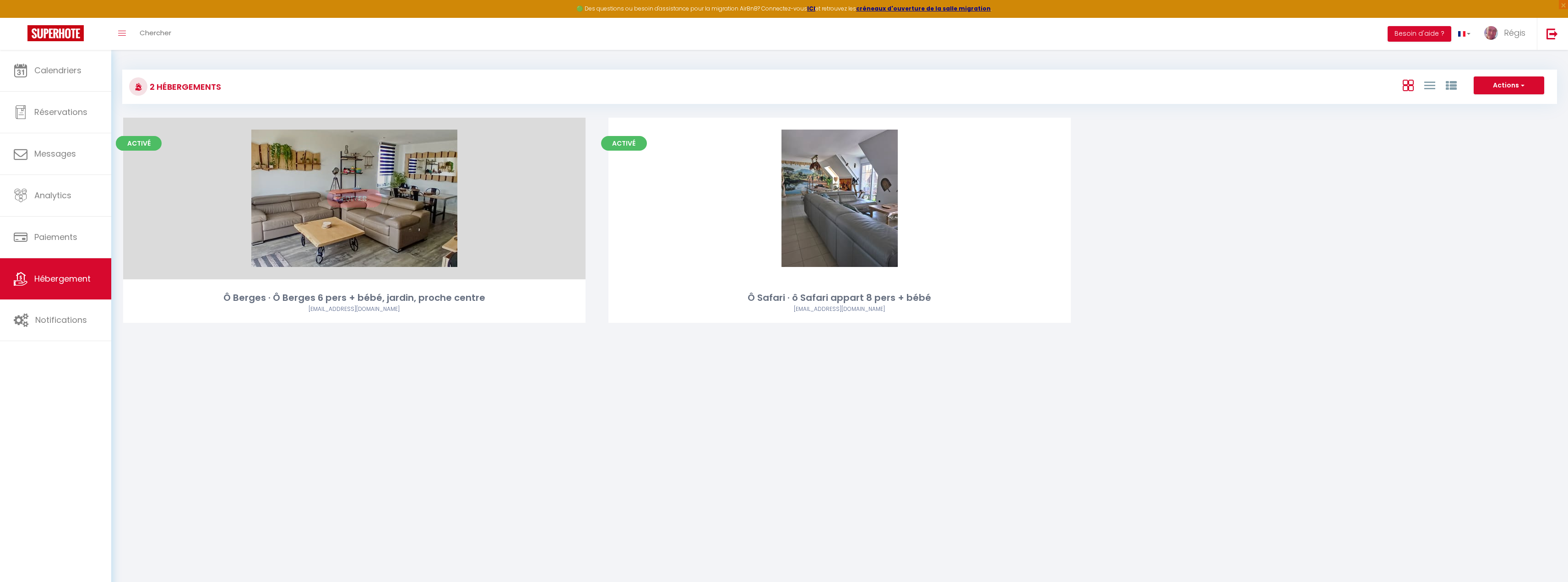
click at [351, 200] on link "Editer" at bounding box center [354, 198] width 55 height 18
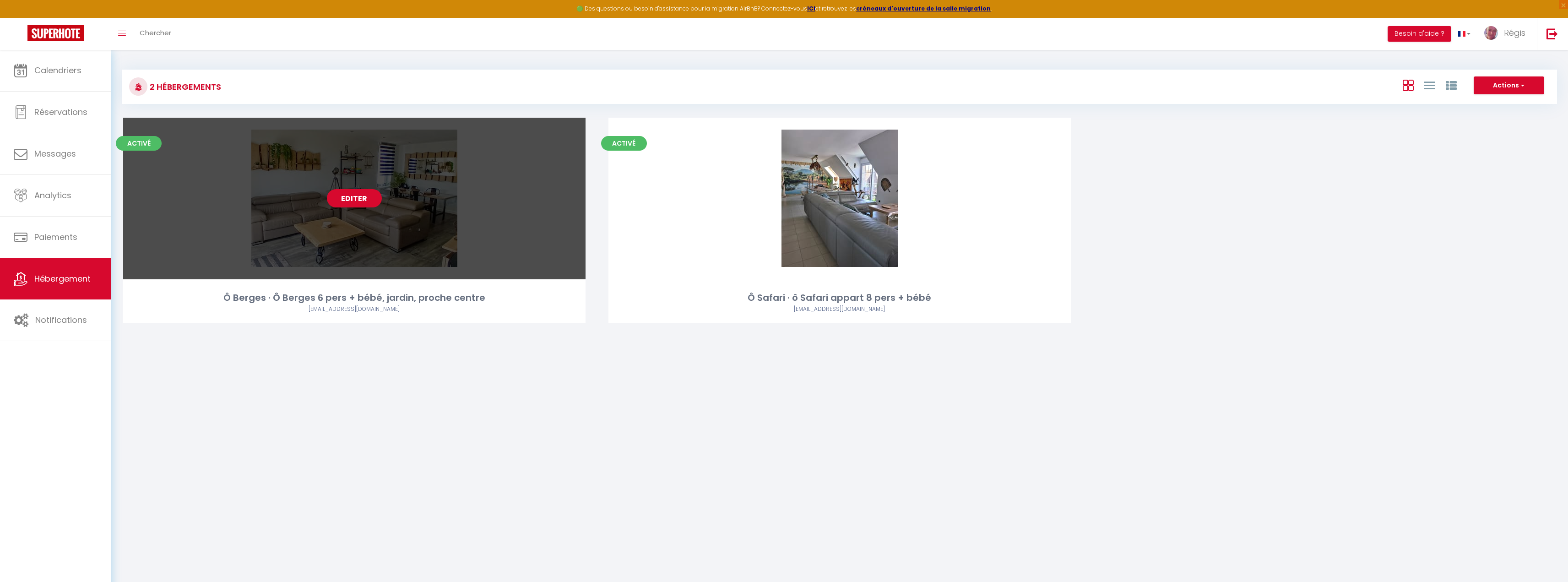
click at [357, 201] on link "Editer" at bounding box center [354, 198] width 55 height 18
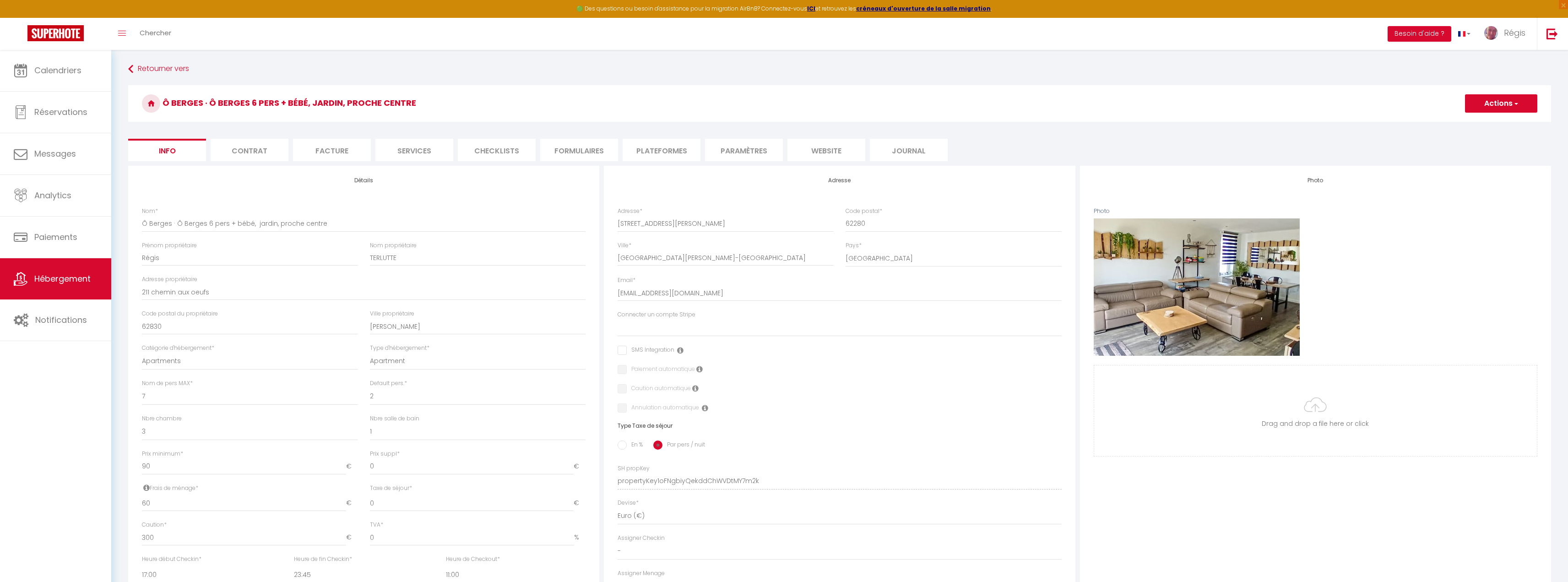
click at [831, 157] on li "website" at bounding box center [826, 150] width 78 height 22
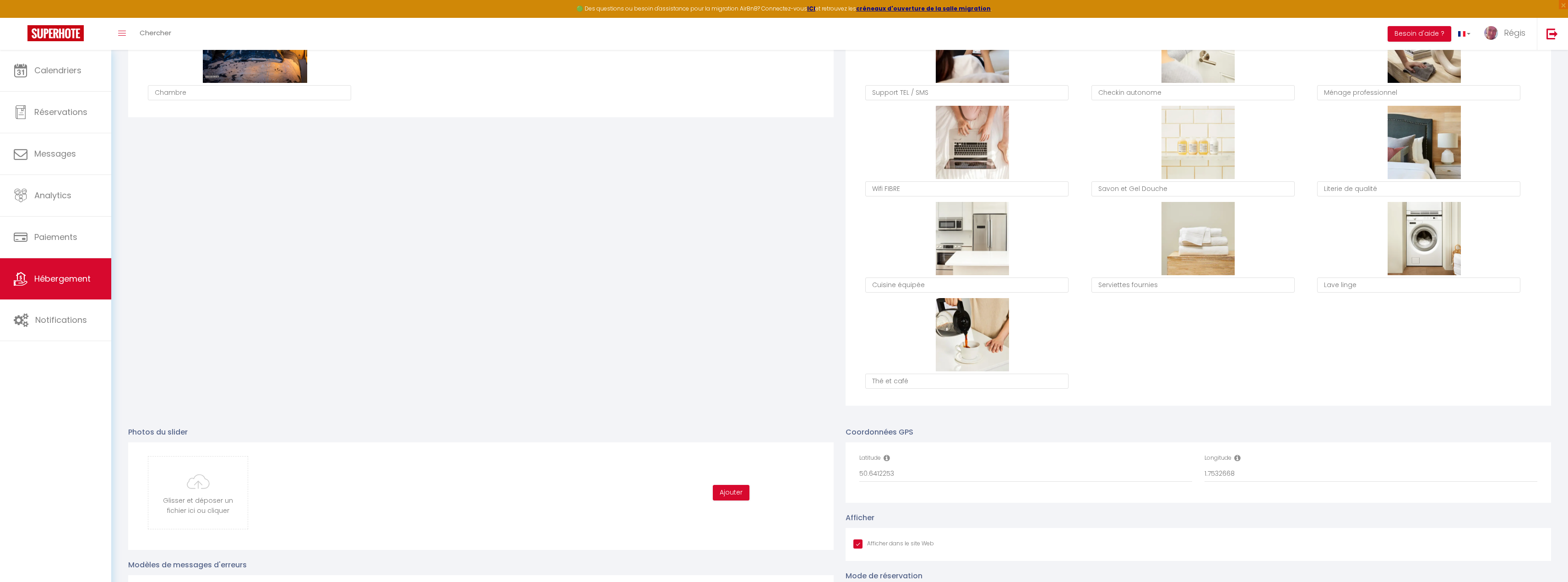
scroll to position [767, 0]
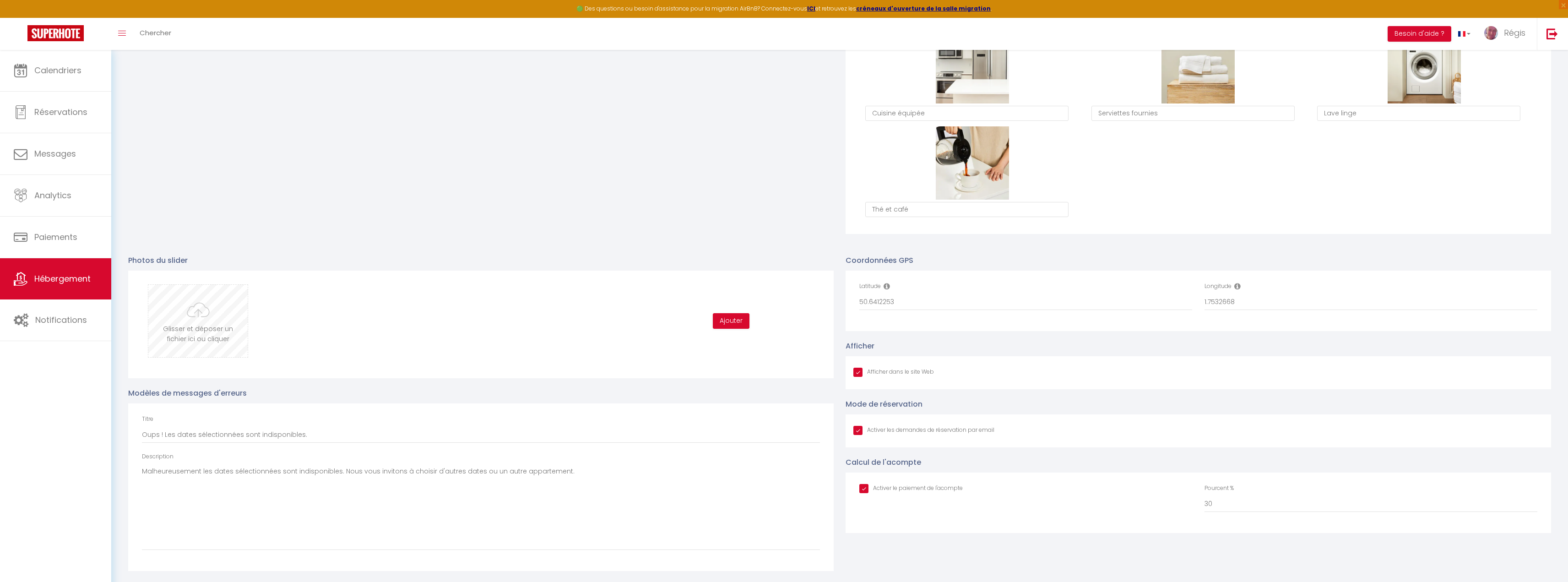
click at [199, 297] on input "file" at bounding box center [198, 321] width 99 height 72
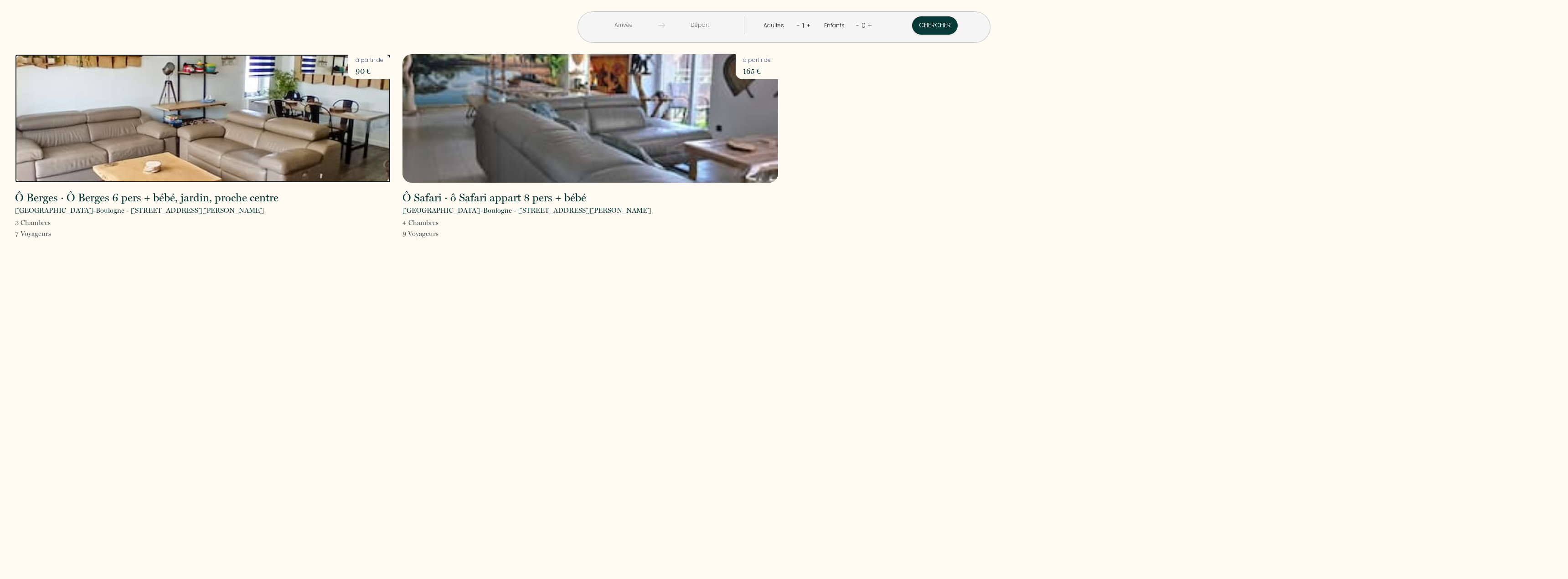
click at [237, 118] on img at bounding box center [203, 118] width 376 height 128
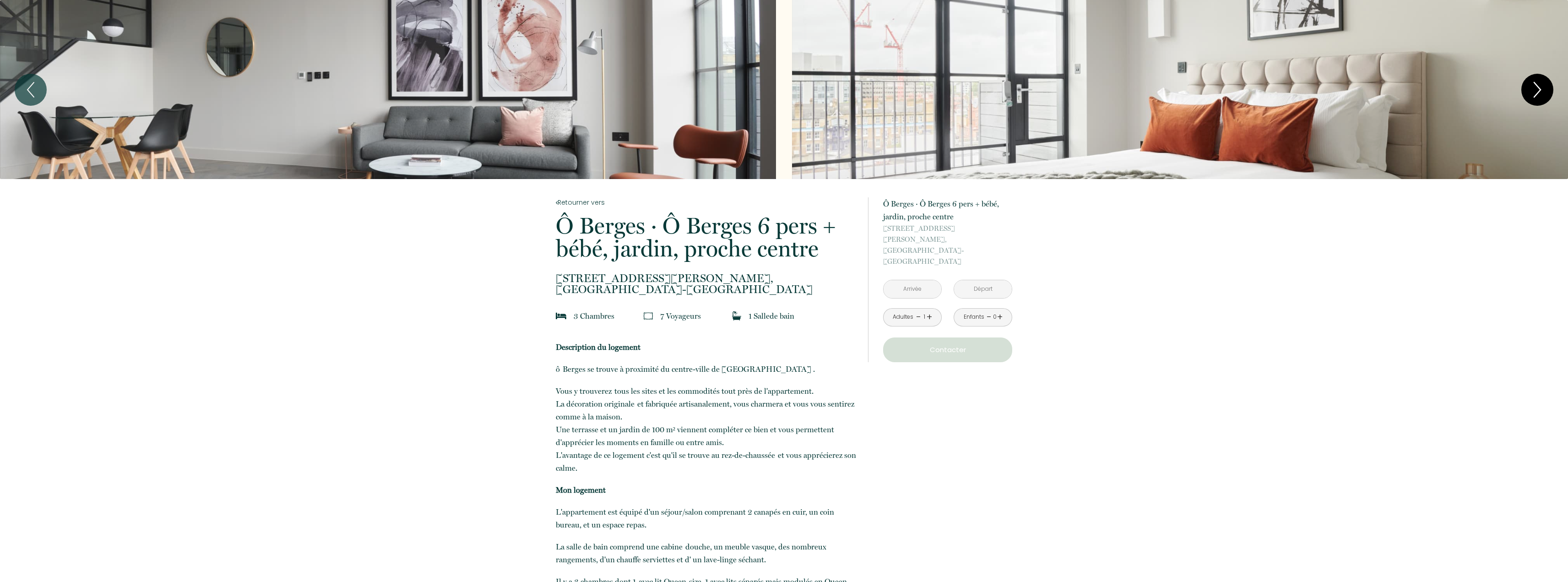
click at [1531, 89] on icon "Next" at bounding box center [1537, 90] width 19 height 27
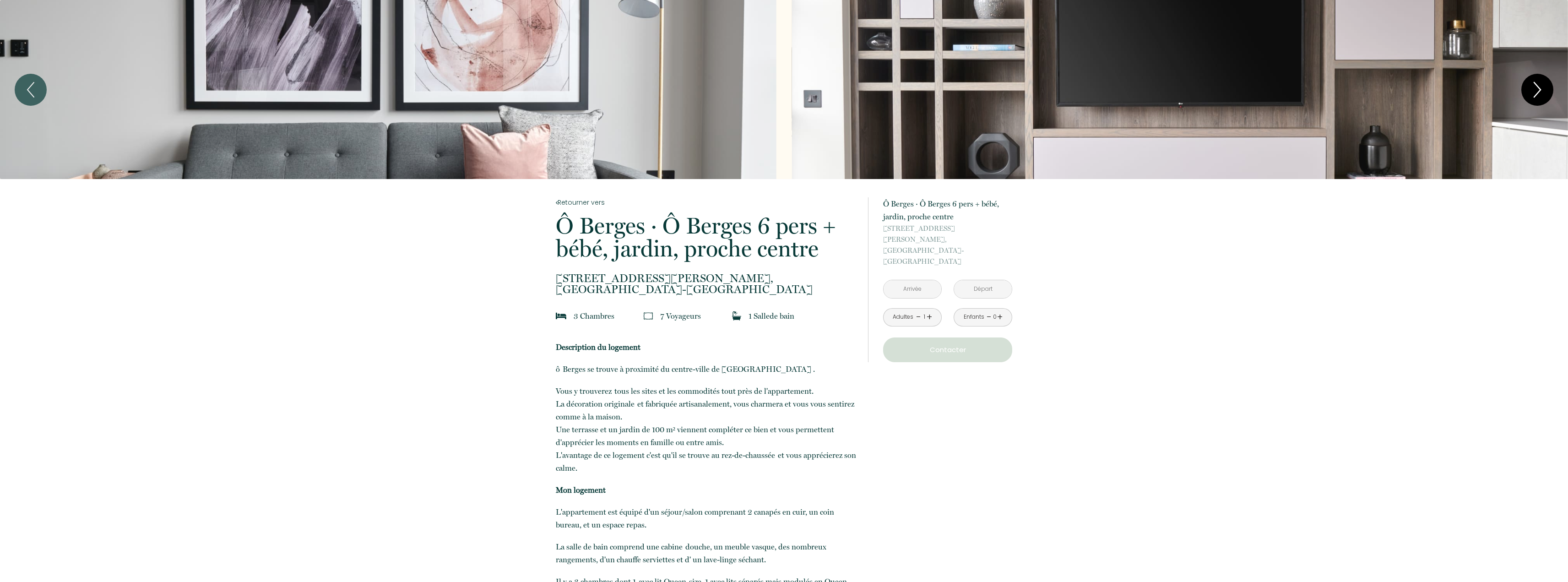
click at [1531, 89] on icon "Next" at bounding box center [1537, 90] width 19 height 27
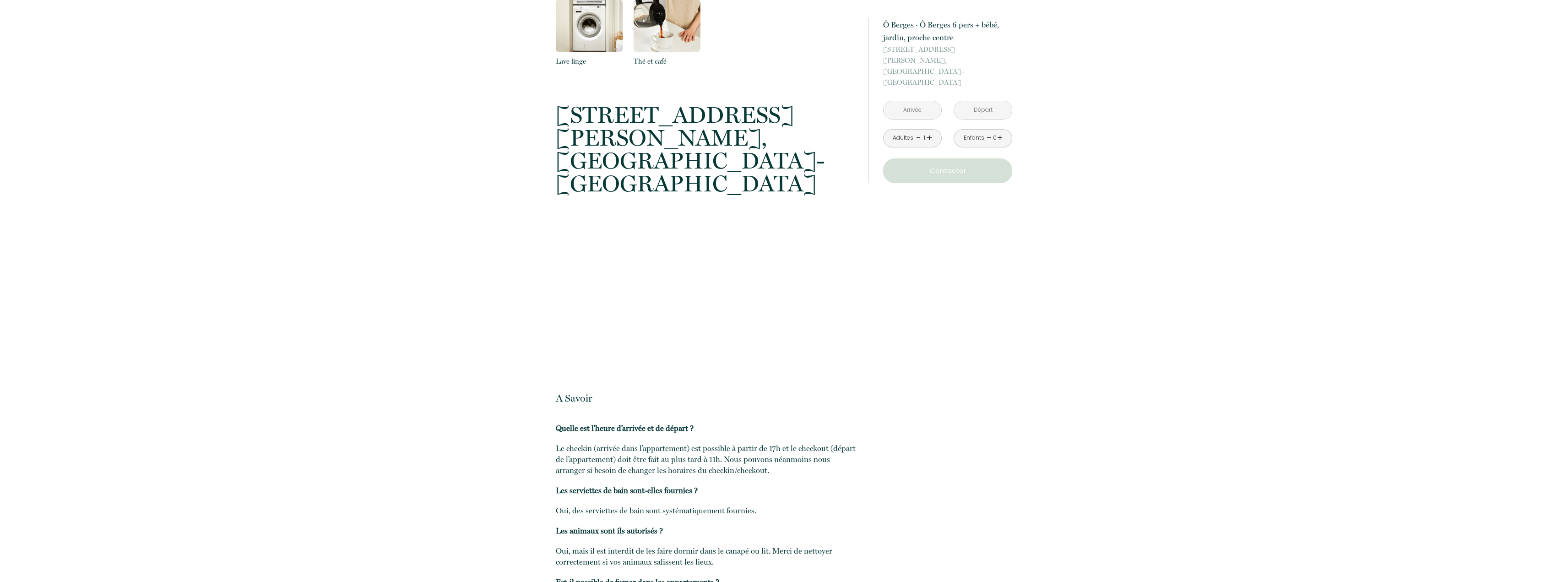
scroll to position [1008, 0]
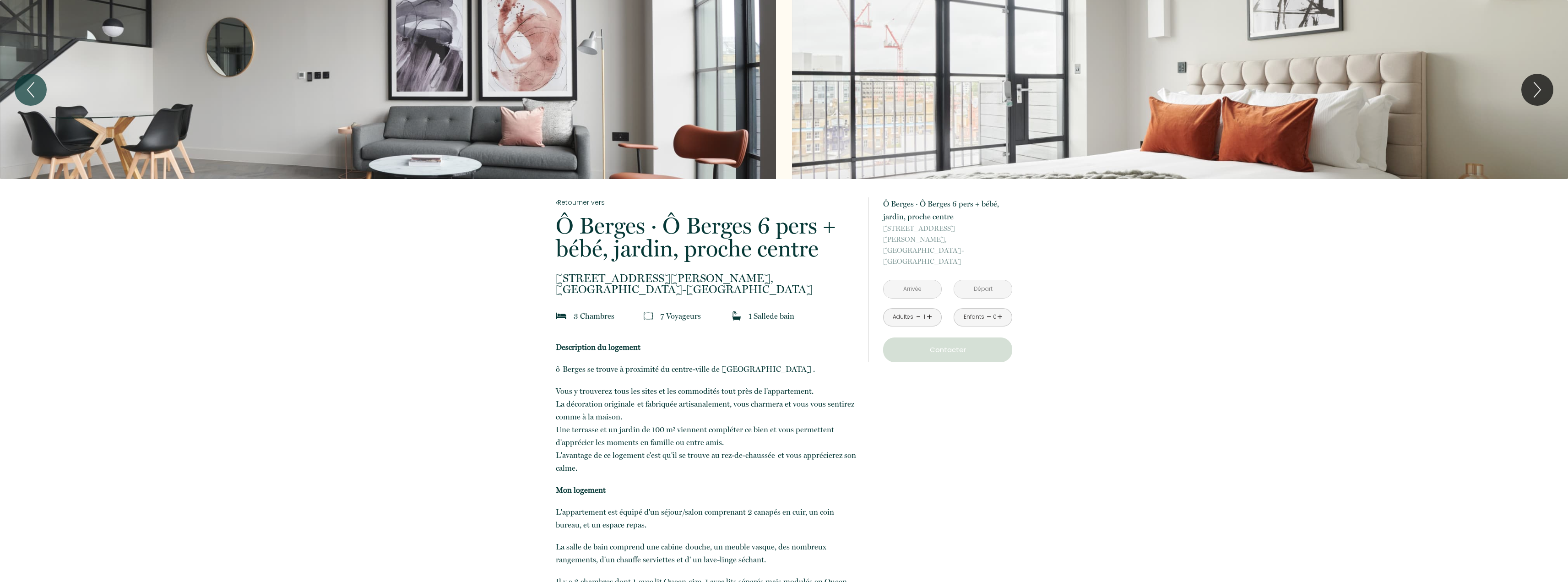
click at [903, 280] on input "text" at bounding box center [913, 289] width 58 height 18
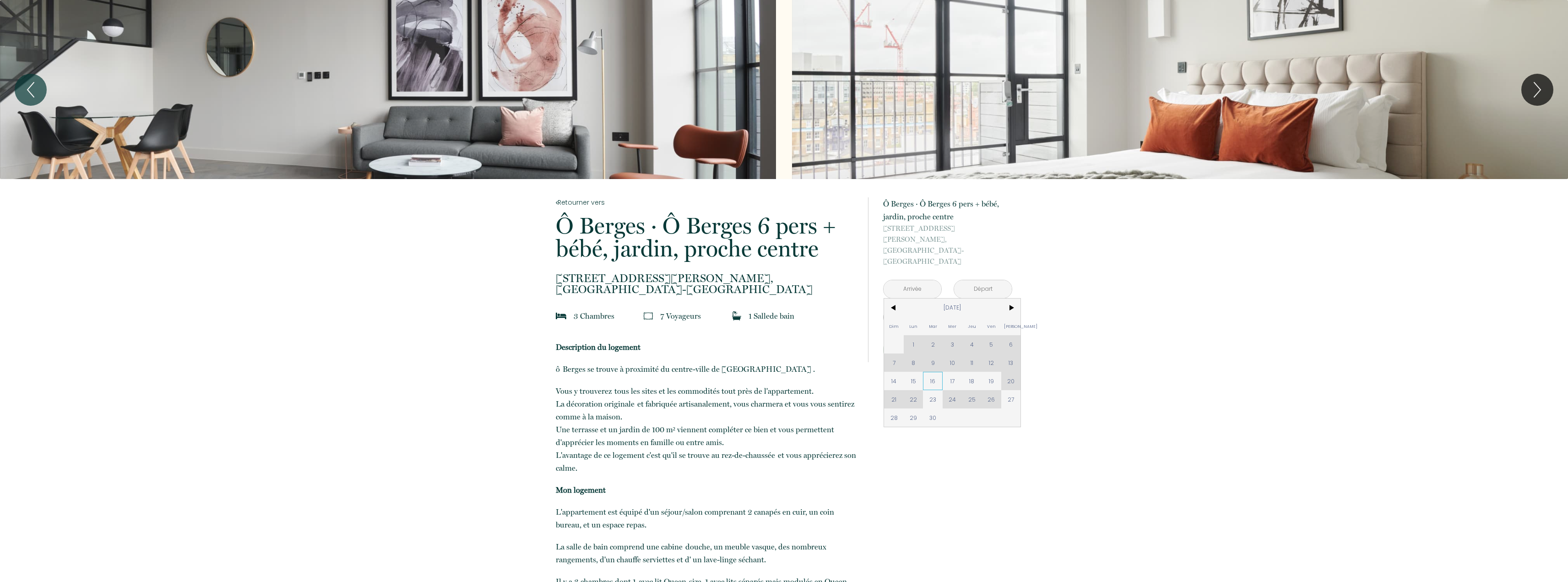
click at [932, 372] on span "16" at bounding box center [932, 380] width 19 height 18
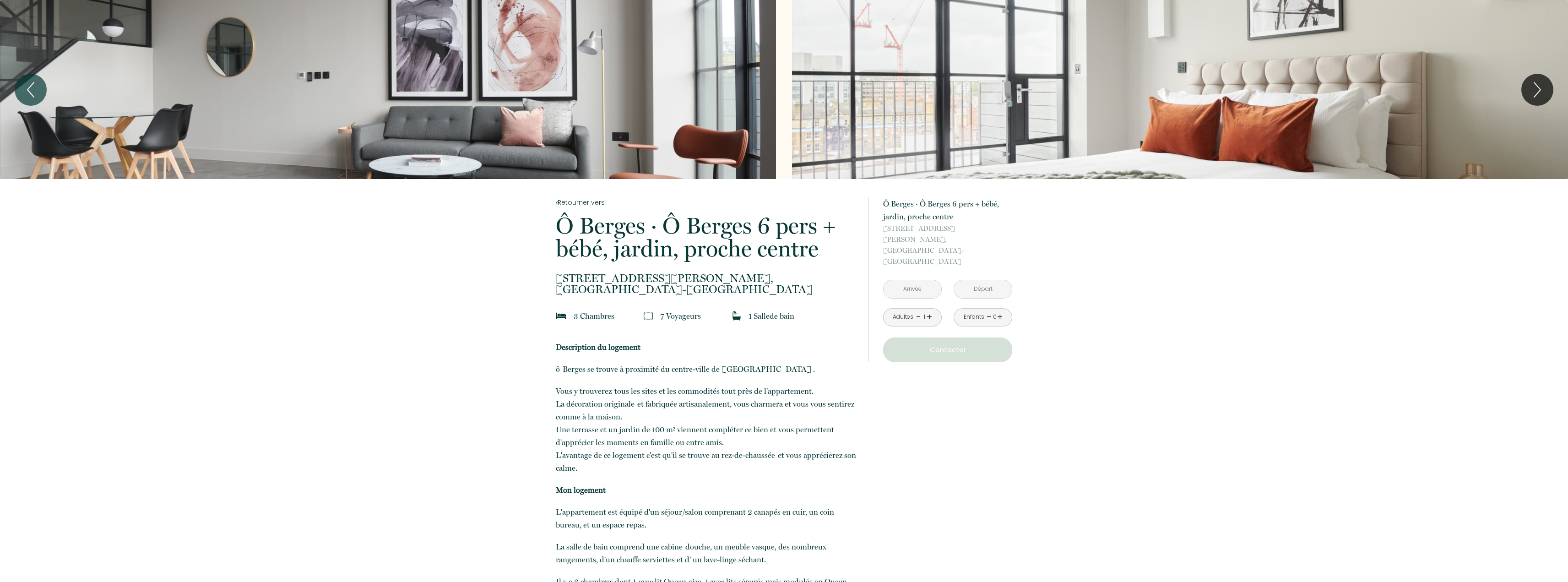
type input "Mar 16 Sep 2025"
type input "Mer 17 Sep 2025"
click at [930, 310] on link "+" at bounding box center [929, 318] width 6 height 14
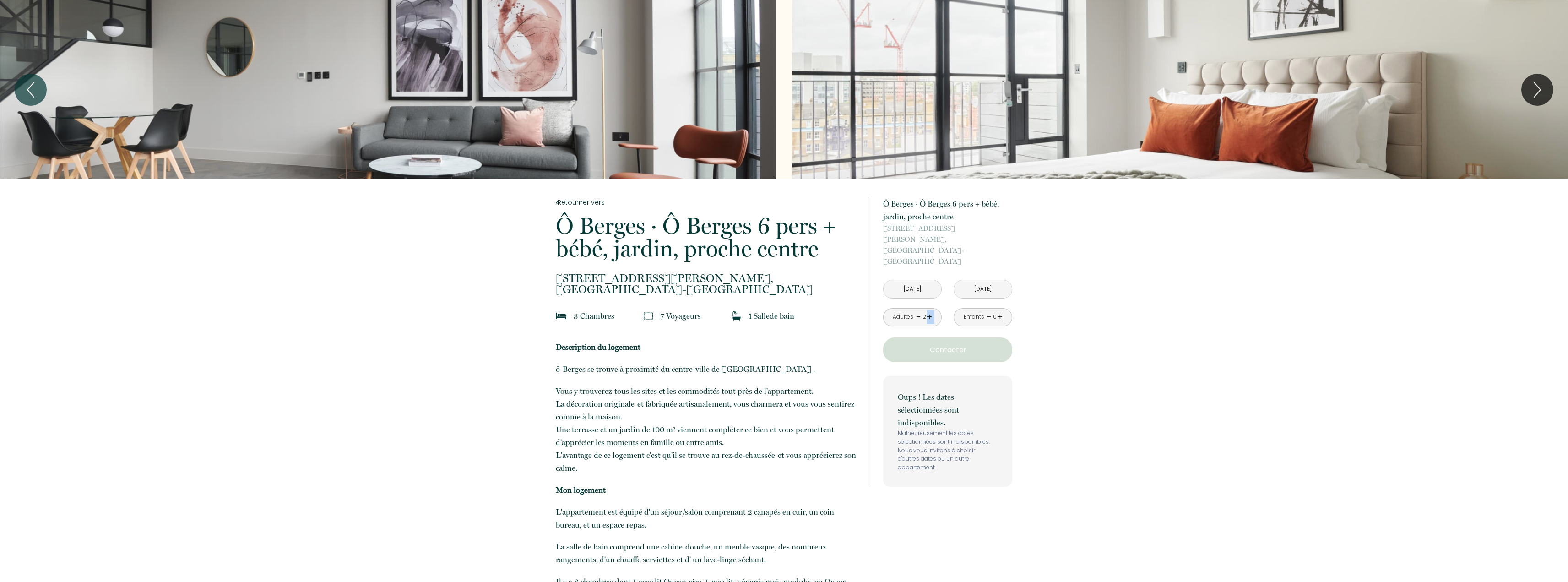
click at [930, 310] on link "+" at bounding box center [929, 318] width 6 height 14
click at [966, 344] on p "Contacter" at bounding box center [947, 349] width 122 height 11
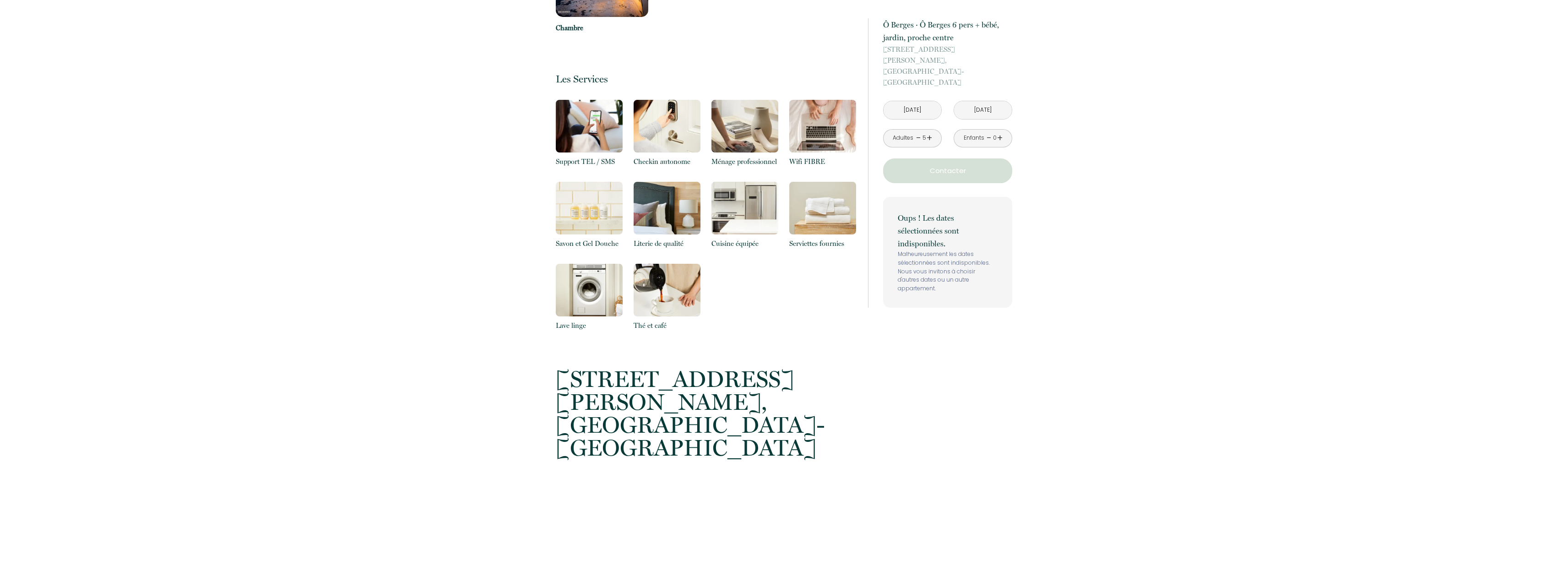
scroll to position [870, 0]
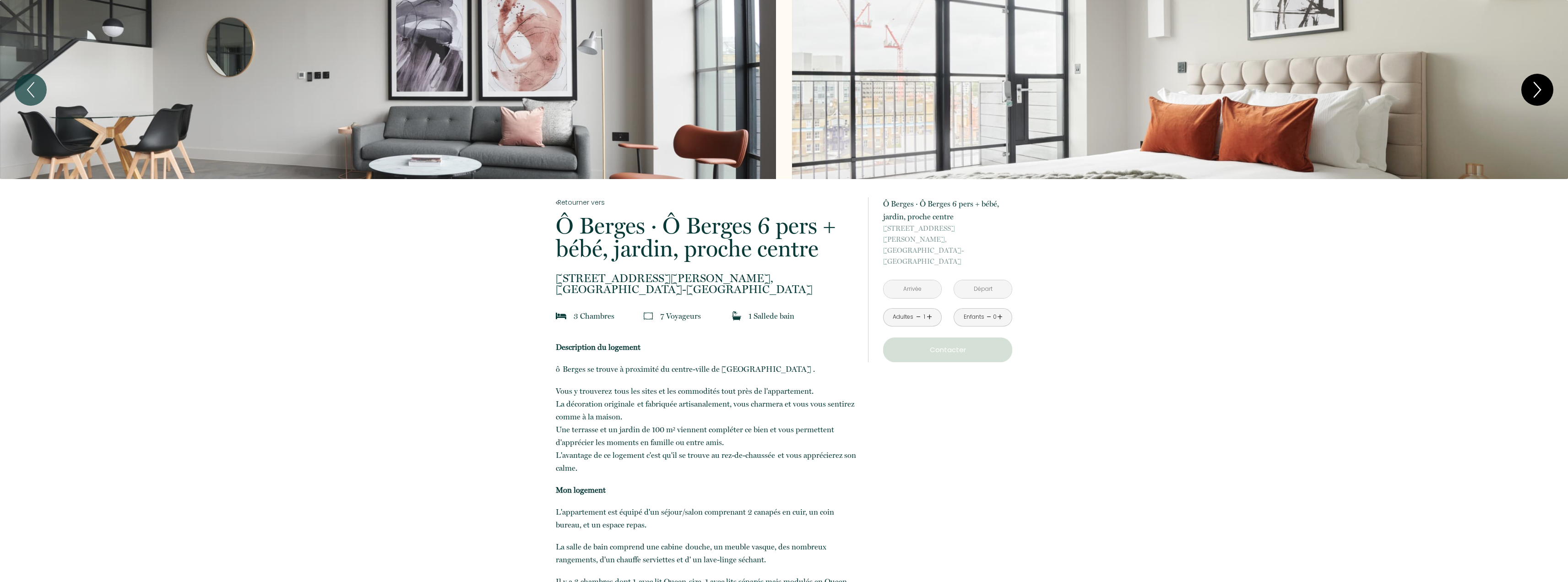
click at [1546, 92] on icon "Next" at bounding box center [1537, 90] width 19 height 27
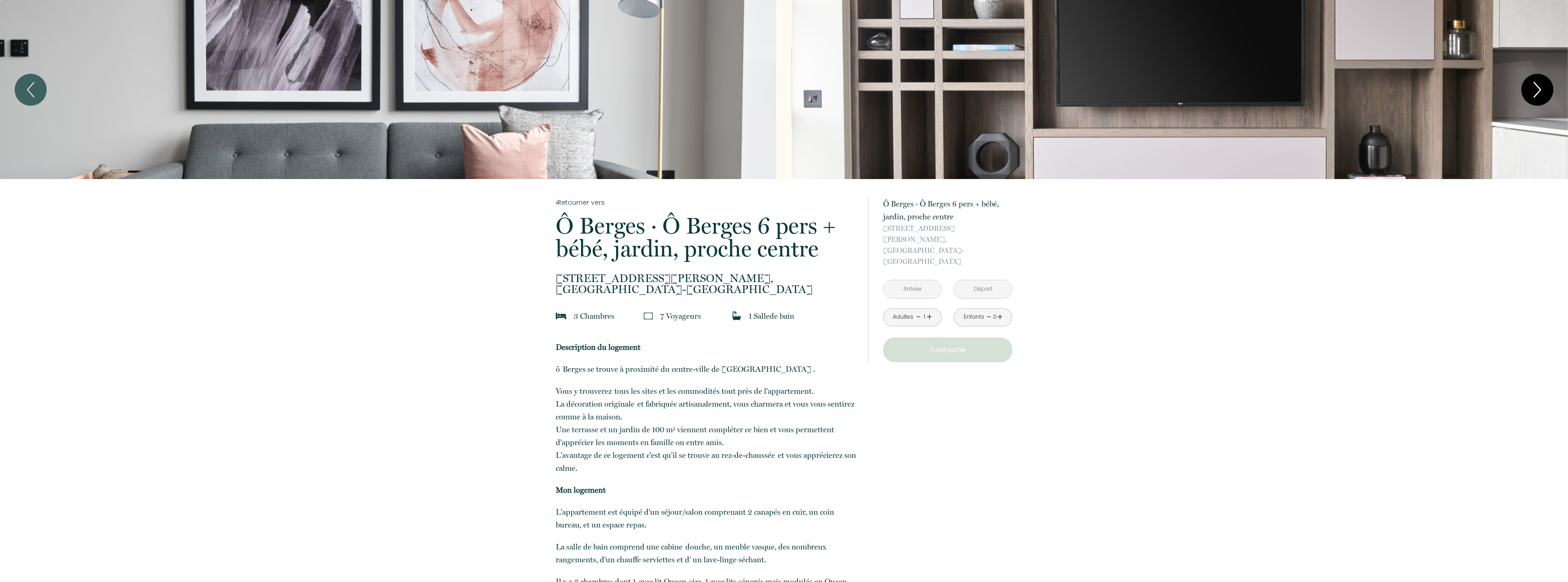
click at [1546, 92] on icon "Next" at bounding box center [1537, 90] width 19 height 27
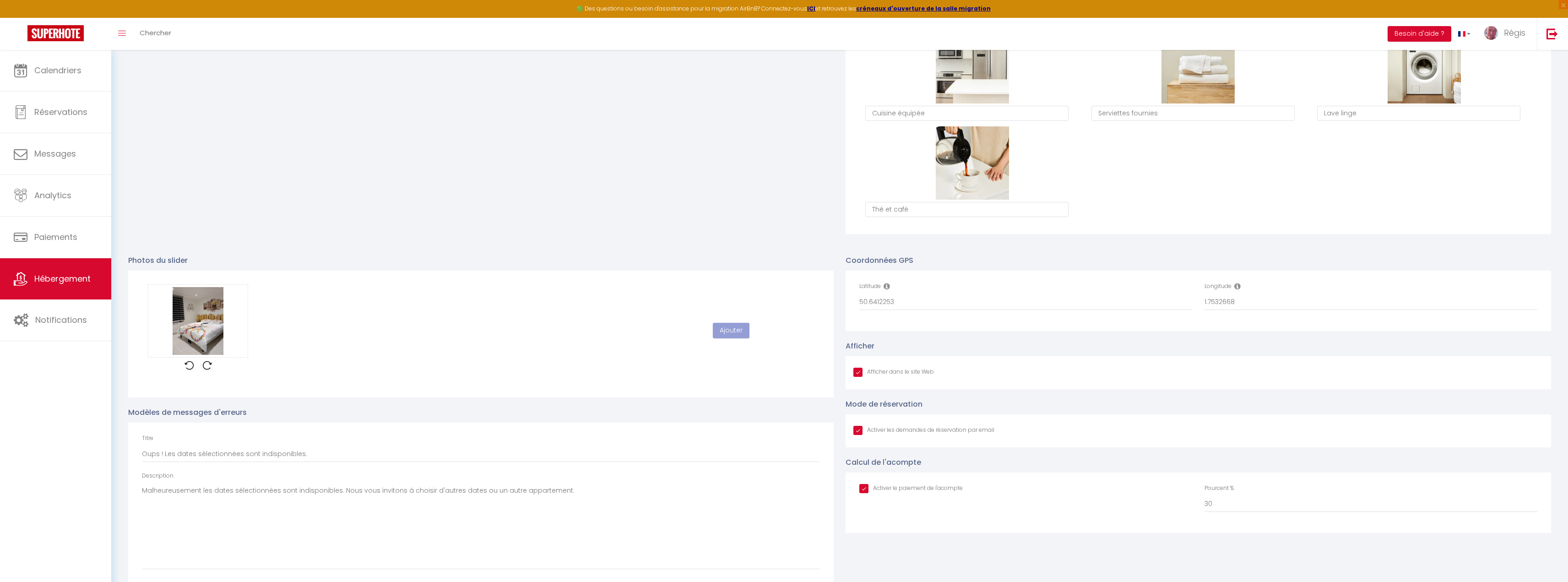
checkbox input "true"
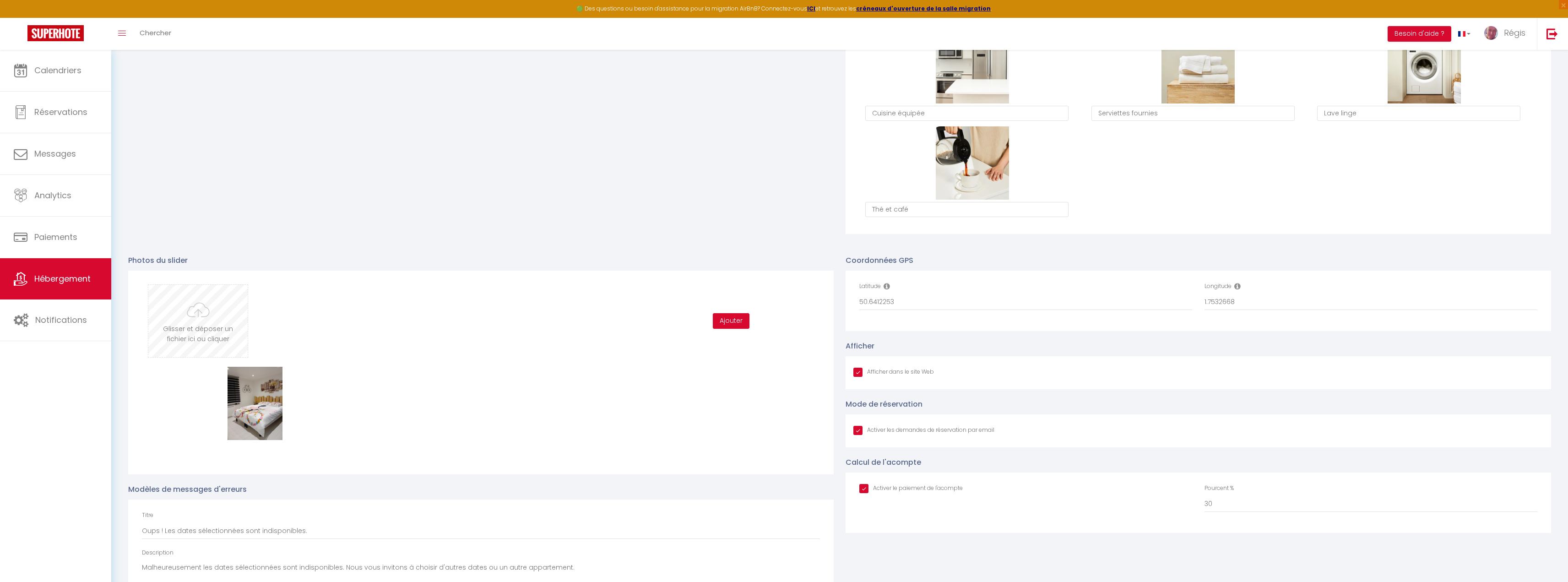
click at [179, 302] on input "file" at bounding box center [198, 321] width 99 height 72
type input "C:\fakepath\20240415_125350.jpg"
checkbox input "true"
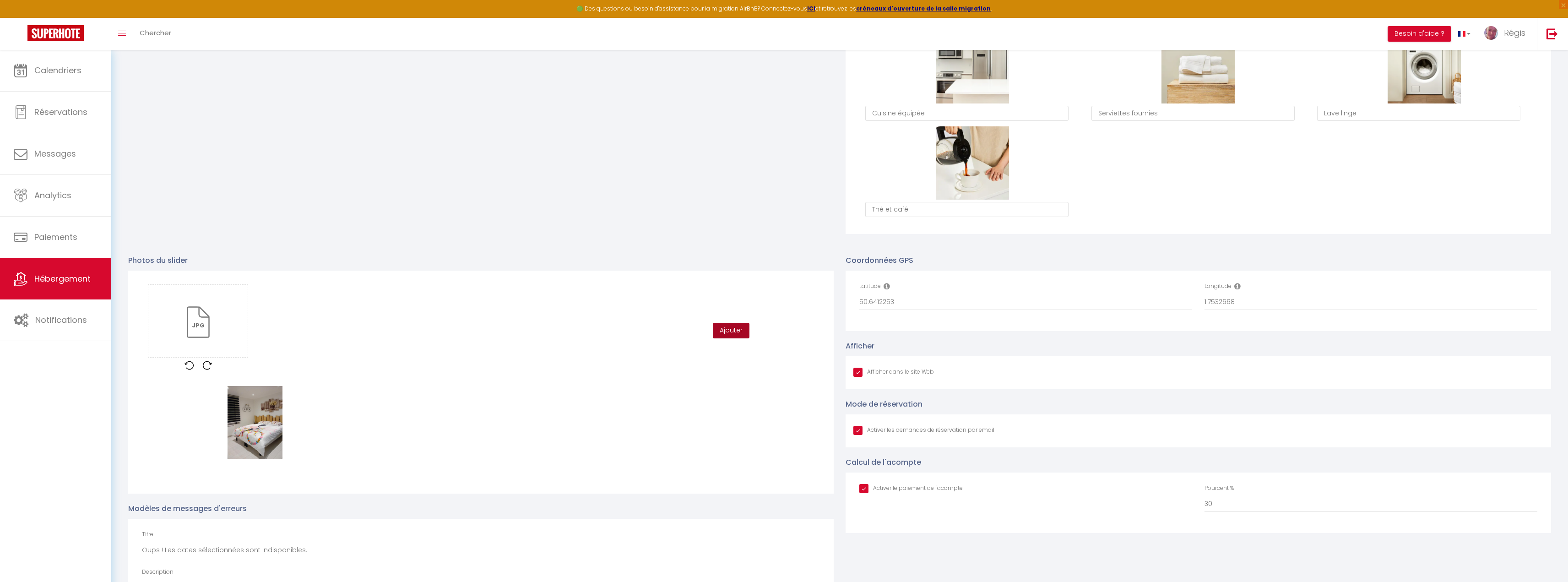
click at [742, 332] on button "Ajouter" at bounding box center [731, 331] width 37 height 16
checkbox input "true"
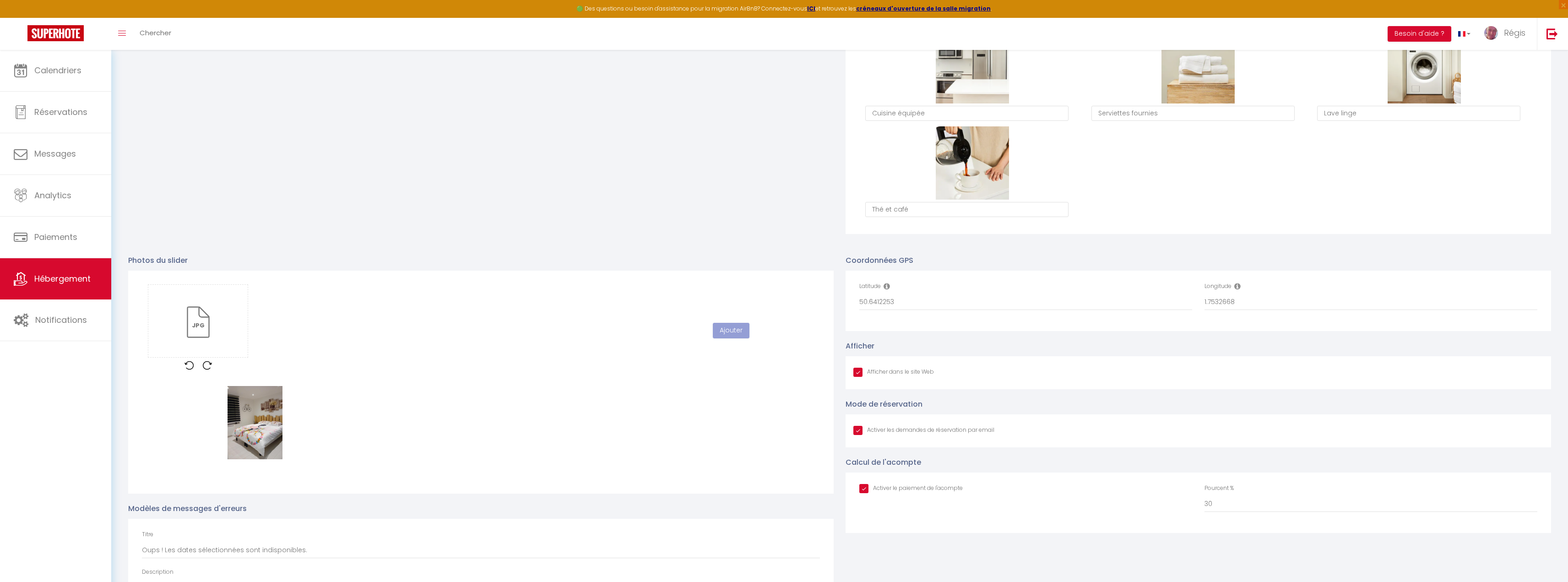
checkbox input "true"
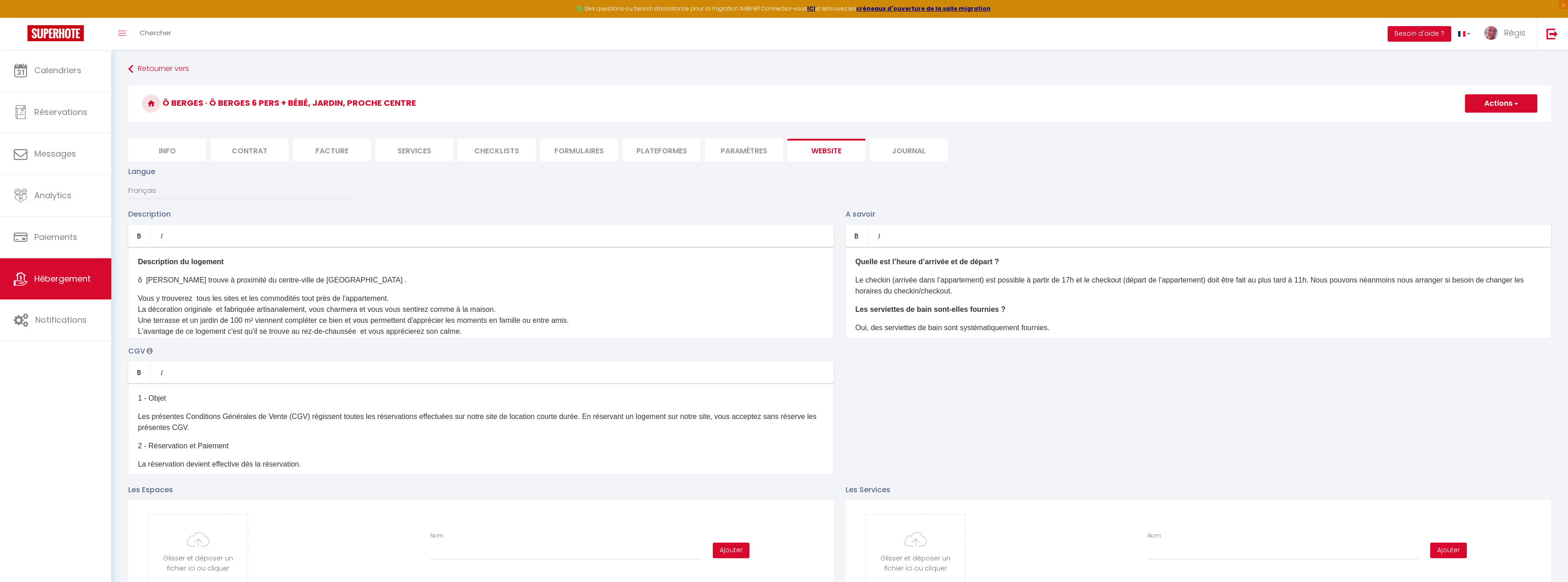
click at [1523, 109] on button "Actions" at bounding box center [1501, 103] width 72 height 18
click at [1506, 123] on div "Ô Berges · Ô Berges 6 pers + bébé, jardin, proche centre Actions Enregistrer" at bounding box center [839, 106] width 1423 height 42
click at [1513, 106] on span "button" at bounding box center [1515, 103] width 6 height 9
click at [1499, 122] on input "Enregistrer" at bounding box center [1490, 123] width 34 height 9
checkbox input "true"
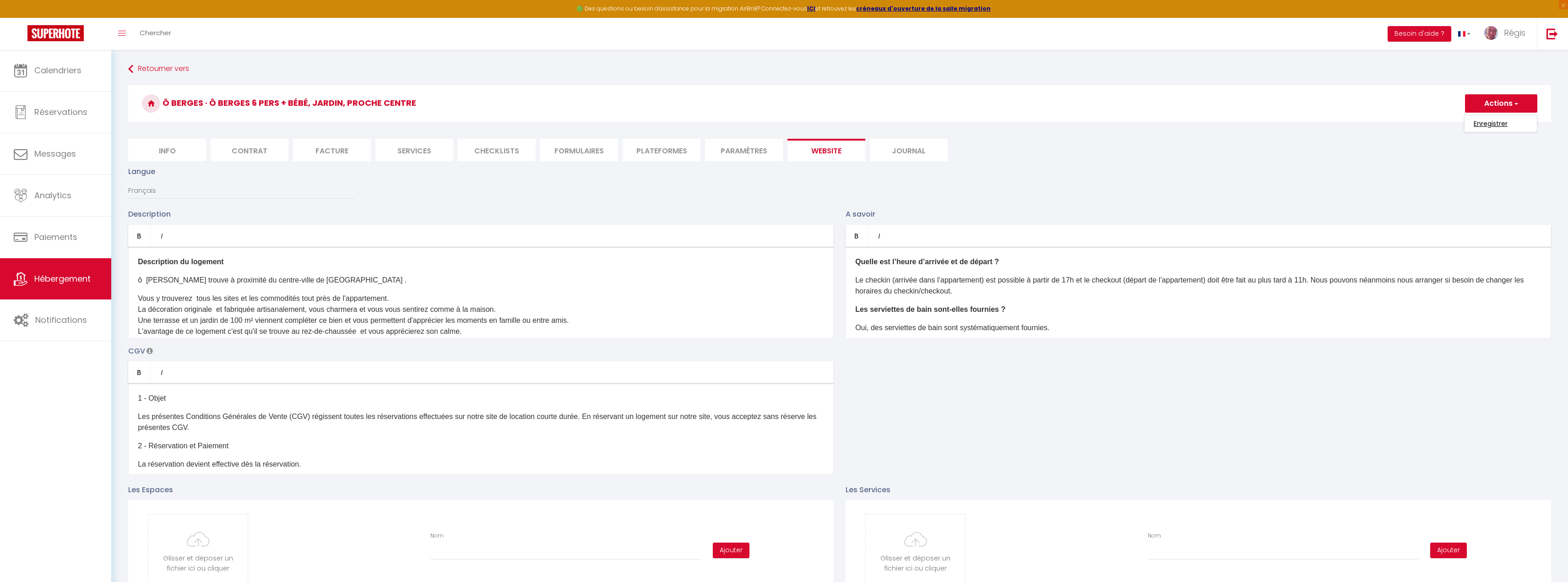
checkbox input "true"
click at [1495, 126] on input "Enregistrer" at bounding box center [1490, 123] width 34 height 9
checkbox input "true"
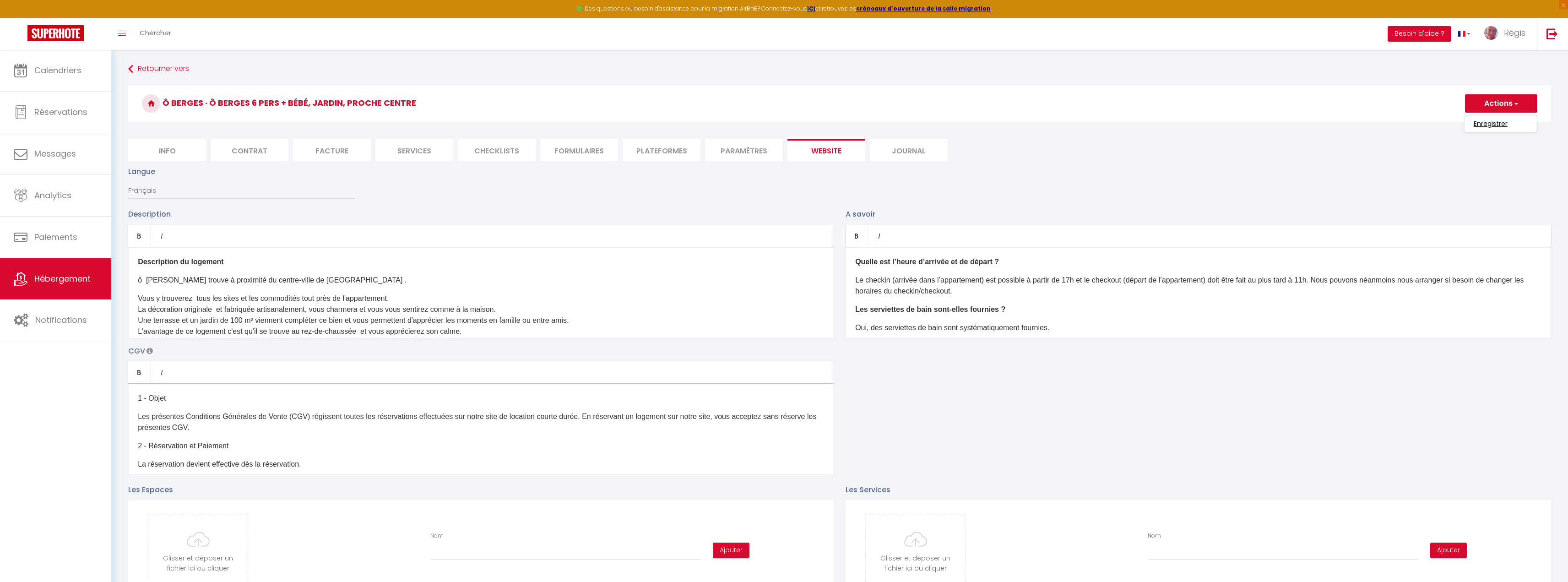
checkbox input "true"
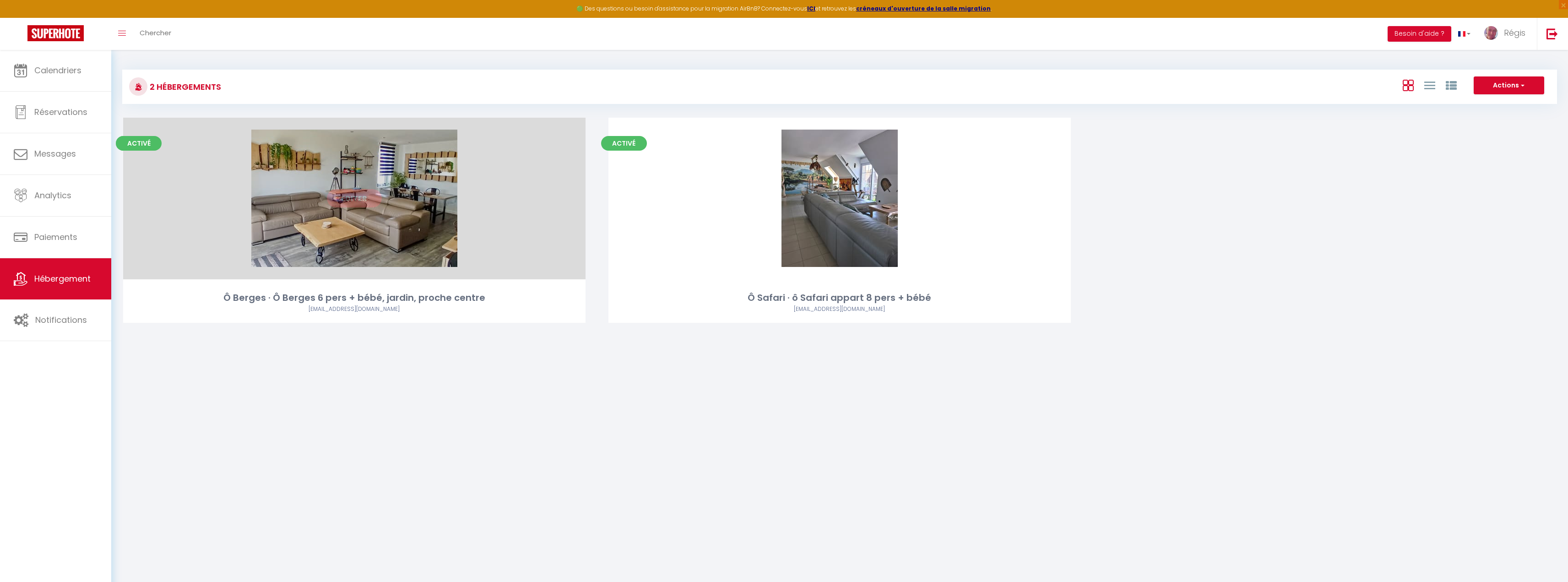
click at [366, 198] on link "Editer" at bounding box center [354, 198] width 55 height 18
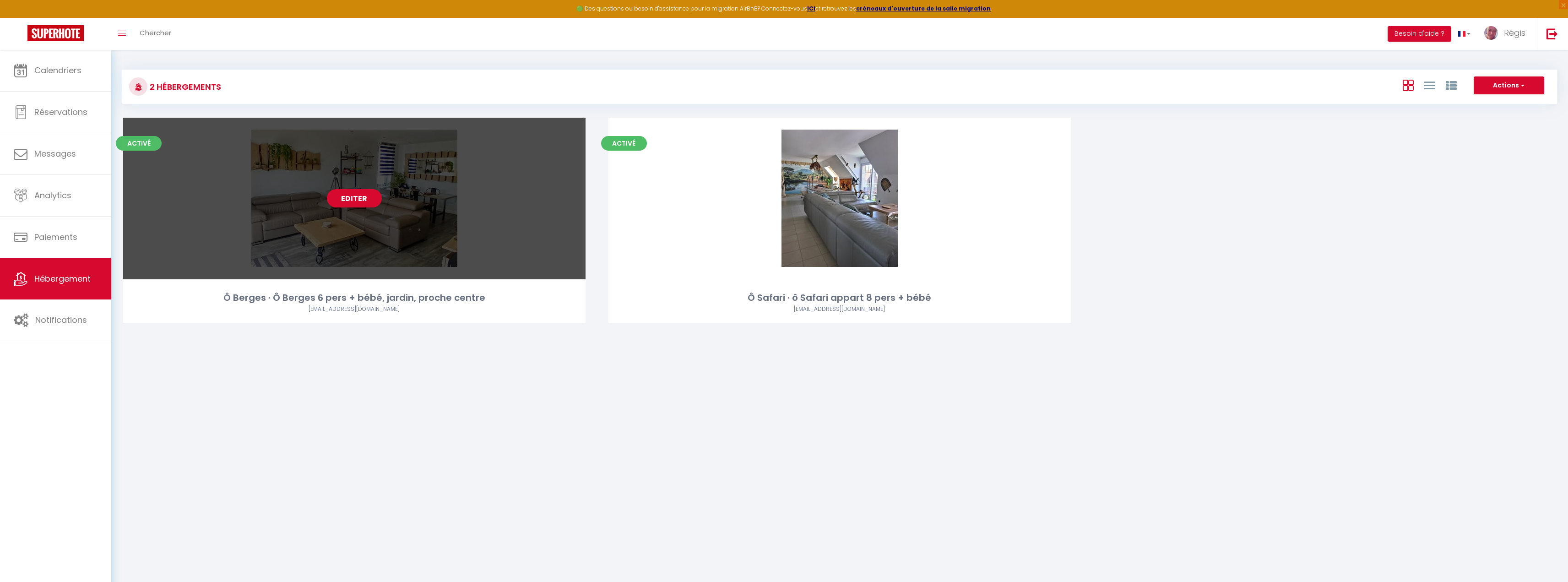
click at [366, 198] on link "Editer" at bounding box center [354, 198] width 55 height 18
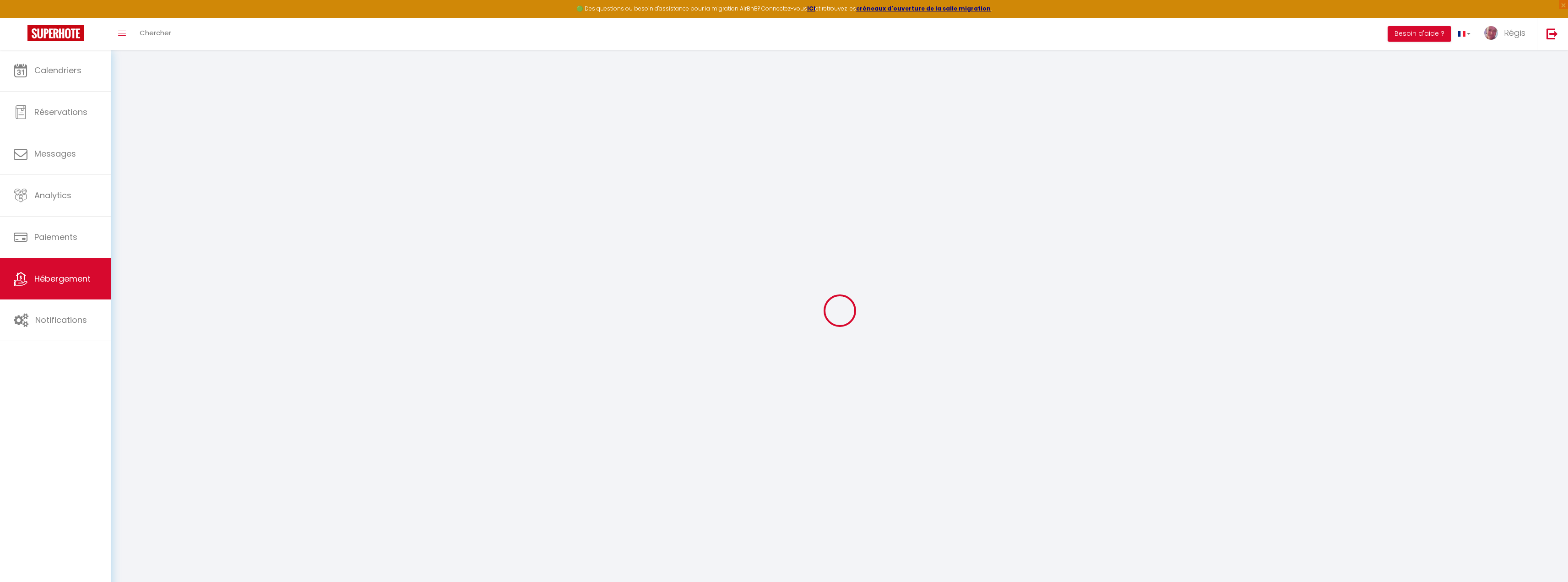
select select
checkbox input "false"
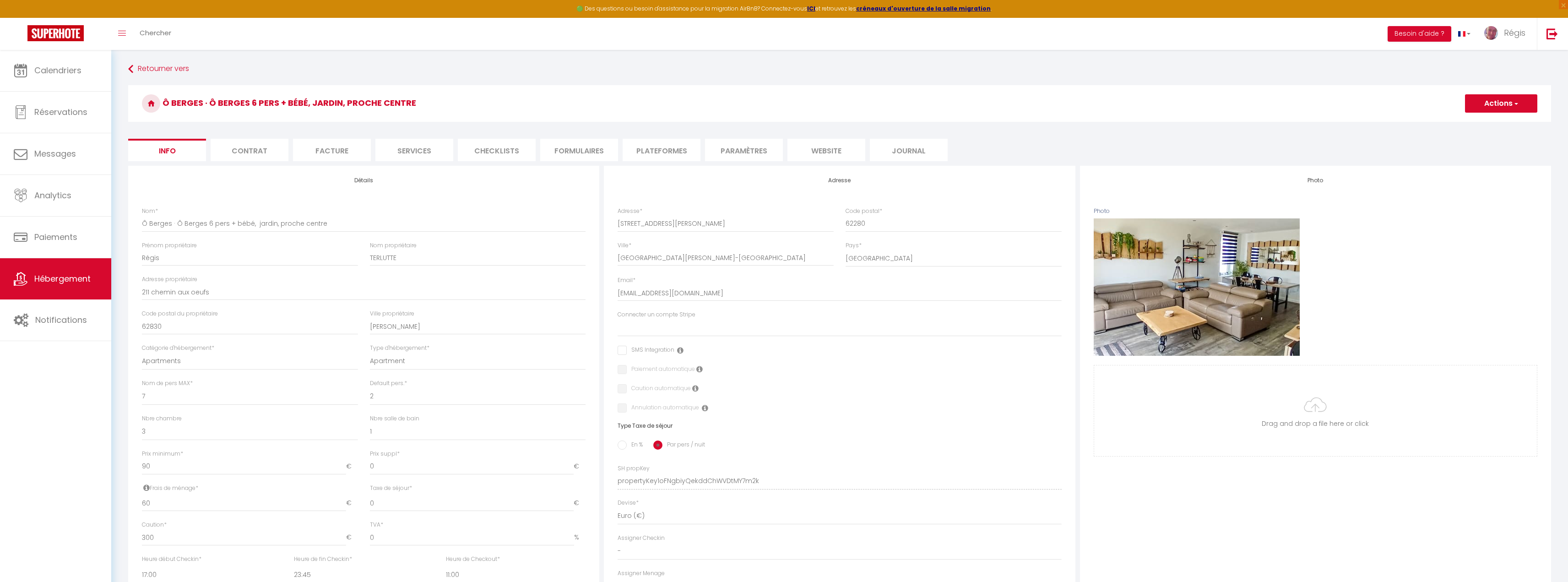
click at [822, 146] on li "website" at bounding box center [826, 150] width 78 height 22
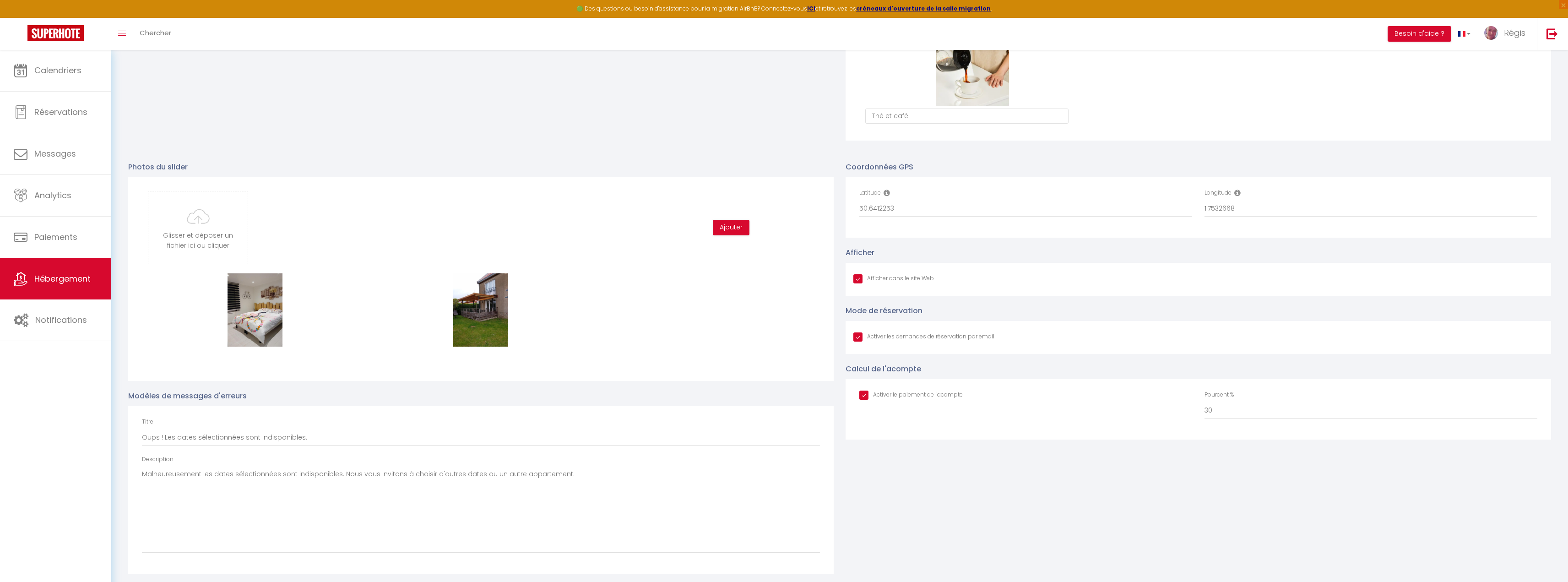
scroll to position [864, 0]
click at [215, 219] on input "file" at bounding box center [198, 225] width 99 height 72
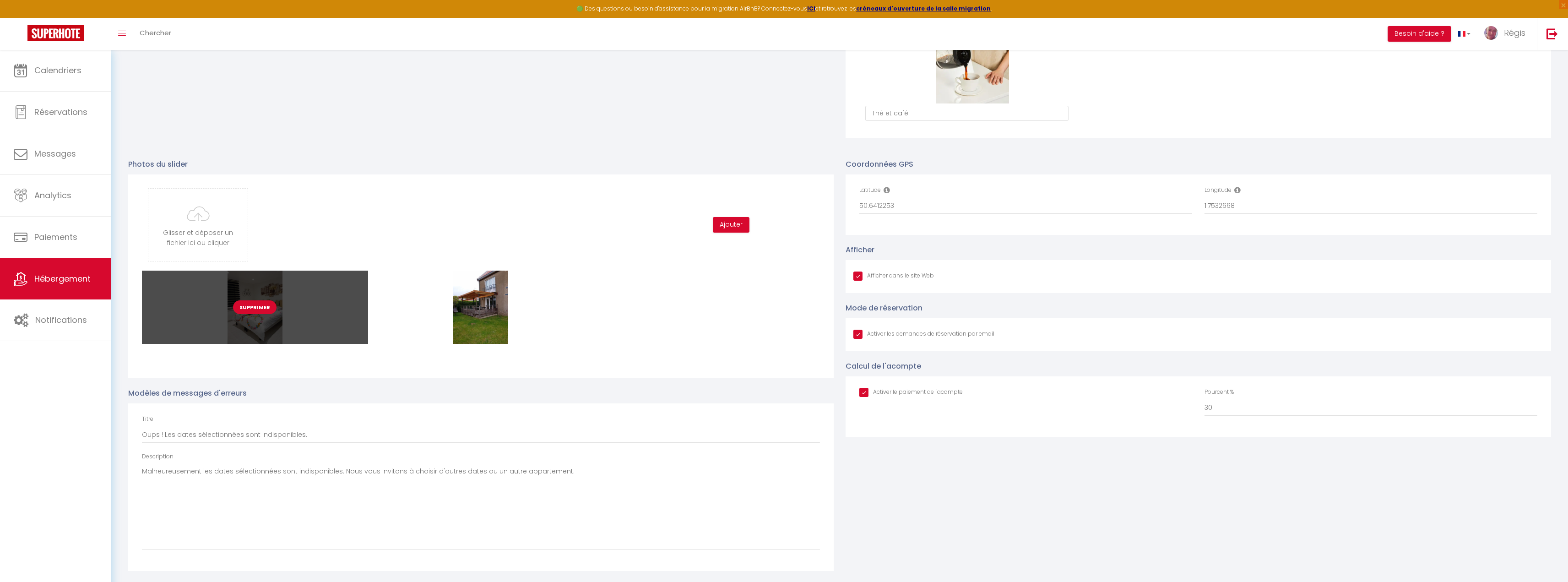
click at [251, 308] on button "Supprimer" at bounding box center [255, 307] width 43 height 14
checkbox input "true"
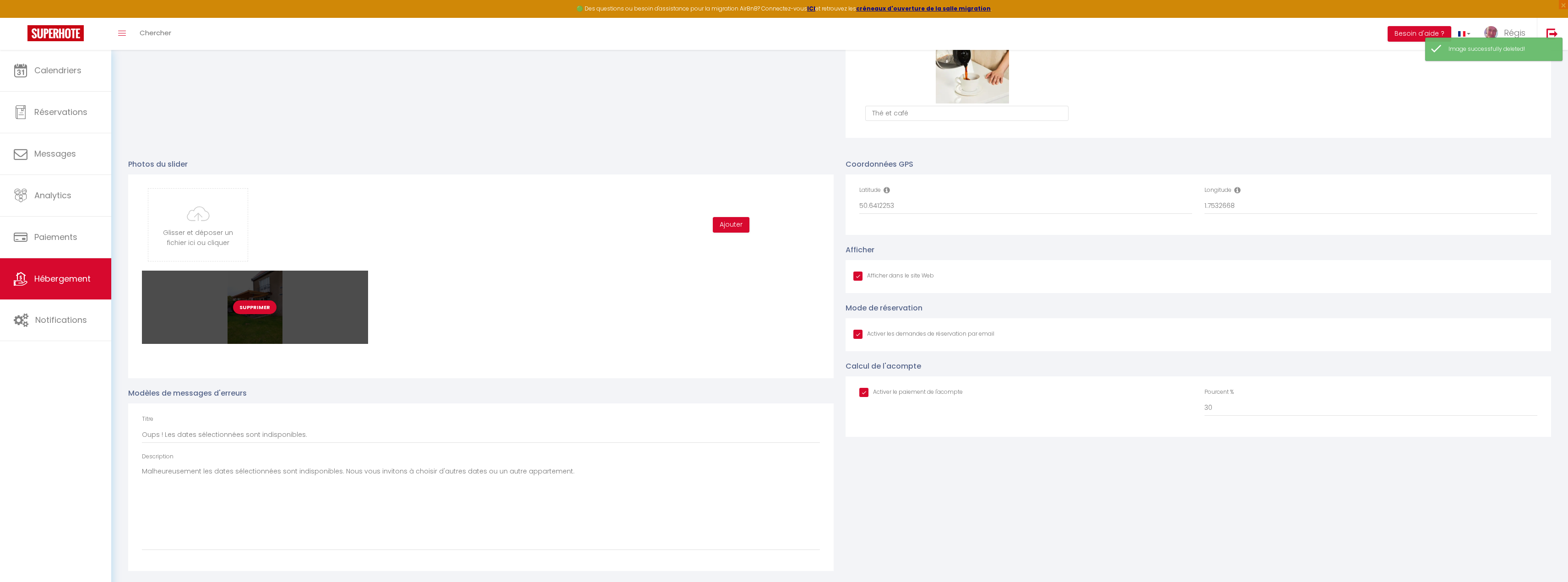
click at [263, 308] on button "Supprimer" at bounding box center [255, 307] width 43 height 14
checkbox input "true"
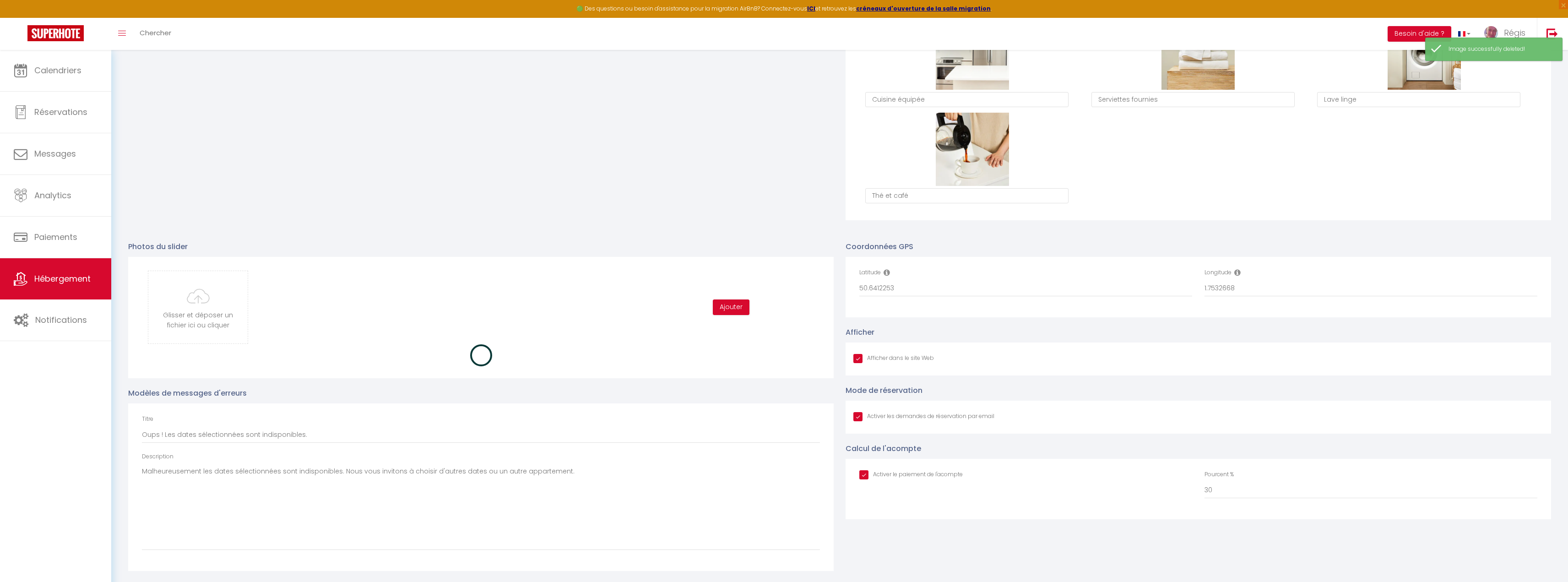
checkbox input "true"
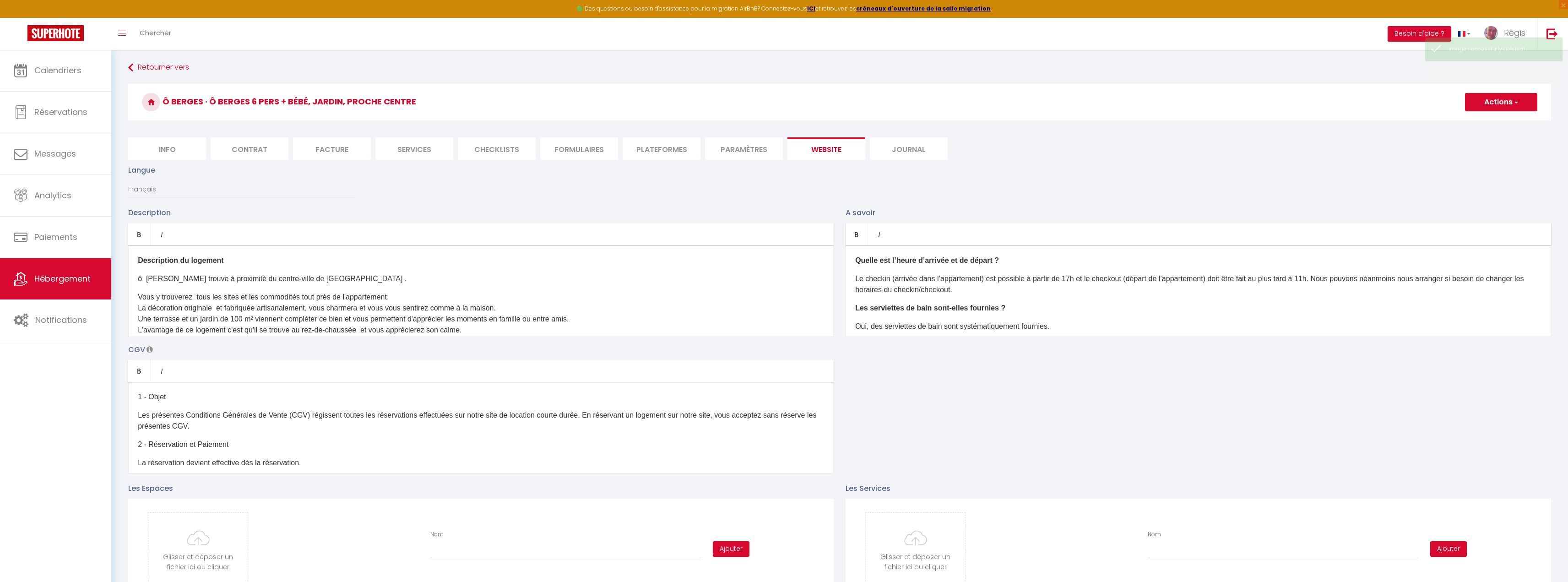
scroll to position [0, 0]
click at [1511, 109] on button "Actions" at bounding box center [1501, 103] width 72 height 18
click at [1492, 125] on input "Enregistrer" at bounding box center [1490, 123] width 34 height 9
checkbox input "true"
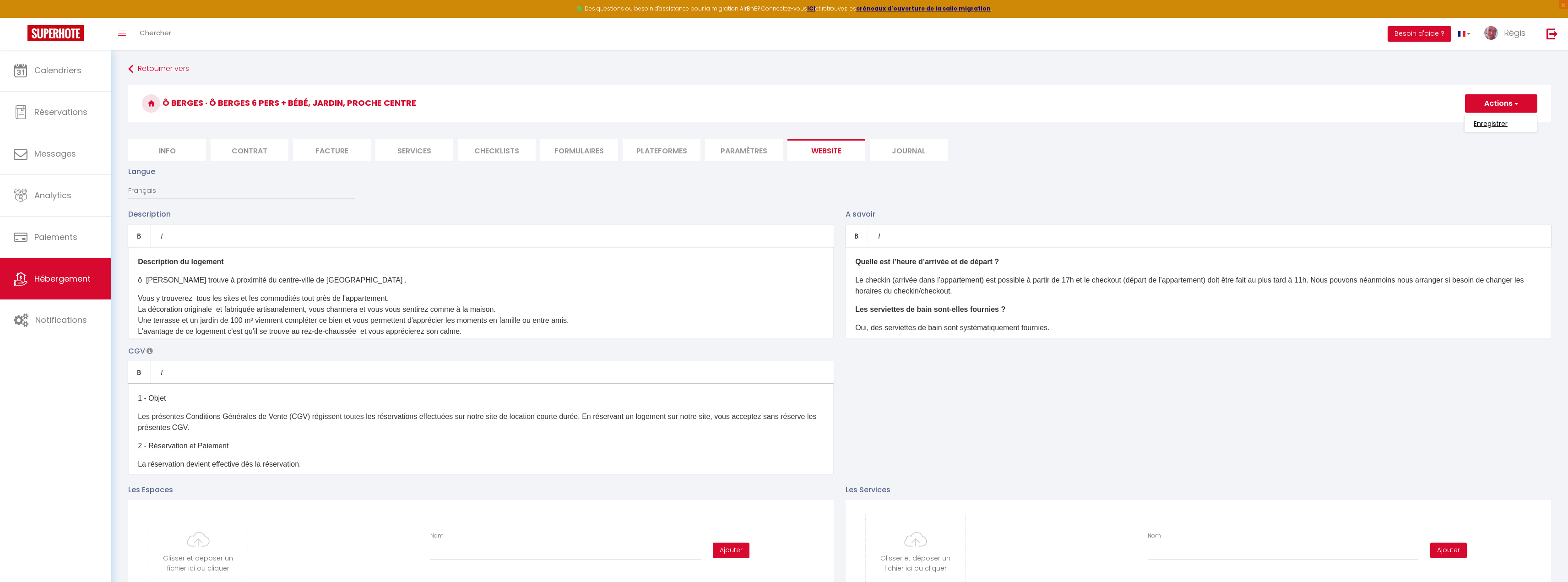
checkbox input "true"
click at [1492, 125] on input "Enregistrer" at bounding box center [1490, 123] width 34 height 9
checkbox input "true"
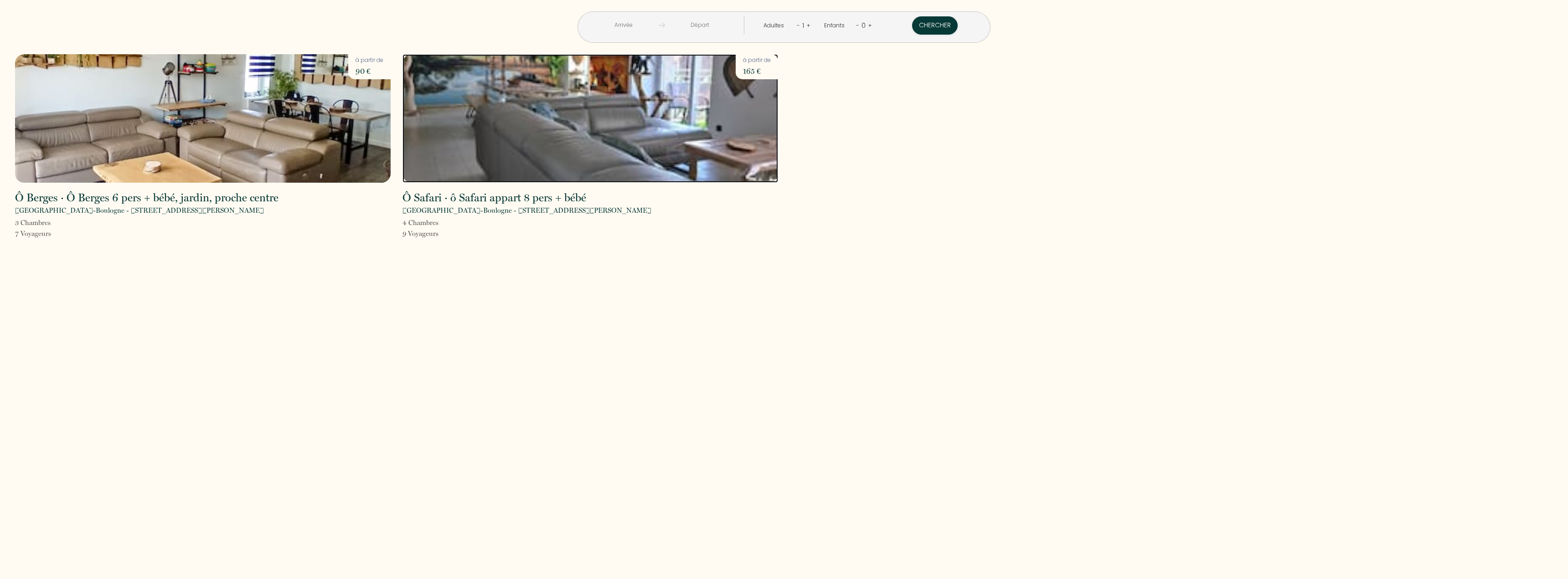
click at [589, 132] on img at bounding box center [591, 118] width 376 height 128
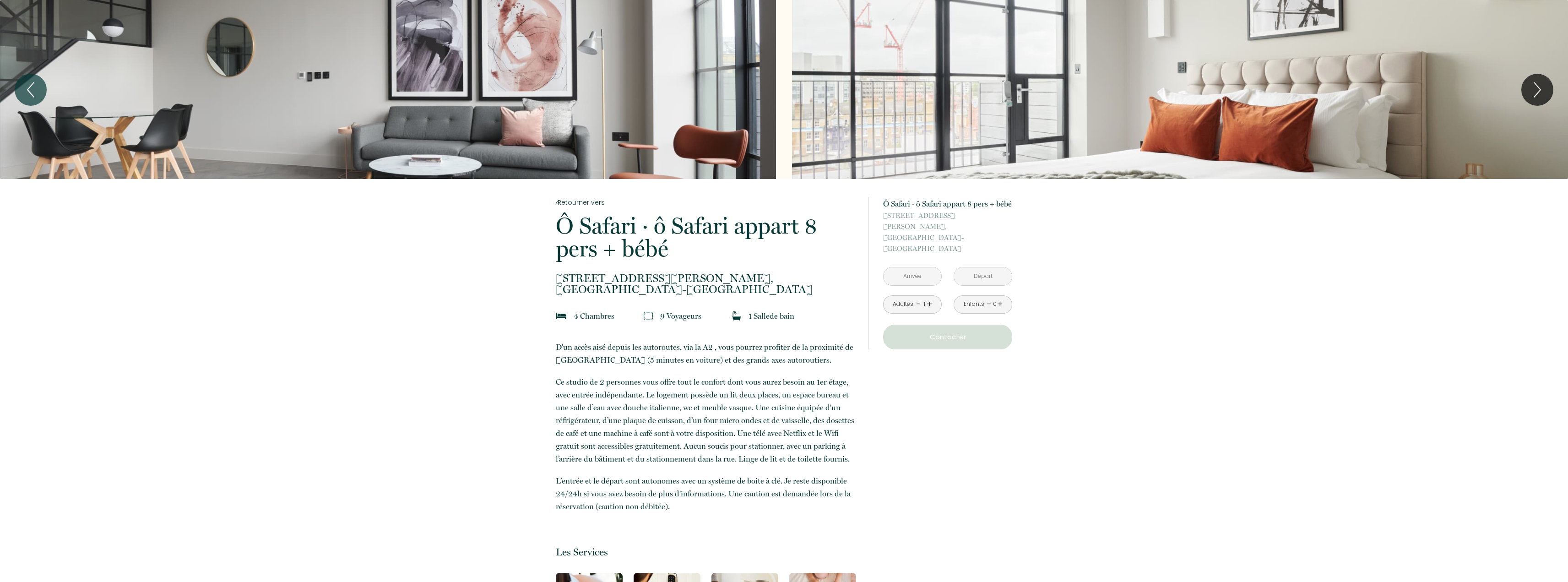
drag, startPoint x: 324, startPoint y: 59, endPoint x: 217, endPoint y: 111, distance: 119.0
click at [217, 111] on div "Slideshow" at bounding box center [388, 89] width 776 height 179
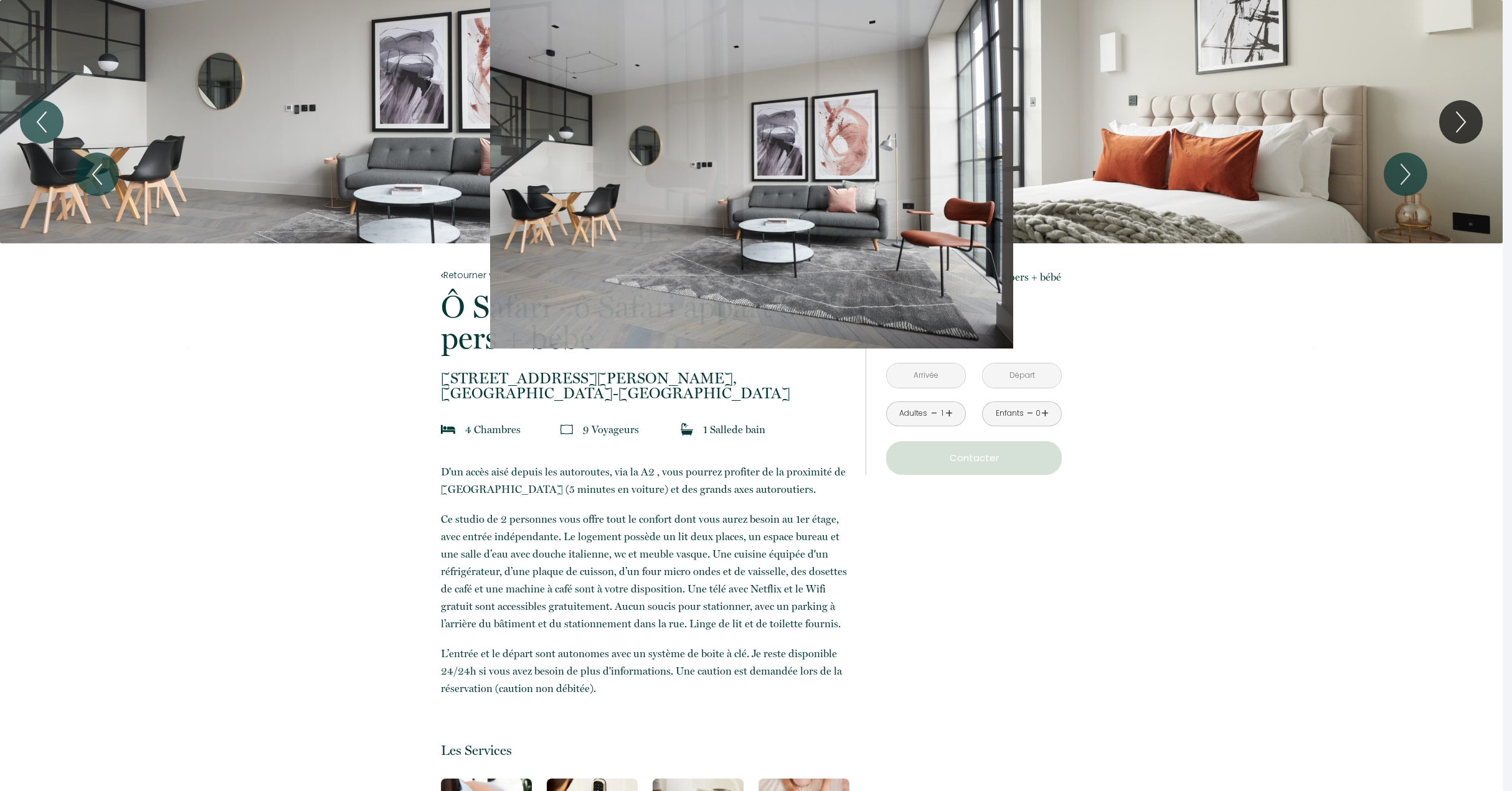
drag, startPoint x: 848, startPoint y: 208, endPoint x: 723, endPoint y: 230, distance: 126.9
click at [723, 230] on div "Slideshow" at bounding box center [751, 174] width 1127 height 349
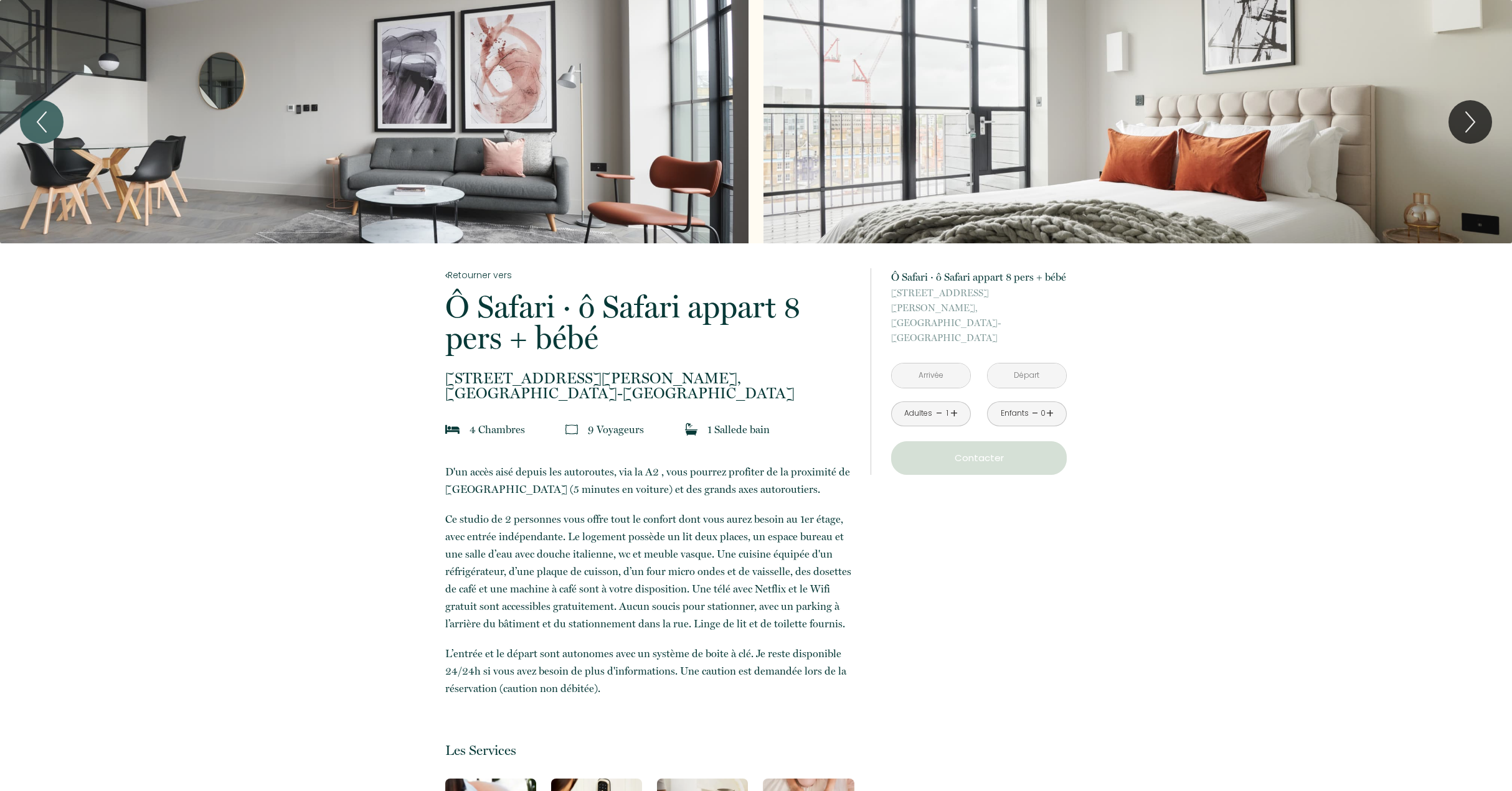
click at [1200, 131] on div "Slideshow" at bounding box center [1138, 121] width 748 height 244
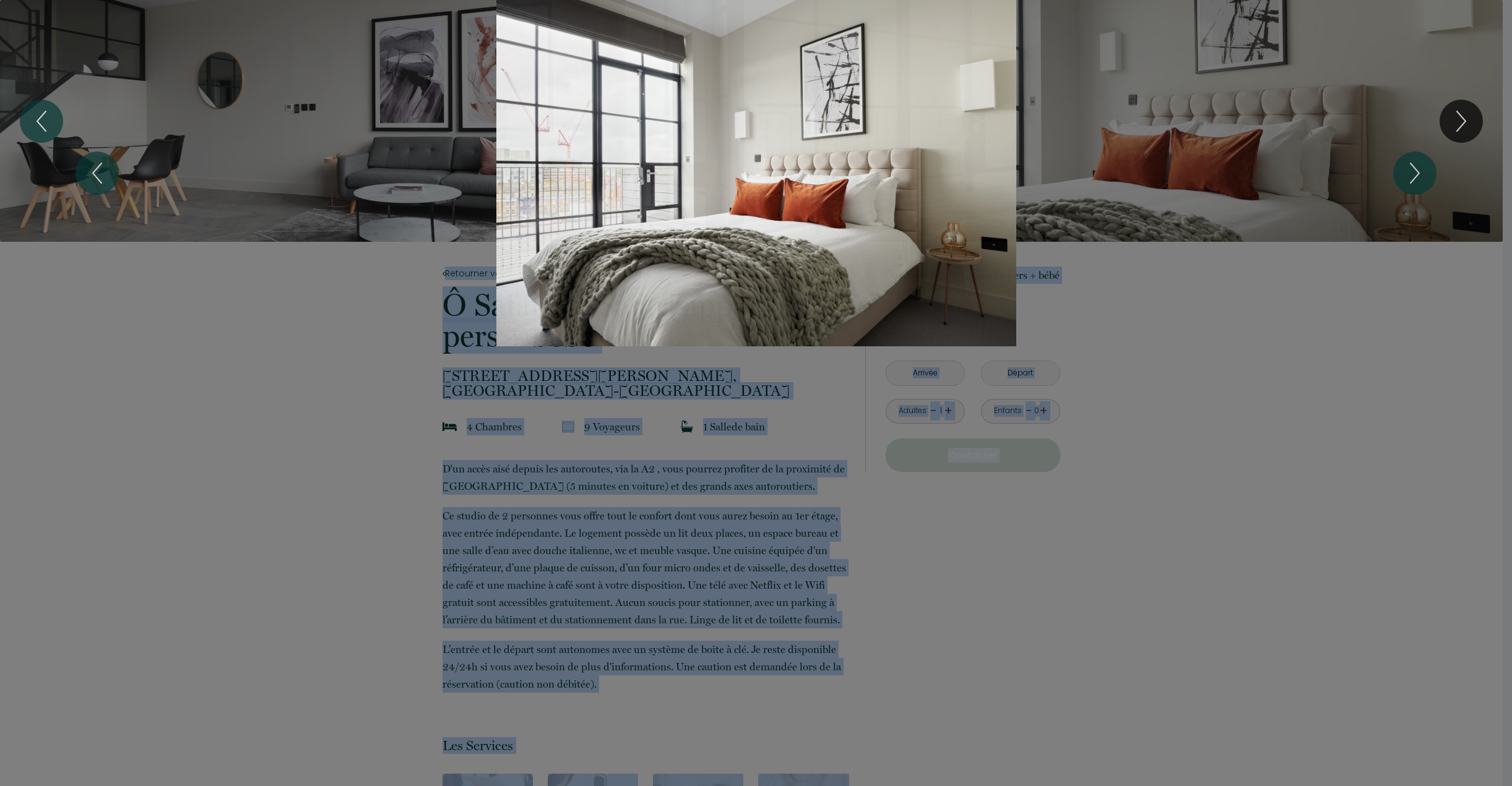
click at [1205, 368] on div at bounding box center [756, 393] width 1512 height 786
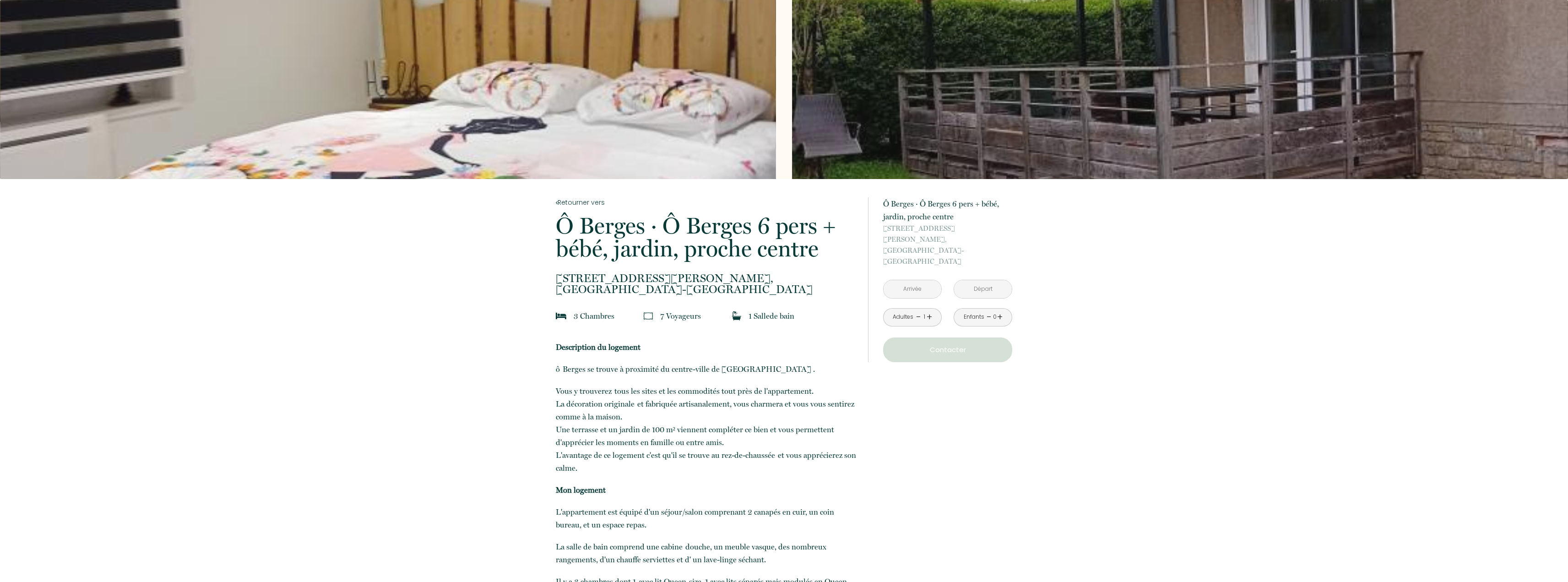
click at [1027, 130] on div "Slideshow" at bounding box center [1180, 89] width 776 height 179
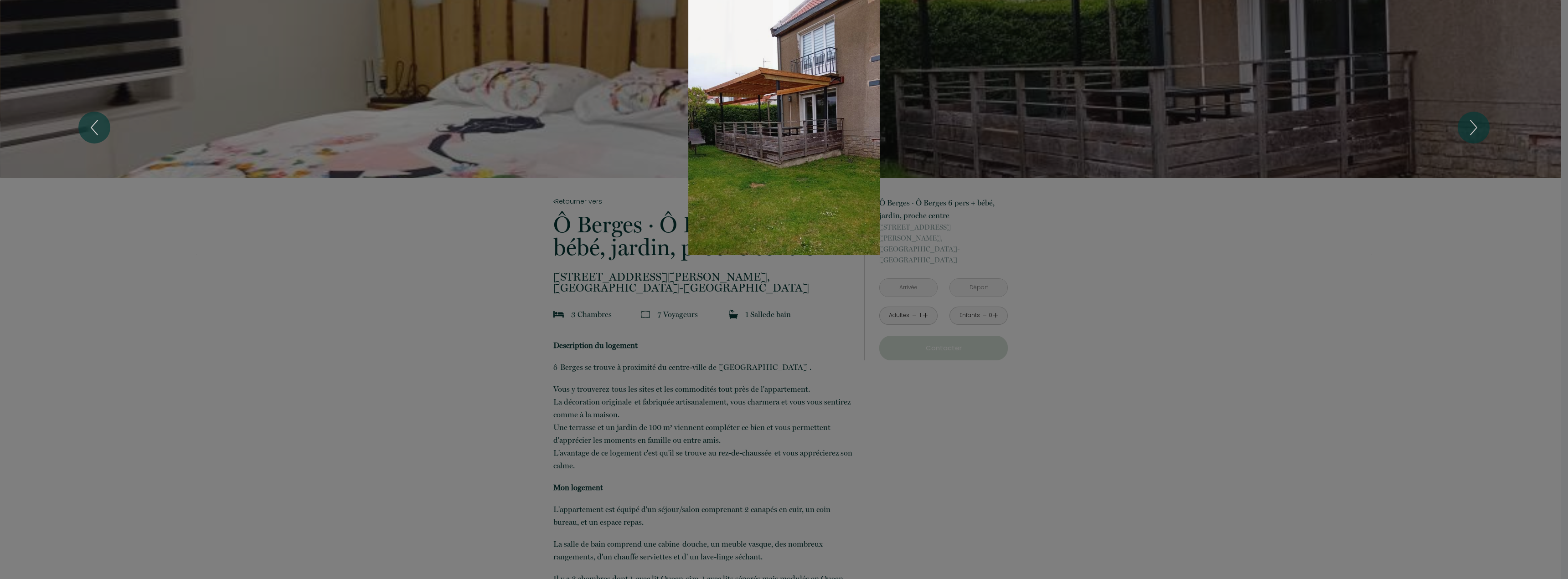
click at [830, 117] on div "Slideshow" at bounding box center [783, 128] width 1176 height 255
